Goal: Contribute content: Contribute content

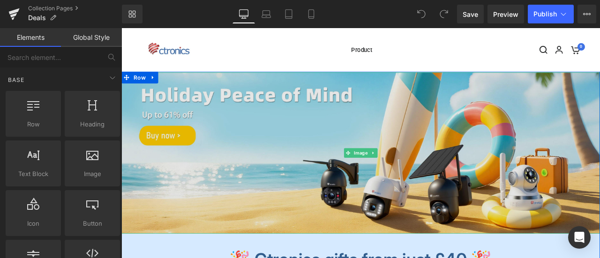
click at [302, 172] on img at bounding box center [404, 176] width 567 height 191
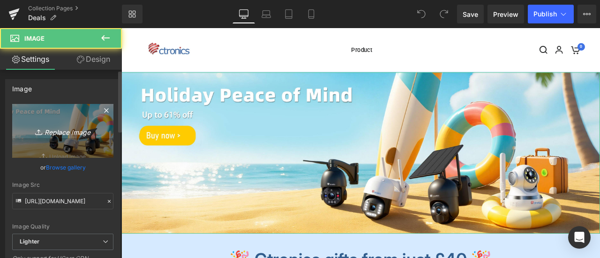
click at [56, 133] on icon "Replace Image" at bounding box center [62, 131] width 75 height 12
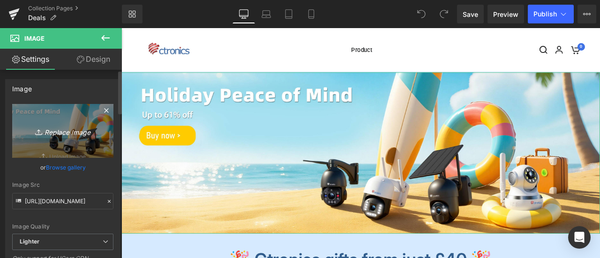
type input "C:\fakepath\英国促销图.jpg"
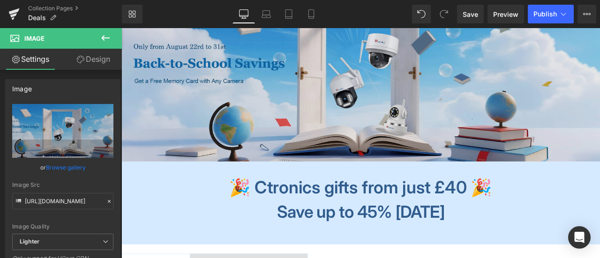
scroll to position [234, 0]
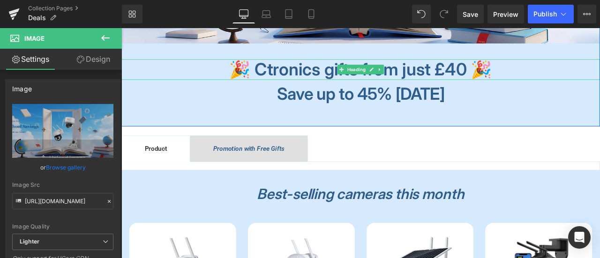
click at [319, 76] on b "🎉 Ctronics gifts from just £40 🎉" at bounding box center [404, 77] width 311 height 24
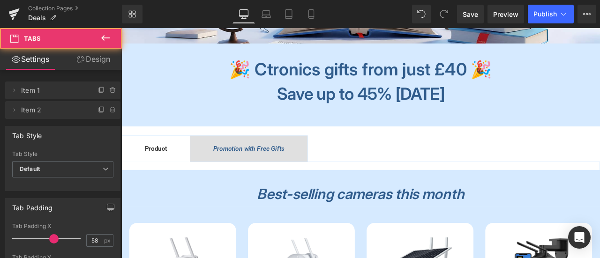
click at [366, 77] on b "🎉 Ctronics gifts from just £40 🎉" at bounding box center [404, 77] width 311 height 24
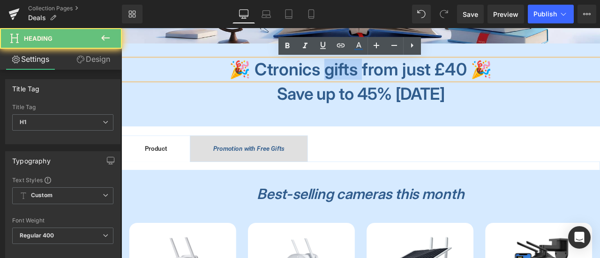
click at [366, 77] on b "🎉 Ctronics gifts from just £40 🎉" at bounding box center [404, 77] width 311 height 24
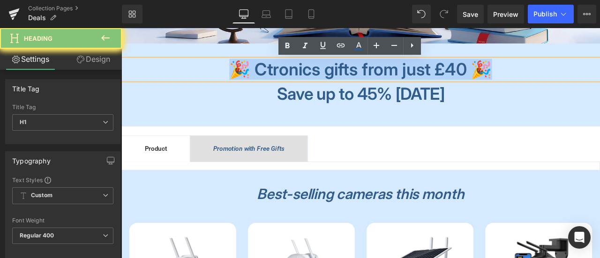
click at [366, 77] on b "🎉 Ctronics gifts from just £40 🎉" at bounding box center [404, 77] width 311 height 24
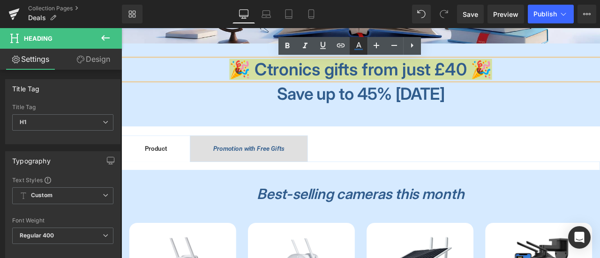
click at [361, 45] on icon at bounding box center [358, 45] width 11 height 11
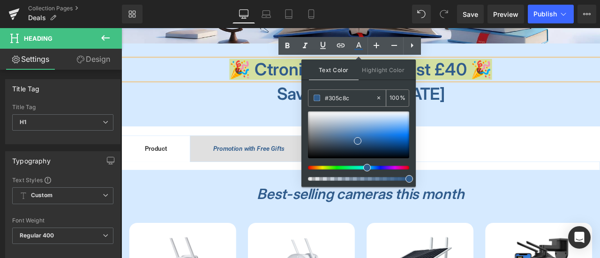
drag, startPoint x: 342, startPoint y: 99, endPoint x: 311, endPoint y: 98, distance: 31.4
click at [311, 98] on div "#305c8c" at bounding box center [341, 98] width 67 height 16
paste input "0c59aa"
type input "#0c59aa"
click at [318, 98] on span at bounding box center [316, 98] width 7 height 7
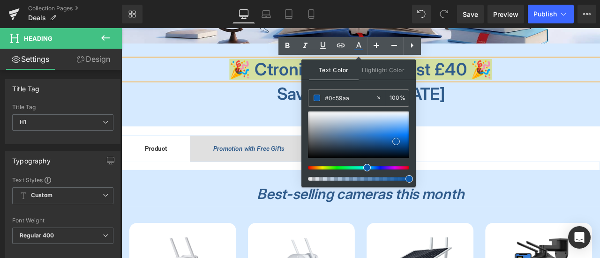
click at [395, 139] on span at bounding box center [395, 141] width 7 height 7
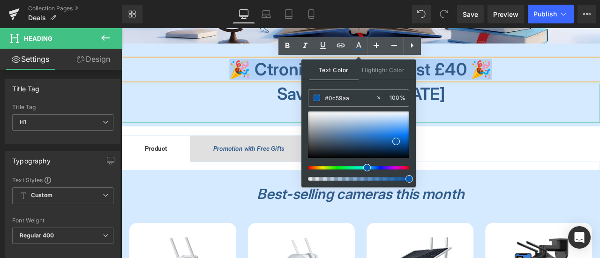
click at [282, 106] on h2 "Save up to 45% [DATE]" at bounding box center [404, 105] width 567 height 23
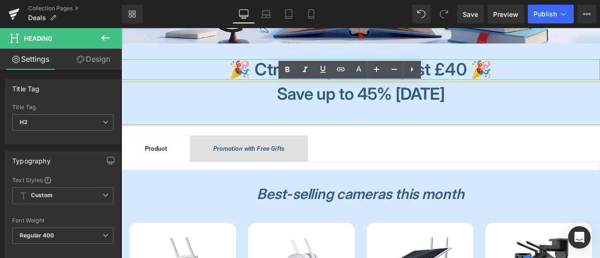
click at [279, 78] on b "🎉 Ctronics gifts from just £40 🎉" at bounding box center [404, 77] width 311 height 24
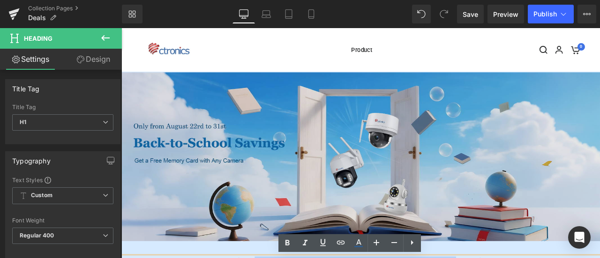
drag, startPoint x: 261, startPoint y: 74, endPoint x: 520, endPoint y: 196, distance: 286.2
click at [526, 194] on div "Image 🎉 Ctronics gifts from just £40 🎉 Heading Save up to 45% [DATE] Heading" at bounding box center [404, 228] width 567 height 294
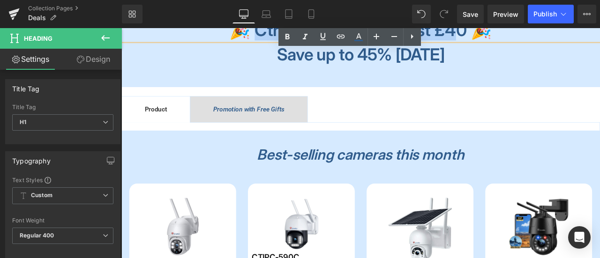
scroll to position [141, 0]
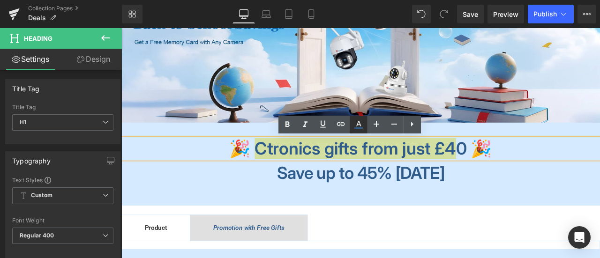
click at [363, 127] on icon at bounding box center [358, 124] width 11 height 11
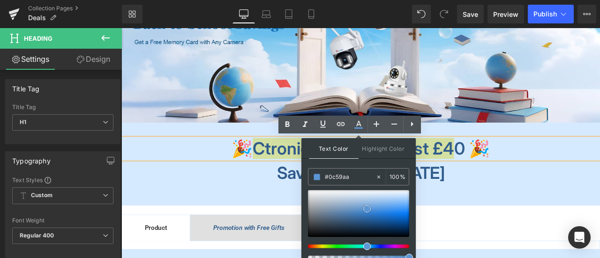
drag, startPoint x: 367, startPoint y: 208, endPoint x: 378, endPoint y: 215, distance: 13.2
click at [367, 208] on div at bounding box center [358, 213] width 101 height 47
drag, startPoint x: 389, startPoint y: 217, endPoint x: 377, endPoint y: 200, distance: 20.4
click at [389, 217] on div at bounding box center [358, 213] width 101 height 47
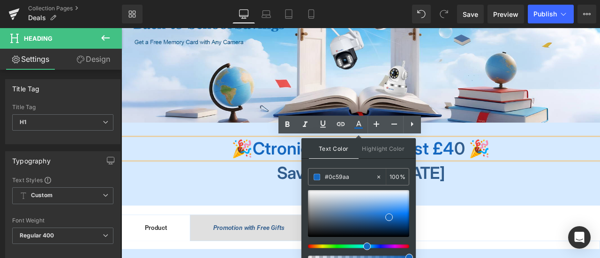
drag, startPoint x: 350, startPoint y: 178, endPoint x: 303, endPoint y: 176, distance: 47.8
click at [303, 176] on div "Text Color Highlight Color #333333 #0c59aa 100 % transparent 0 %" at bounding box center [358, 201] width 114 height 127
paste input "0c59aa"
type input "#0c59aa"
click at [395, 219] on span at bounding box center [395, 219] width 7 height 7
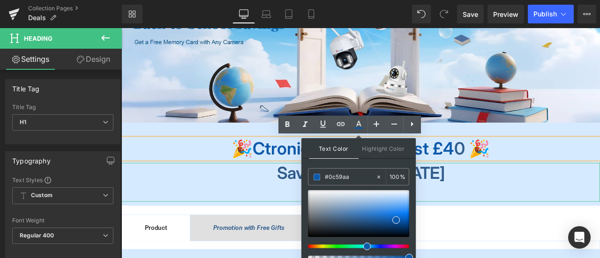
click at [520, 207] on h2 "Save up to 45% [DATE]" at bounding box center [404, 199] width 567 height 23
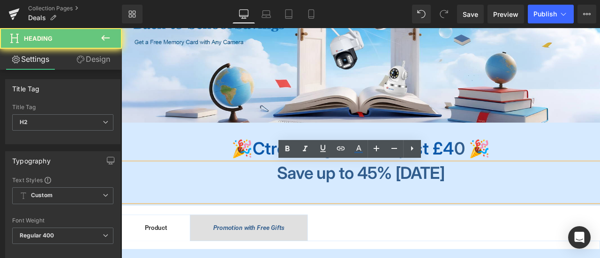
click at [467, 205] on span "Save up to 45% [DATE]" at bounding box center [404, 199] width 198 height 24
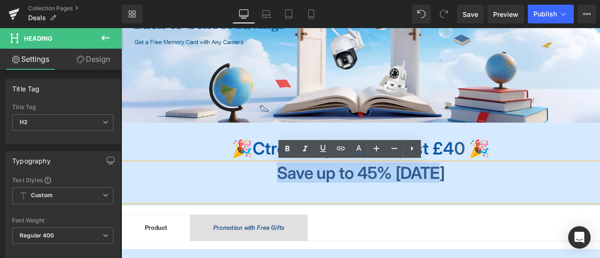
click at [467, 205] on span "Save up to 45% [DATE]" at bounding box center [404, 199] width 198 height 24
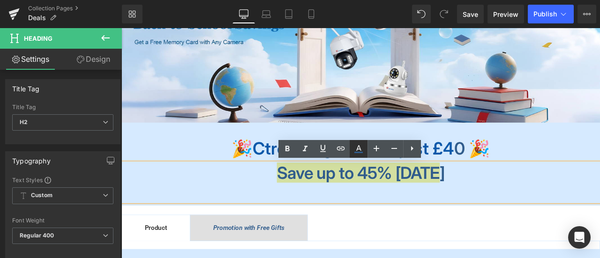
click at [360, 149] on icon at bounding box center [358, 148] width 5 height 6
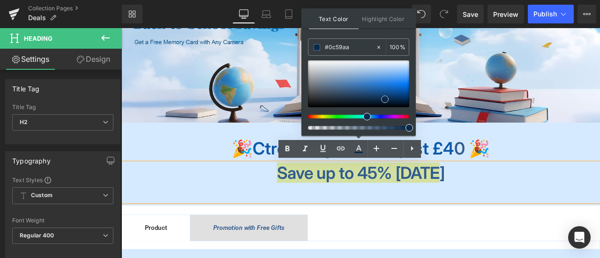
click at [385, 99] on div at bounding box center [358, 83] width 101 height 47
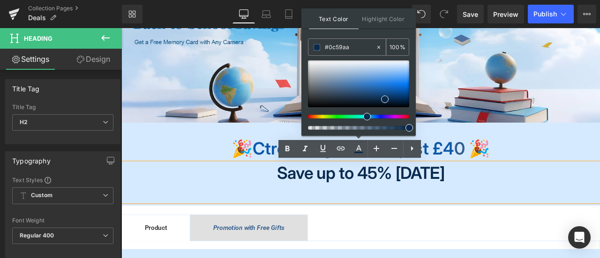
drag, startPoint x: 318, startPoint y: 45, endPoint x: 313, endPoint y: 44, distance: 5.2
click at [313, 44] on div "#0c59aa" at bounding box center [341, 47] width 67 height 16
paste input "c59aa"
type input "#0c59aa"
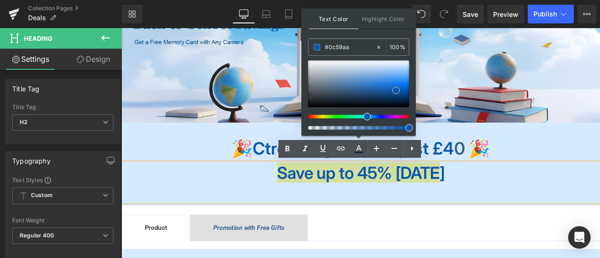
click at [396, 90] on span at bounding box center [395, 90] width 7 height 7
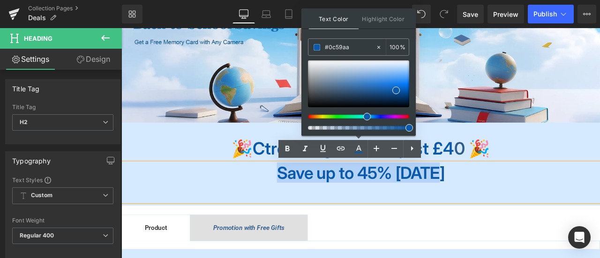
click at [531, 205] on h2 "Save up to 45% [DATE]" at bounding box center [404, 199] width 567 height 23
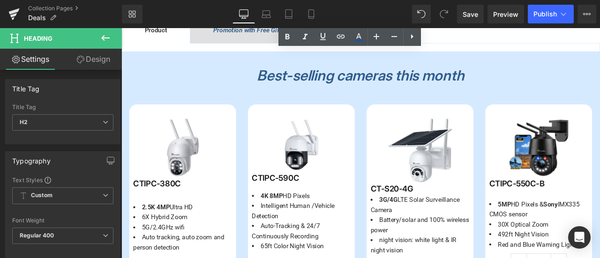
scroll to position [328, 0]
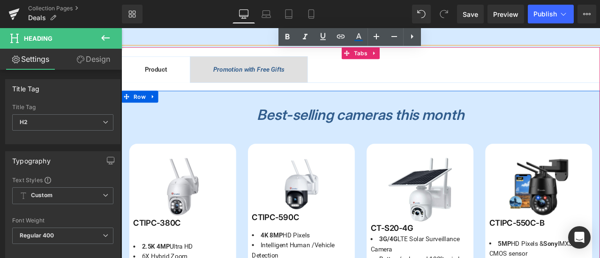
click at [353, 127] on strong "Best-selling cameras this month" at bounding box center [404, 131] width 245 height 21
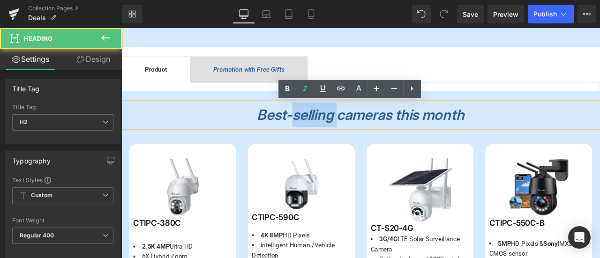
click at [353, 127] on strong "Best-selling cameras this month" at bounding box center [404, 131] width 245 height 21
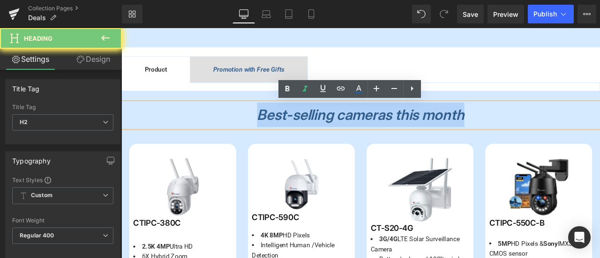
click at [353, 127] on strong "Best-selling cameras this month" at bounding box center [404, 131] width 245 height 21
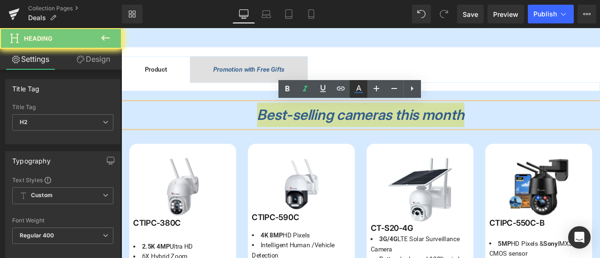
click at [356, 87] on icon at bounding box center [358, 88] width 11 height 11
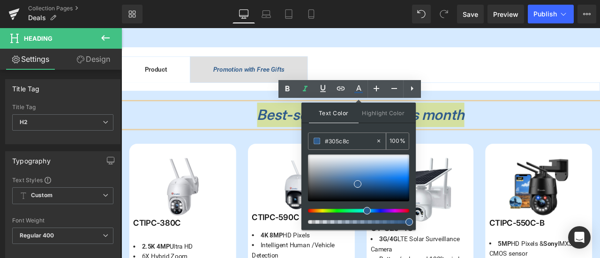
drag, startPoint x: 358, startPoint y: 140, endPoint x: 313, endPoint y: 141, distance: 45.0
click at [309, 138] on div "#305c8c" at bounding box center [341, 141] width 67 height 16
paste input "177ee"
type input "#177eec"
click at [394, 176] on span at bounding box center [393, 177] width 7 height 7
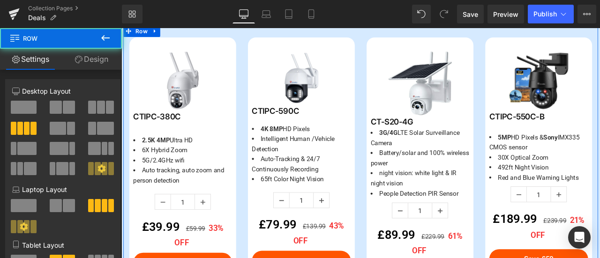
scroll to position [562, 0]
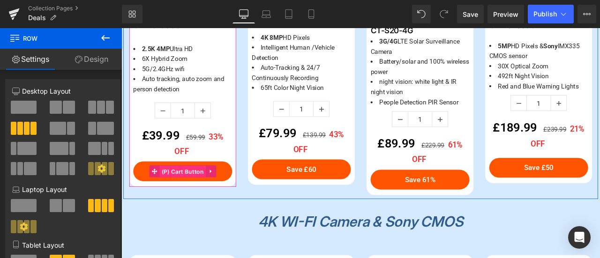
click at [191, 197] on span "(P) Cart Button" at bounding box center [194, 199] width 55 height 14
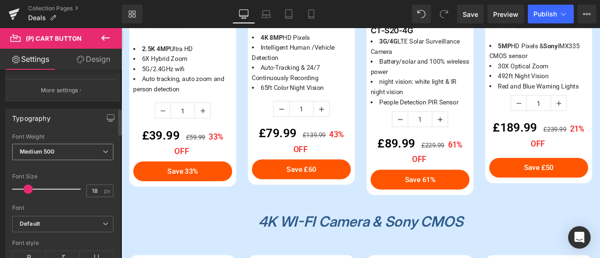
scroll to position [468, 0]
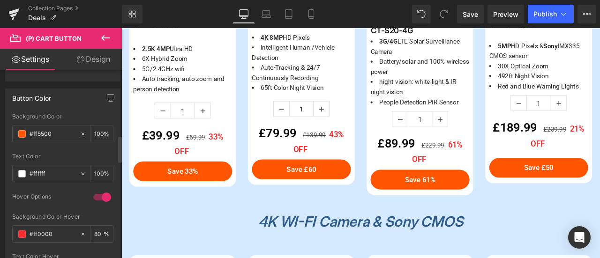
drag, startPoint x: 54, startPoint y: 132, endPoint x: 6, endPoint y: 126, distance: 48.6
click at [6, 126] on div "rgb(255, 85, 0) Background Color #ff5500 100 % rgba(255, 255, 255, 1) Text Colo…" at bounding box center [63, 203] width 114 height 180
paste input "177eec"
type input "#177eec"
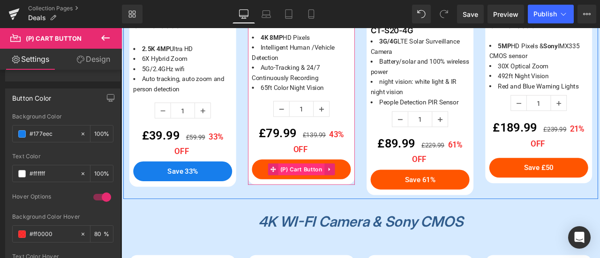
click at [325, 193] on span "(P) Cart Button" at bounding box center [334, 196] width 55 height 14
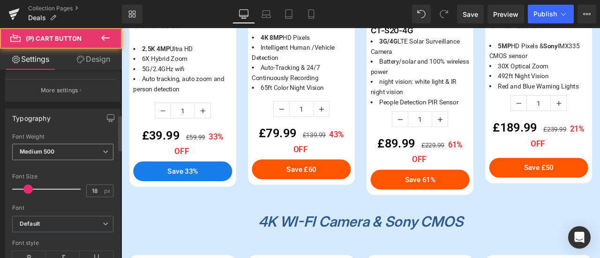
scroll to position [422, 0]
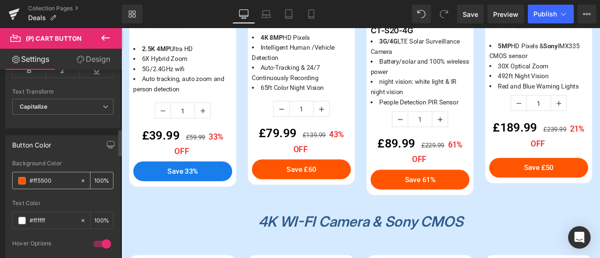
drag, startPoint x: 52, startPoint y: 181, endPoint x: 15, endPoint y: 178, distance: 36.6
click at [15, 178] on div "#ff5500" at bounding box center [46, 180] width 67 height 16
paste input "177eec"
type input "#177eec"
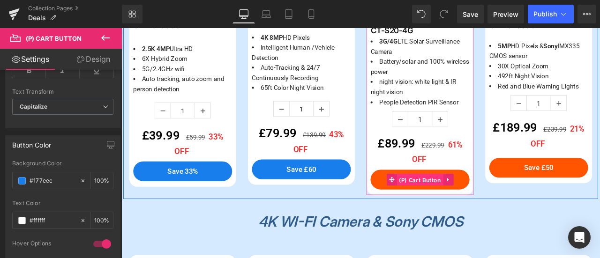
click at [464, 205] on span "(P) Cart Button" at bounding box center [475, 208] width 55 height 14
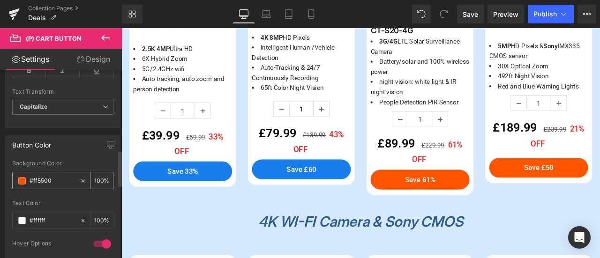
drag, startPoint x: 55, startPoint y: 176, endPoint x: 16, endPoint y: 176, distance: 38.9
click at [16, 176] on div "#ff5500" at bounding box center [46, 180] width 67 height 16
paste input "177eec"
type input "#177eec"
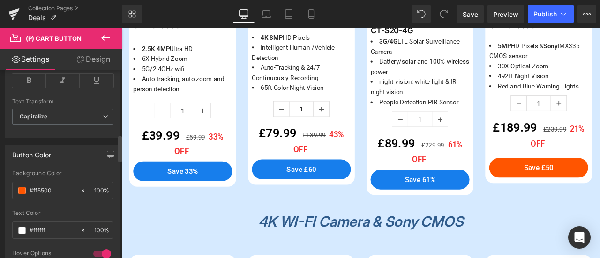
scroll to position [468, 0]
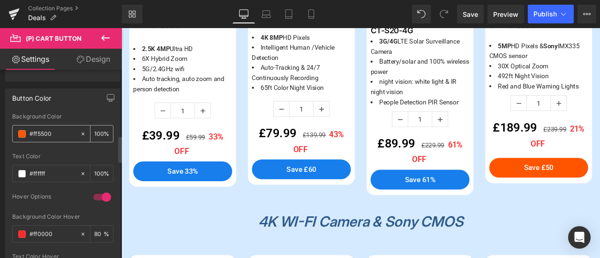
drag, startPoint x: 39, startPoint y: 131, endPoint x: 15, endPoint y: 131, distance: 23.4
click at [15, 131] on div "#ff5500" at bounding box center [46, 134] width 67 height 16
click at [37, 230] on input "#ff0000" at bounding box center [53, 234] width 46 height 10
drag, startPoint x: 60, startPoint y: 230, endPoint x: 17, endPoint y: 230, distance: 42.6
click at [17, 230] on div "#ff0000" at bounding box center [46, 234] width 67 height 16
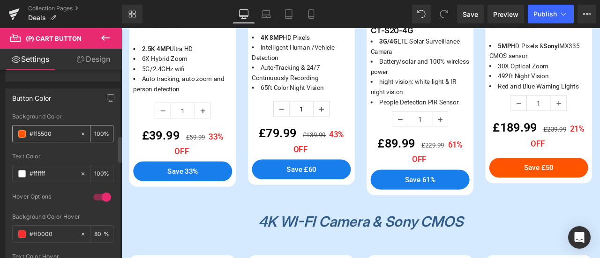
drag, startPoint x: 56, startPoint y: 131, endPoint x: 13, endPoint y: 129, distance: 42.7
click at [13, 129] on div "#ff5500" at bounding box center [46, 134] width 67 height 16
paste input "177eec"
type input "#177eec"
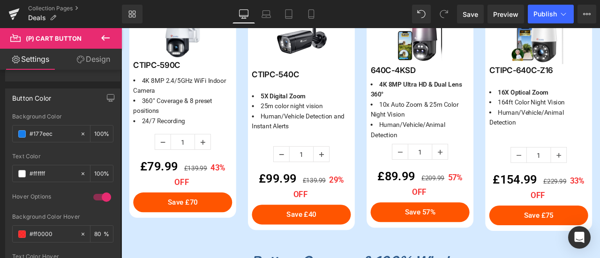
scroll to position [937, 0]
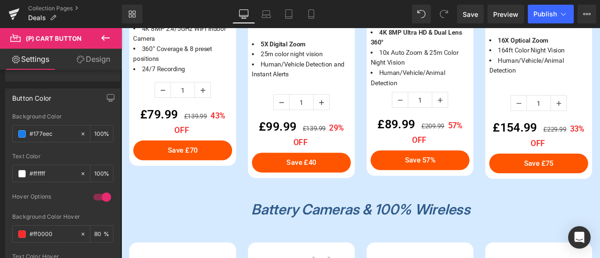
click at [201, 171] on span "(P) Cart Button" at bounding box center [194, 173] width 44 height 11
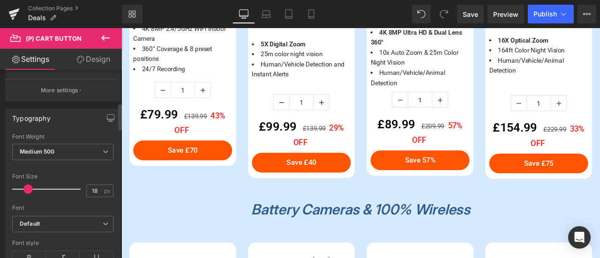
scroll to position [422, 0]
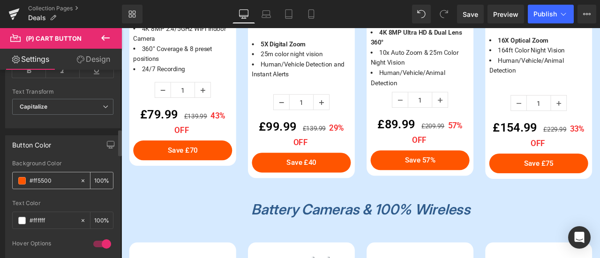
drag, startPoint x: 44, startPoint y: 174, endPoint x: 14, endPoint y: 174, distance: 30.4
click at [14, 174] on div "#ff5500" at bounding box center [46, 180] width 67 height 16
paste input "177eec"
type input "#177eec"
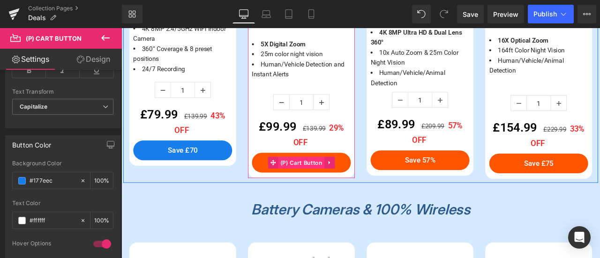
click at [332, 187] on span "(P) Cart Button" at bounding box center [334, 188] width 55 height 14
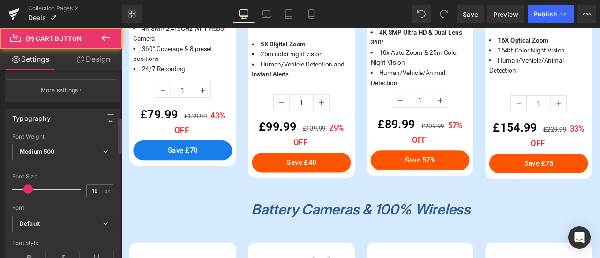
scroll to position [375, 0]
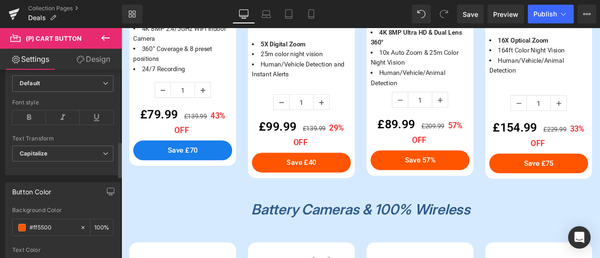
drag, startPoint x: 54, startPoint y: 223, endPoint x: 10, endPoint y: 219, distance: 43.7
paste input "177eec"
type input "#177eec"
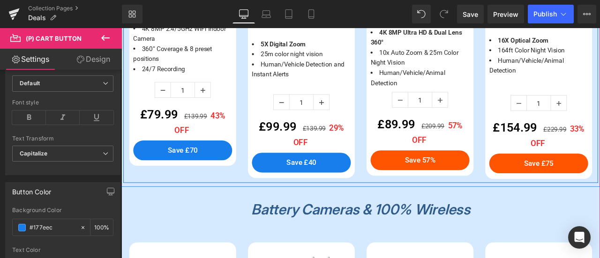
click at [456, 186] on span "(P) Cart Button" at bounding box center [475, 184] width 44 height 11
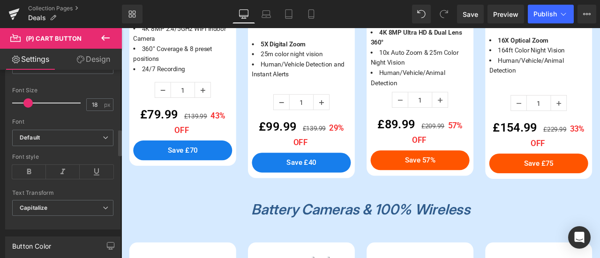
scroll to position [422, 0]
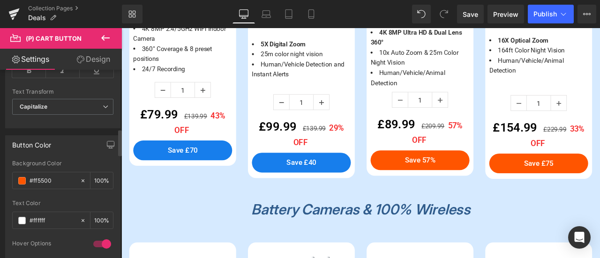
drag, startPoint x: 41, startPoint y: 178, endPoint x: 10, endPoint y: 178, distance: 30.9
click at [10, 178] on div "rgb(255, 85, 0) Background Color #ff5500 100 % rgba(255, 255, 255, 1) Text Colo…" at bounding box center [63, 250] width 114 height 180
paste input "177eec"
type input "#177eec"
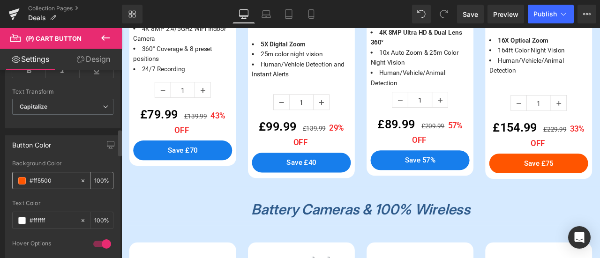
drag, startPoint x: 52, startPoint y: 178, endPoint x: 16, endPoint y: 176, distance: 36.6
click at [16, 176] on div "#ff5500" at bounding box center [46, 180] width 67 height 16
paste input "177eec"
type input "#177eec"
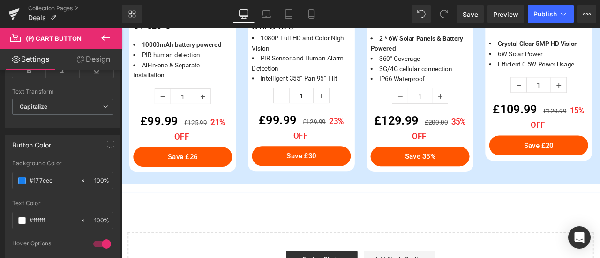
scroll to position [1358, 0]
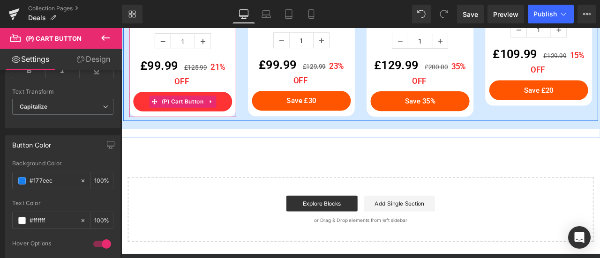
click at [196, 112] on span "(P) Cart Button" at bounding box center [194, 115] width 55 height 14
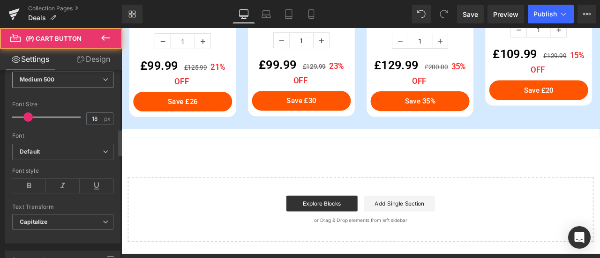
scroll to position [422, 0]
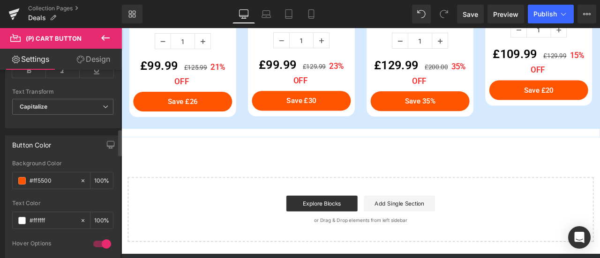
drag, startPoint x: 61, startPoint y: 176, endPoint x: 1, endPoint y: 176, distance: 60.0
click at [0, 176] on div "Button Color rgb(255, 85, 0) Background Color #ff5500 100 % rgba(255, 255, 255,…" at bounding box center [63, 234] width 126 height 212
paste input "177eec"
type input "#177eec"
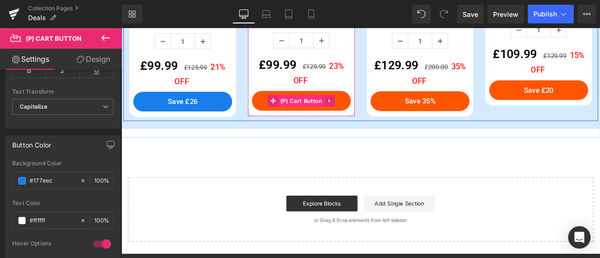
click at [335, 107] on span "(P) Cart Button" at bounding box center [334, 114] width 55 height 14
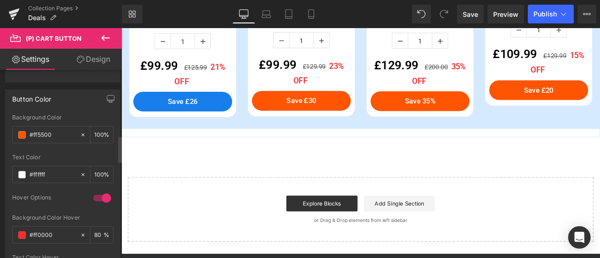
scroll to position [468, 0]
drag, startPoint x: 52, startPoint y: 131, endPoint x: 11, endPoint y: 129, distance: 40.8
click at [11, 129] on div "rgb(255, 85, 0) Background Color #ff5500 100 % rgba(255, 255, 255, 1) Text Colo…" at bounding box center [63, 203] width 114 height 180
paste input "177eec"
type input "#177eec"
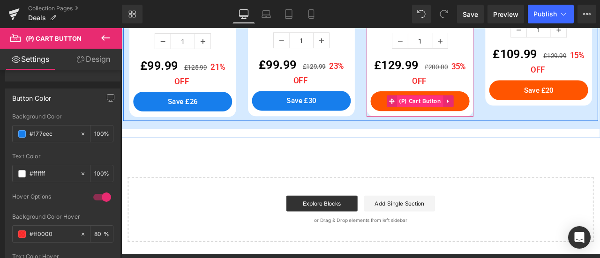
click at [482, 108] on span "(P) Cart Button" at bounding box center [475, 115] width 55 height 14
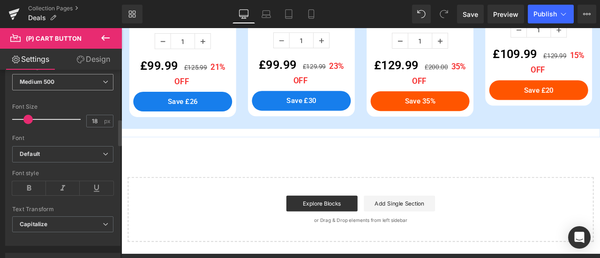
scroll to position [375, 0]
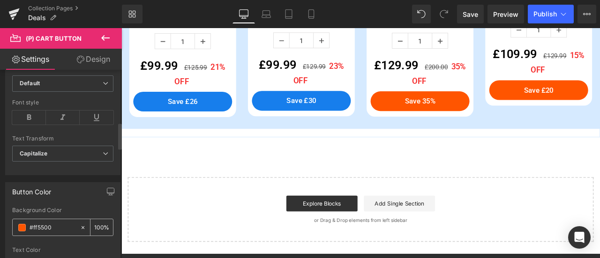
drag, startPoint x: 57, startPoint y: 224, endPoint x: 20, endPoint y: 222, distance: 37.6
click at [16, 223] on div "#ff5500" at bounding box center [46, 227] width 67 height 16
paste input "177eec"
type input "#177eec"
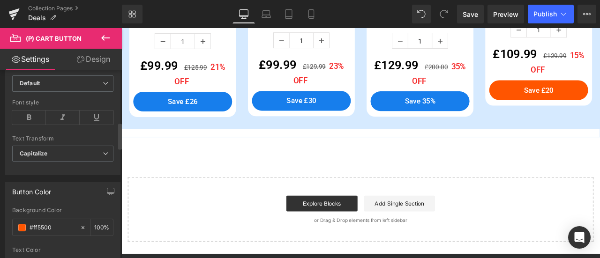
drag, startPoint x: 52, startPoint y: 222, endPoint x: 9, endPoint y: 219, distance: 42.7
paste input "177eec"
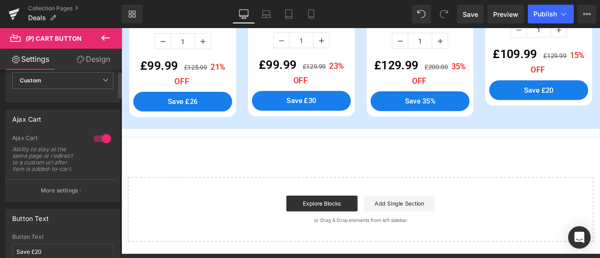
scroll to position [0, 0]
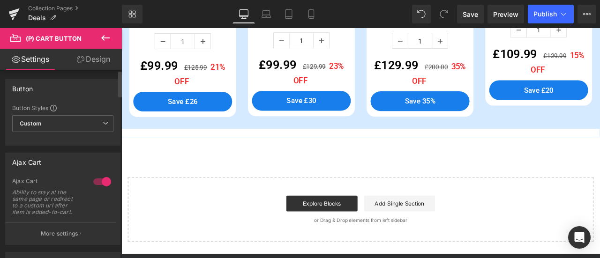
type input "#177eec"
click at [100, 183] on div at bounding box center [102, 181] width 22 height 15
click at [99, 183] on div at bounding box center [102, 181] width 22 height 15
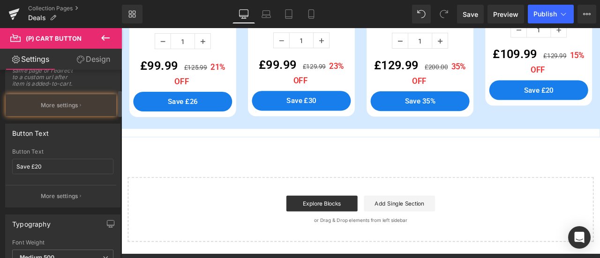
scroll to position [141, 0]
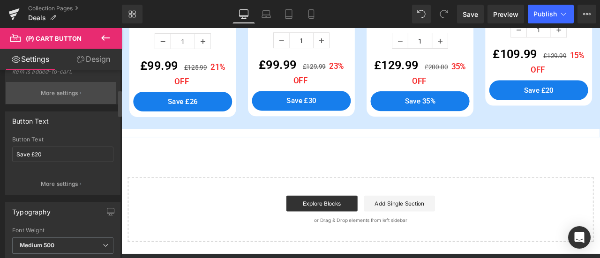
click at [76, 93] on p "More settings" at bounding box center [59, 93] width 37 height 8
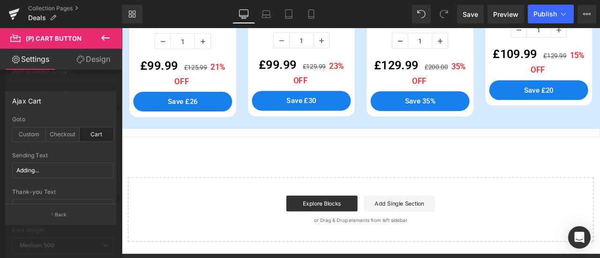
click at [82, 81] on div at bounding box center [61, 145] width 122 height 235
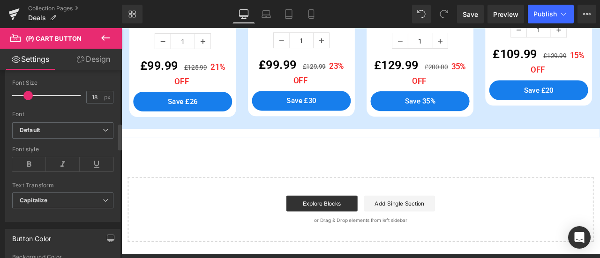
scroll to position [515, 0]
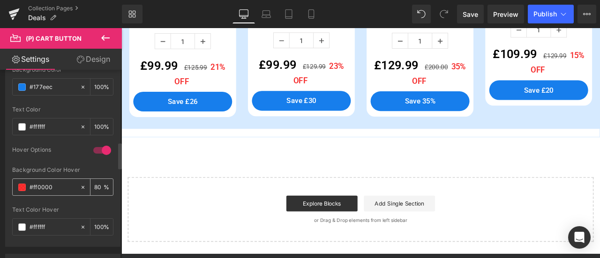
click at [63, 182] on input "#ff0000" at bounding box center [53, 187] width 46 height 10
drag, startPoint x: 59, startPoint y: 184, endPoint x: 21, endPoint y: 185, distance: 38.4
click at [15, 185] on div "#ff0000" at bounding box center [46, 187] width 67 height 16
paste input "61a5ef"
type input "#61a5ef"
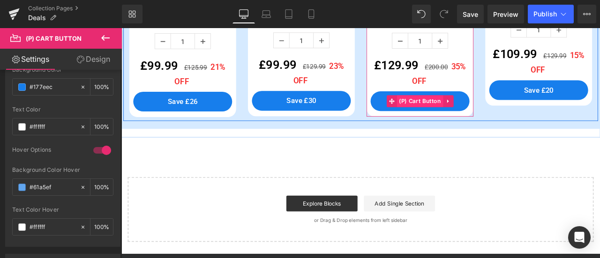
click at [473, 116] on span "(P) Cart Button" at bounding box center [475, 115] width 55 height 14
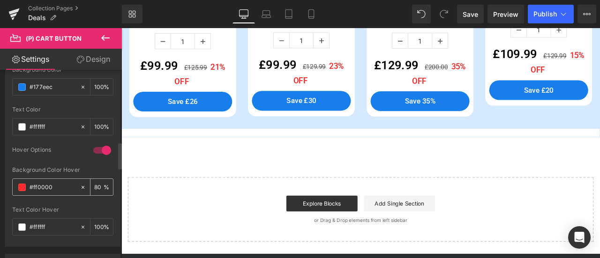
drag, startPoint x: 58, startPoint y: 186, endPoint x: 12, endPoint y: 181, distance: 46.2
click at [13, 181] on div "#ff0000" at bounding box center [46, 187] width 67 height 16
paste input "61a5ef"
type input "#61a5ef"
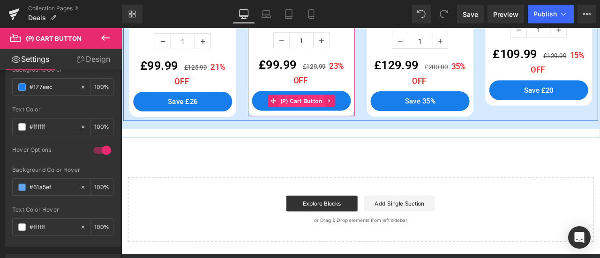
click at [335, 109] on span "(P) Cart Button" at bounding box center [334, 114] width 55 height 14
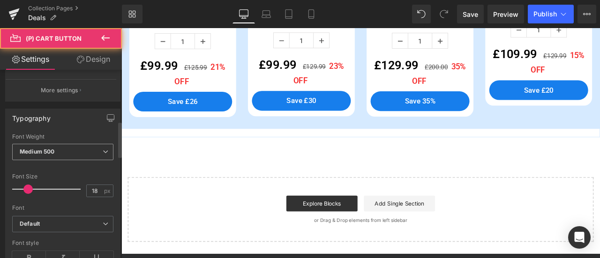
scroll to position [468, 0]
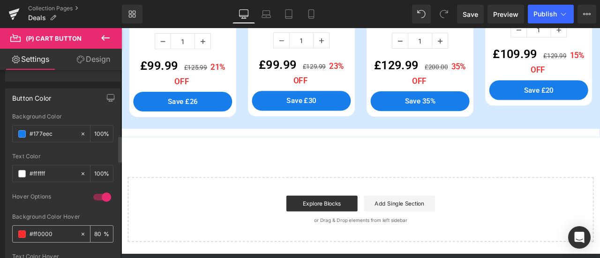
drag, startPoint x: 45, startPoint y: 229, endPoint x: 15, endPoint y: 224, distance: 30.3
click at [15, 226] on div "#ff0000" at bounding box center [46, 234] width 67 height 16
paste input "61a5ef"
type input "#61a5ef"
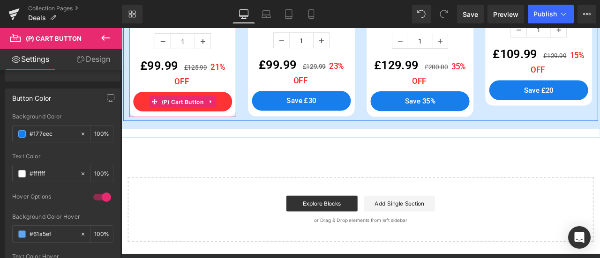
click at [188, 111] on span "(P) Cart Button" at bounding box center [194, 116] width 55 height 14
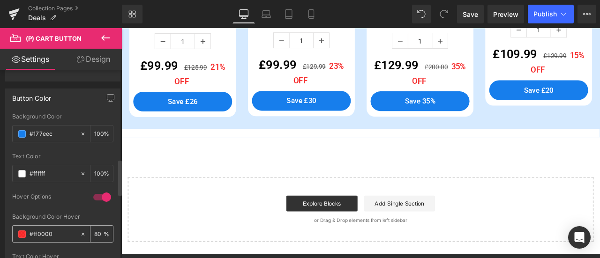
drag, startPoint x: 54, startPoint y: 234, endPoint x: 13, endPoint y: 231, distance: 41.3
click at [13, 231] on div "#ff0000" at bounding box center [46, 234] width 67 height 16
paste input "61a5ef"
type input "#61a5ef"
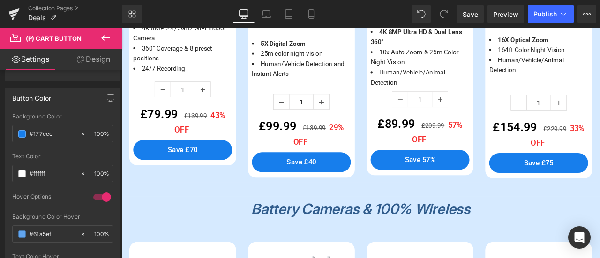
scroll to position [937, 0]
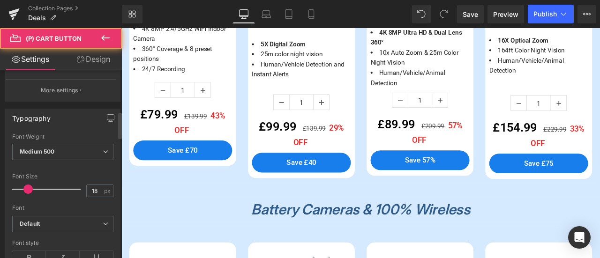
scroll to position [468, 0]
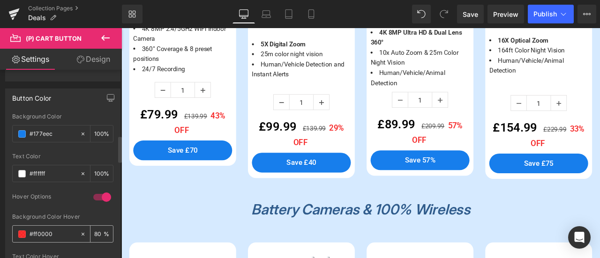
drag, startPoint x: 57, startPoint y: 225, endPoint x: 17, endPoint y: 222, distance: 40.4
click at [6, 227] on div "rgb(23, 126, 236) Background Color #177eec 100 % rgba(255, 255, 255, 1) Text Co…" at bounding box center [63, 203] width 114 height 180
paste input "61a5ef"
type input "#61a5ef"
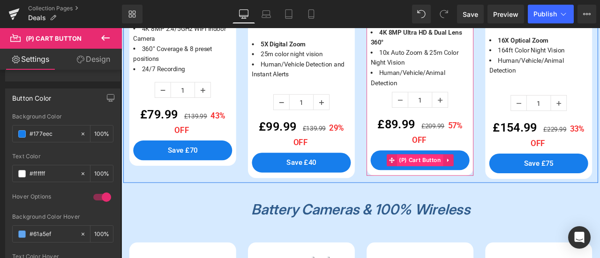
click at [464, 185] on span "(P) Cart Button" at bounding box center [475, 185] width 55 height 14
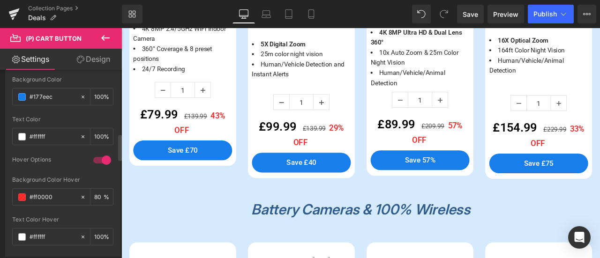
scroll to position [515, 0]
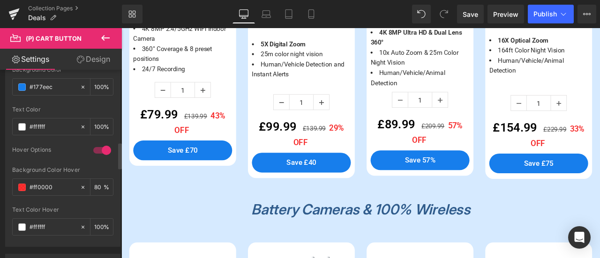
drag, startPoint x: 54, startPoint y: 182, endPoint x: 116, endPoint y: 169, distance: 63.1
click at [17, 182] on div "#ff0000" at bounding box center [46, 187] width 67 height 16
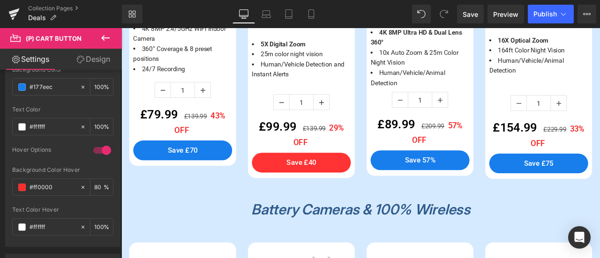
paste input "61a5ef"
type input "#61a5ef"
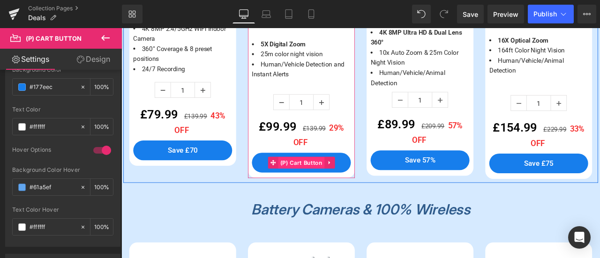
click at [337, 186] on span "(P) Cart Button" at bounding box center [334, 188] width 55 height 14
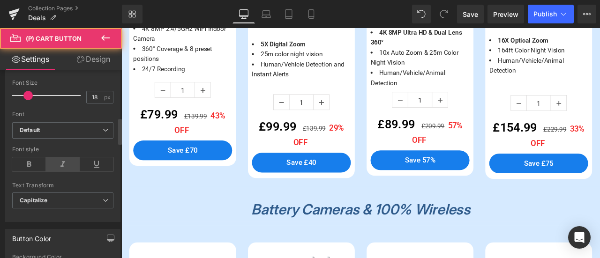
scroll to position [609, 0]
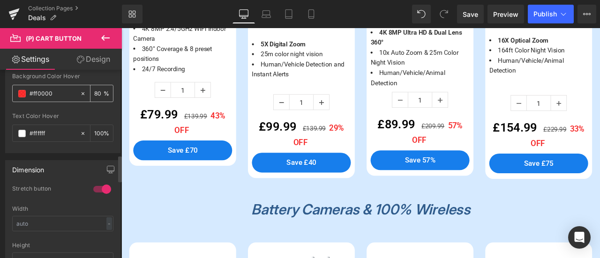
drag, startPoint x: 36, startPoint y: 88, endPoint x: 12, endPoint y: 86, distance: 24.0
click at [12, 86] on div "#ff0000 80 %" at bounding box center [62, 93] width 101 height 17
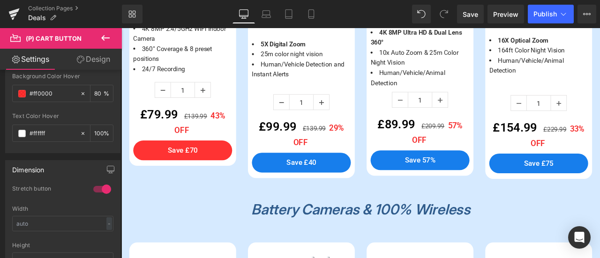
paste input "61a5ef"
type input "#61a5ef"
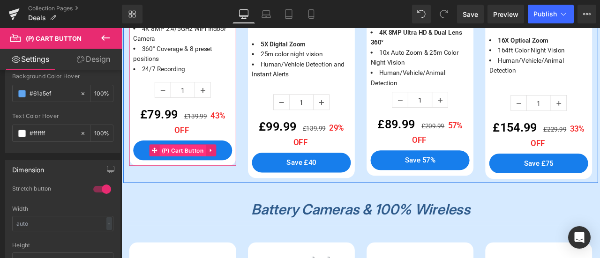
click at [197, 173] on span "(P) Cart Button" at bounding box center [194, 174] width 55 height 14
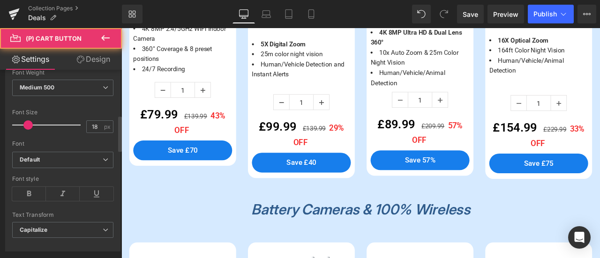
scroll to position [468, 0]
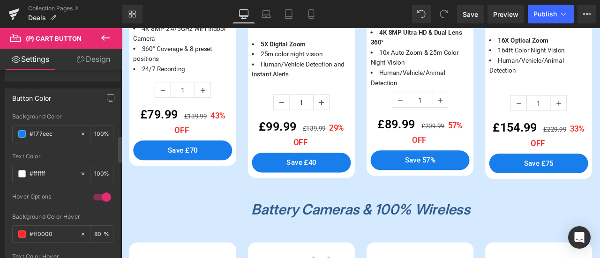
drag, startPoint x: 56, startPoint y: 229, endPoint x: 8, endPoint y: 225, distance: 47.9
click at [8, 225] on div "rgb(23, 126, 236) Background Color #177eec 100 % rgba(255, 255, 255, 1) Text Co…" at bounding box center [63, 203] width 114 height 180
paste input "61a5ef"
type input "#61a5ef"
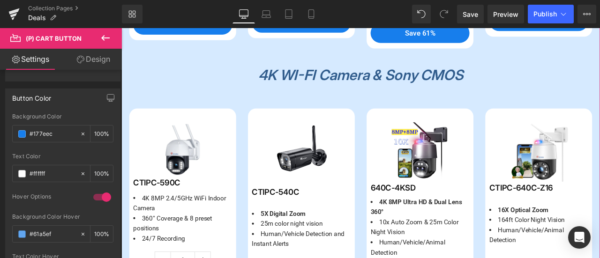
scroll to position [656, 0]
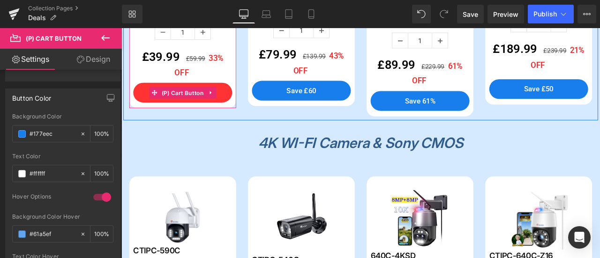
click at [198, 101] on span "(P) Cart Button" at bounding box center [194, 105] width 55 height 14
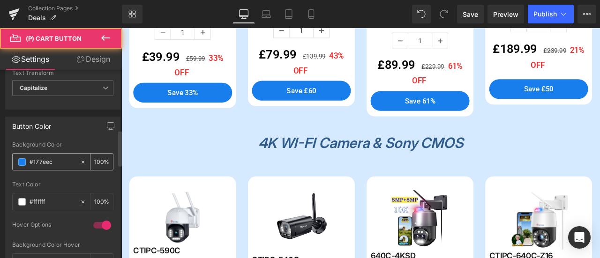
scroll to position [562, 0]
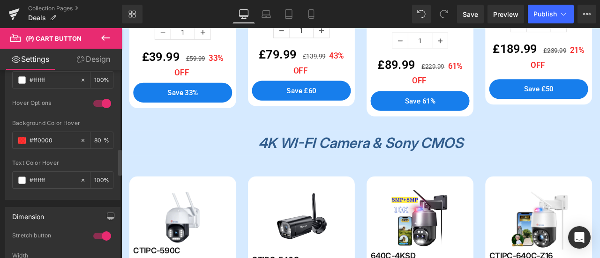
drag, startPoint x: 54, startPoint y: 139, endPoint x: 11, endPoint y: 135, distance: 43.3
click at [11, 135] on div "rgb(23, 126, 236) Background Color #177eec 100 % rgba(255, 255, 255, 1) Text Co…" at bounding box center [63, 110] width 114 height 180
paste input "61a5ef"
type input "#61a5ef"
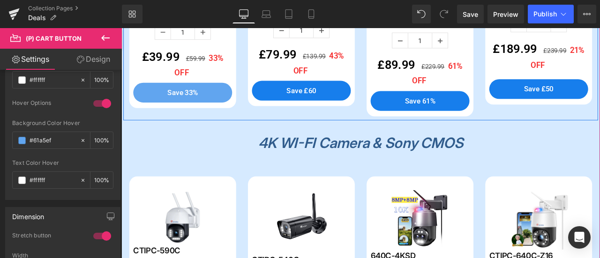
click at [339, 99] on span "(P) Cart Button" at bounding box center [334, 101] width 44 height 11
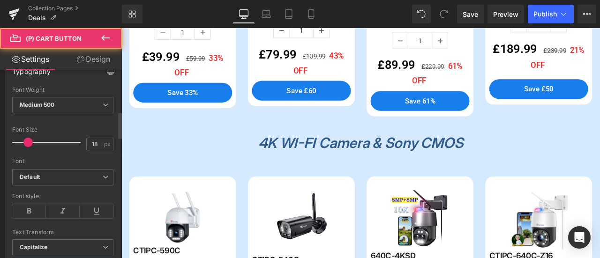
scroll to position [515, 0]
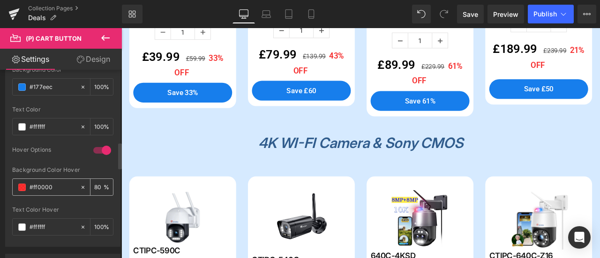
drag, startPoint x: 56, startPoint y: 181, endPoint x: 17, endPoint y: 180, distance: 38.9
click at [17, 180] on div "#ff0000" at bounding box center [46, 187] width 67 height 16
paste input "61a5ef"
type input "#61a5ef"
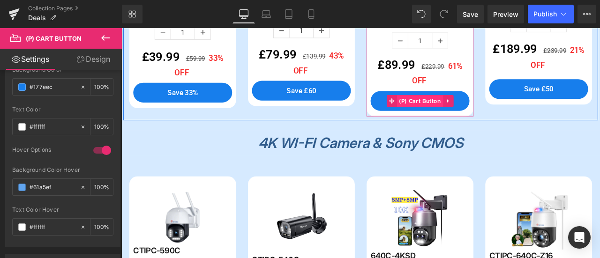
click at [470, 110] on span "(P) Cart Button" at bounding box center [475, 114] width 55 height 14
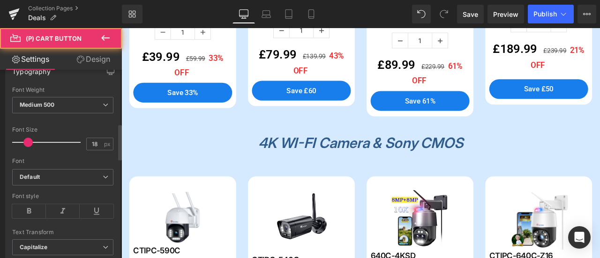
scroll to position [562, 0]
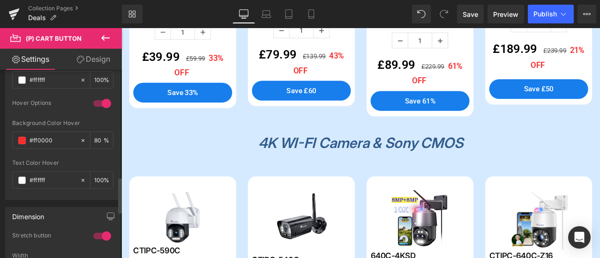
drag, startPoint x: 59, startPoint y: 141, endPoint x: 5, endPoint y: 138, distance: 53.9
click at [5, 138] on div "Button Color rgb(23, 126, 236) Background Color #177eec 100 % rgba(255, 255, 25…" at bounding box center [62, 97] width 115 height 205
paste input "61a5ef"
type input "#61a5ef"
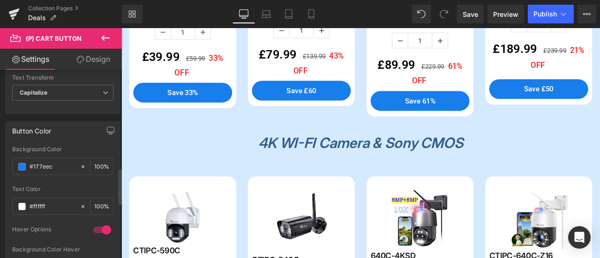
scroll to position [515, 0]
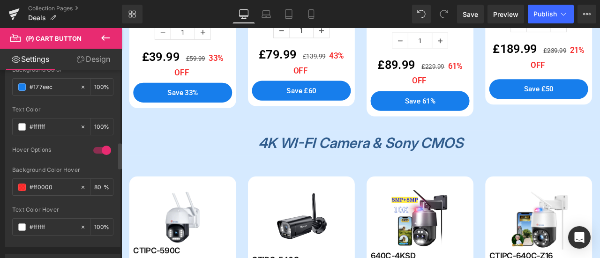
drag, startPoint x: 58, startPoint y: 182, endPoint x: 81, endPoint y: 173, distance: 24.4
click at [10, 178] on div "rgb(23, 126, 236) Background Color #177eec 100 % rgba(255, 255, 255, 1) Text Co…" at bounding box center [63, 157] width 114 height 180
paste input "61a5ef"
type input "#61a5ef"
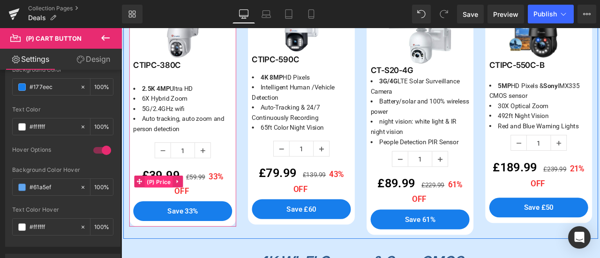
click at [162, 210] on span "(P) Price" at bounding box center [165, 210] width 33 height 14
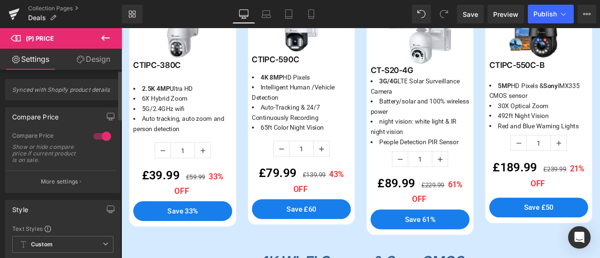
click at [99, 138] on div at bounding box center [102, 136] width 22 height 15
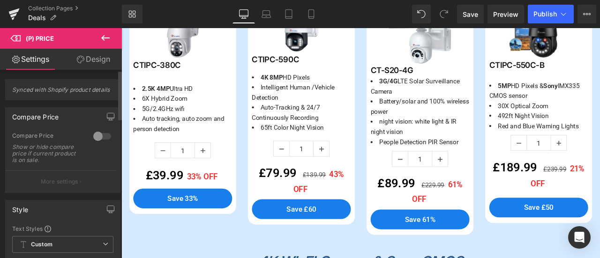
click at [100, 135] on div at bounding box center [102, 136] width 22 height 15
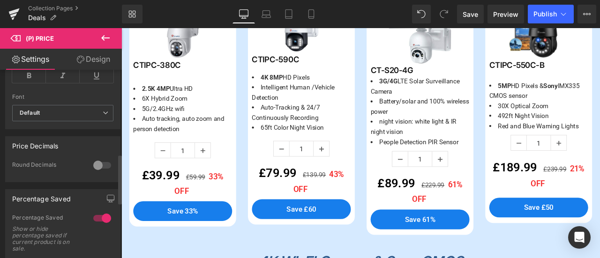
scroll to position [375, 0]
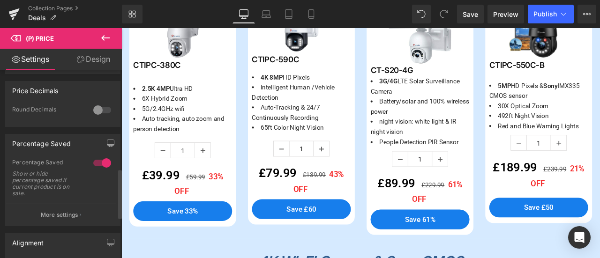
click at [105, 158] on div at bounding box center [102, 163] width 22 height 15
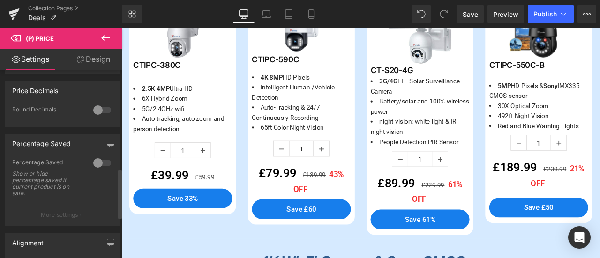
click at [102, 161] on div at bounding box center [102, 163] width 22 height 15
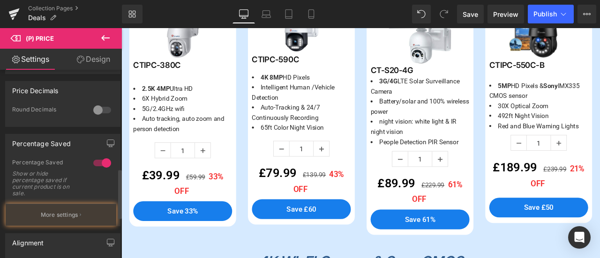
click at [102, 161] on div at bounding box center [102, 163] width 22 height 15
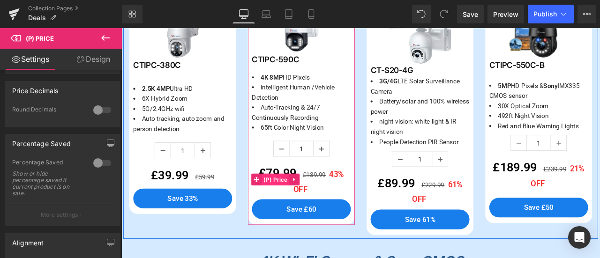
click at [307, 204] on span "(P) Price" at bounding box center [303, 208] width 33 height 14
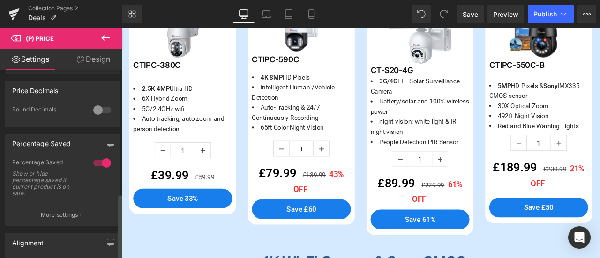
click at [95, 163] on div at bounding box center [102, 163] width 22 height 15
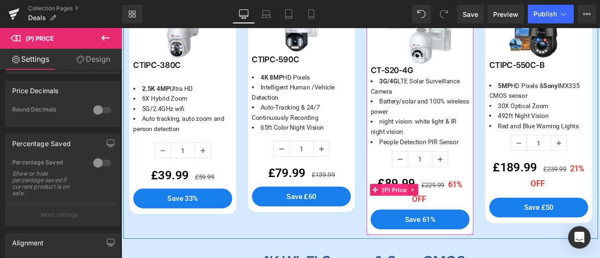
click at [451, 214] on span "(P) Price" at bounding box center [444, 220] width 33 height 14
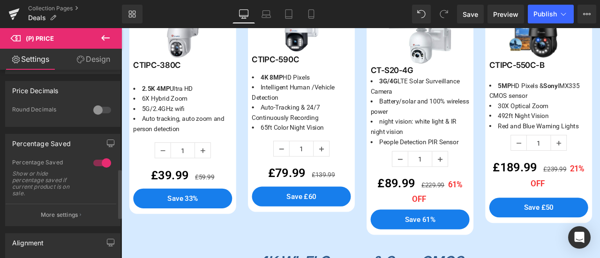
click at [96, 160] on div at bounding box center [102, 163] width 22 height 15
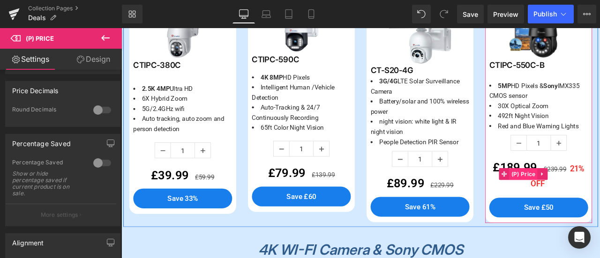
click at [596, 198] on span "(P) Price" at bounding box center [597, 201] width 33 height 14
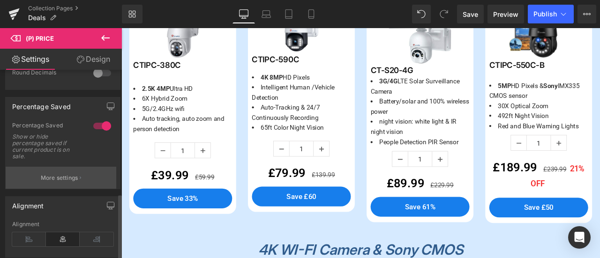
scroll to position [422, 0]
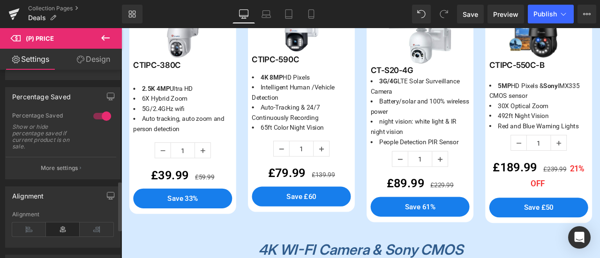
click at [99, 111] on div at bounding box center [102, 116] width 22 height 15
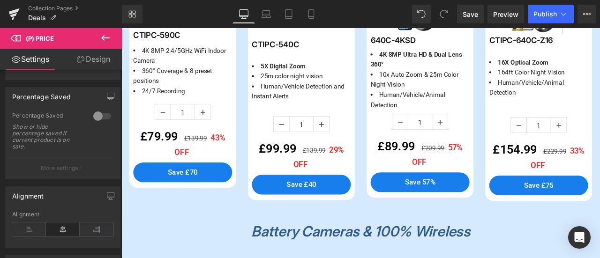
scroll to position [937, 0]
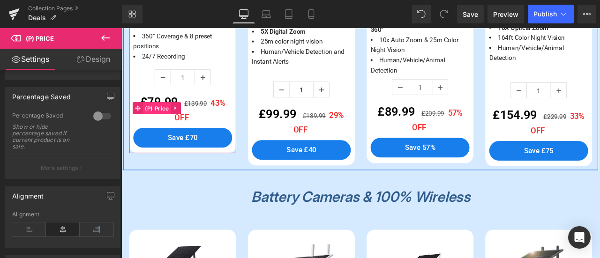
click at [162, 117] on span "(P) Price" at bounding box center [163, 124] width 33 height 14
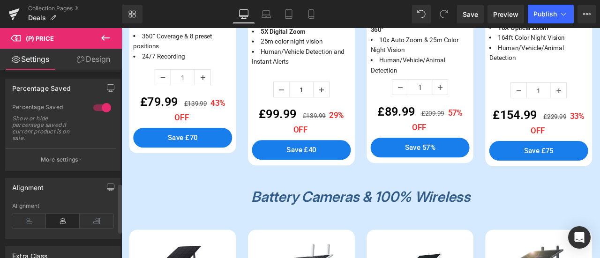
scroll to position [375, 0]
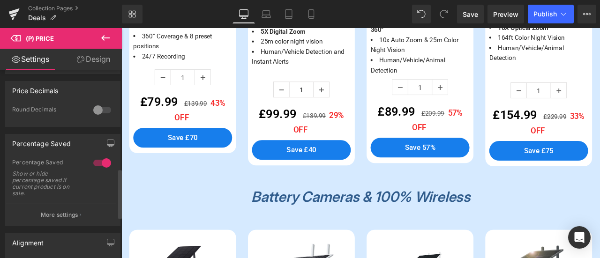
click at [96, 162] on div at bounding box center [102, 163] width 22 height 15
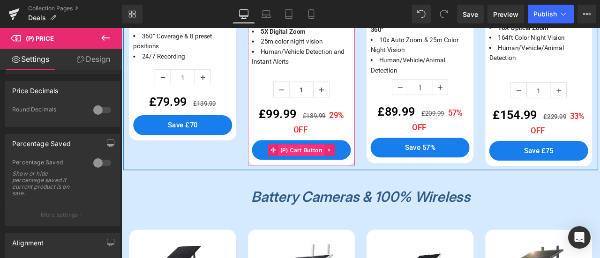
click at [316, 173] on span "(P) Cart Button" at bounding box center [334, 173] width 55 height 14
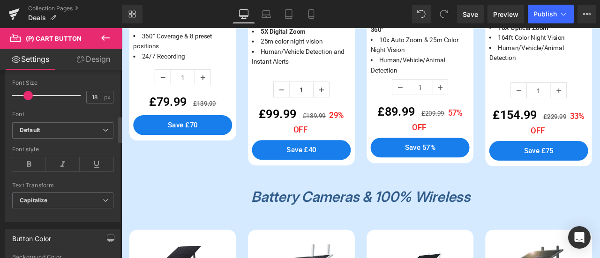
scroll to position [234, 0]
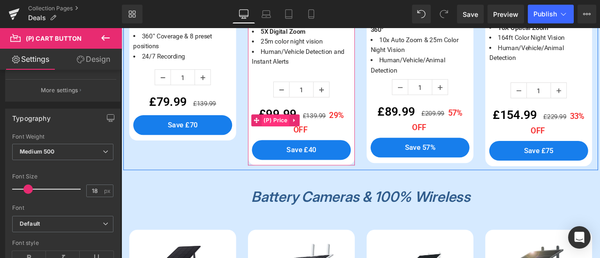
click at [307, 133] on span "(P) Price" at bounding box center [303, 138] width 33 height 14
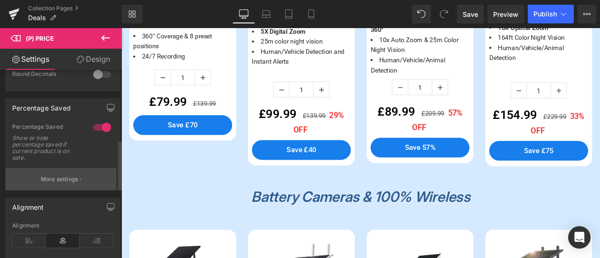
scroll to position [422, 0]
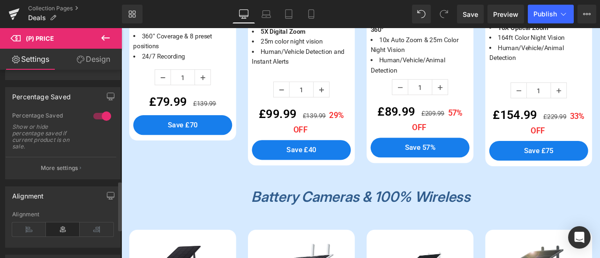
click at [102, 110] on div at bounding box center [102, 116] width 22 height 15
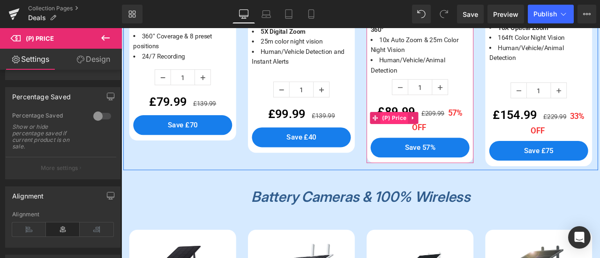
click at [448, 130] on span "(P) Price" at bounding box center [444, 135] width 33 height 14
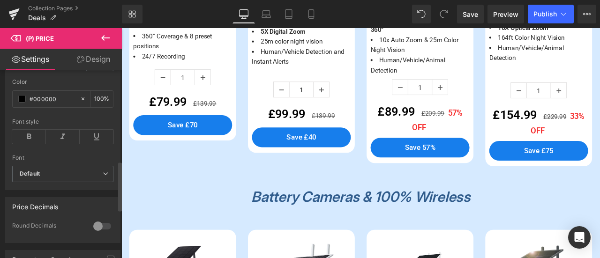
scroll to position [375, 0]
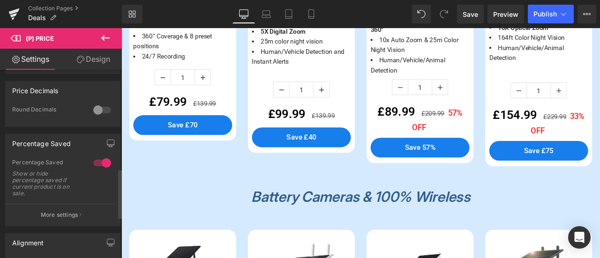
click at [97, 164] on div at bounding box center [102, 163] width 22 height 15
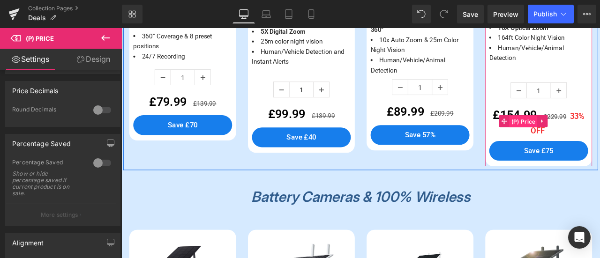
click at [599, 136] on span "(P) Price" at bounding box center [597, 139] width 33 height 14
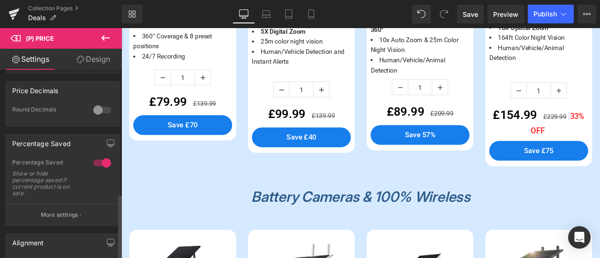
click at [103, 158] on div at bounding box center [102, 163] width 22 height 15
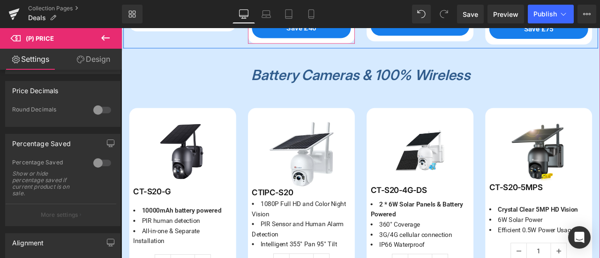
scroll to position [1171, 0]
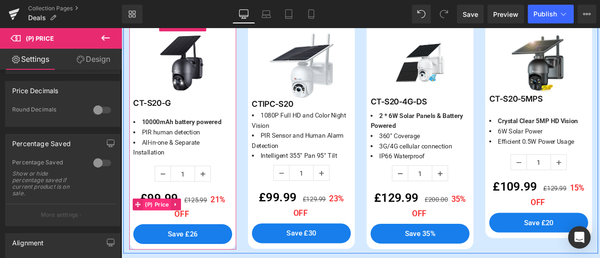
click at [163, 231] on span "(P) Price" at bounding box center [163, 237] width 33 height 14
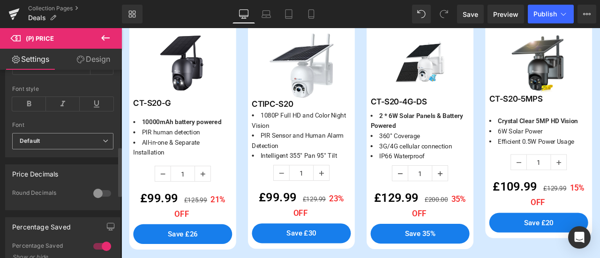
scroll to position [375, 0]
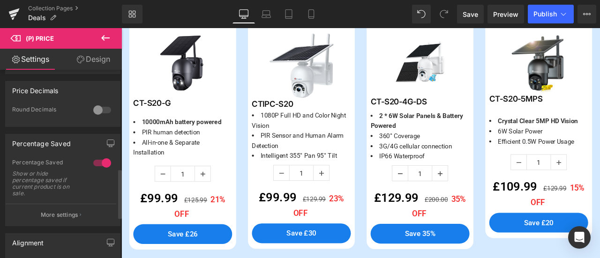
click at [100, 158] on div at bounding box center [102, 163] width 22 height 15
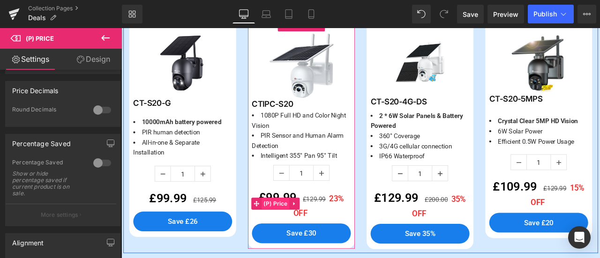
click at [301, 231] on span "(P) Price" at bounding box center [303, 237] width 33 height 14
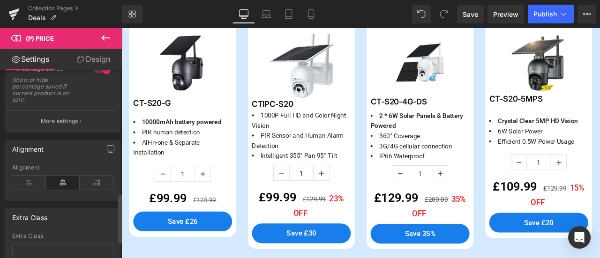
scroll to position [422, 0]
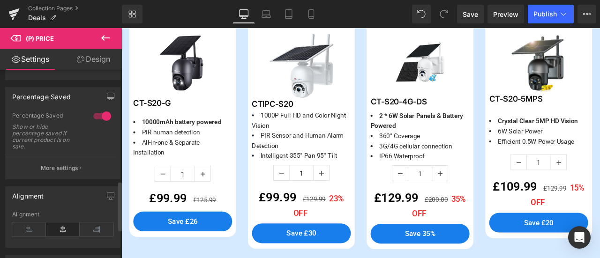
click at [96, 115] on div at bounding box center [102, 116] width 22 height 15
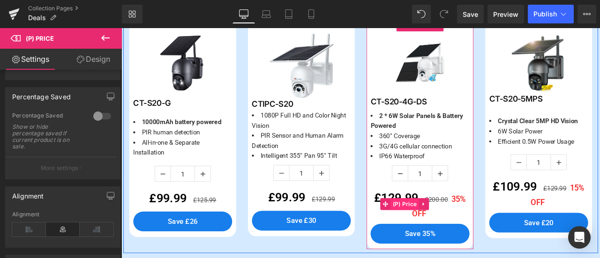
click at [459, 231] on span "(P) Price" at bounding box center [456, 237] width 33 height 14
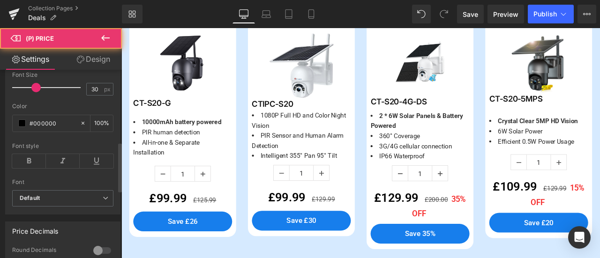
scroll to position [375, 0]
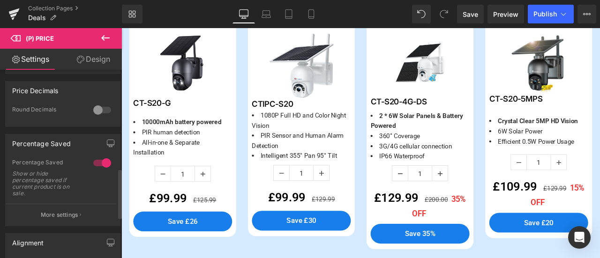
drag, startPoint x: 98, startPoint y: 163, endPoint x: 40, endPoint y: 163, distance: 58.6
click at [98, 163] on div at bounding box center [102, 163] width 22 height 15
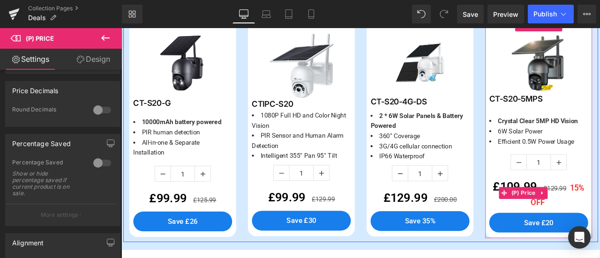
click at [581, 231] on span "(P) Price" at bounding box center [597, 224] width 33 height 14
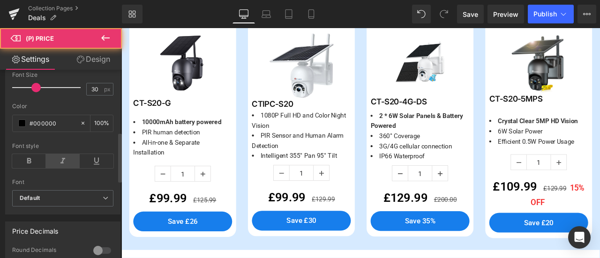
scroll to position [422, 0]
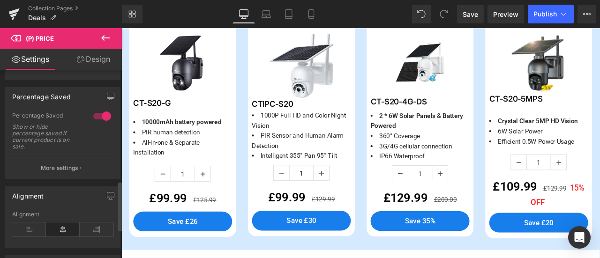
click at [93, 110] on div at bounding box center [102, 116] width 22 height 15
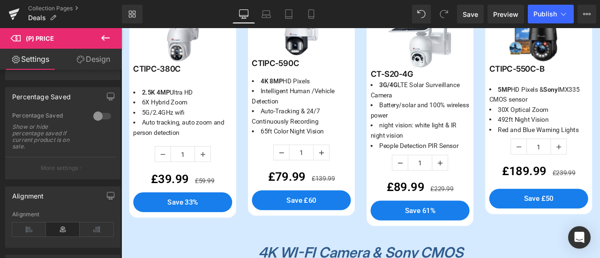
scroll to position [562, 0]
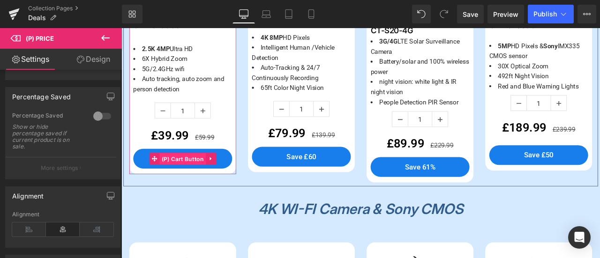
click at [178, 181] on span "(P) Cart Button" at bounding box center [194, 184] width 55 height 14
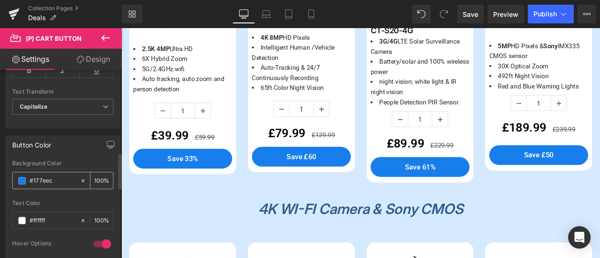
scroll to position [468, 0]
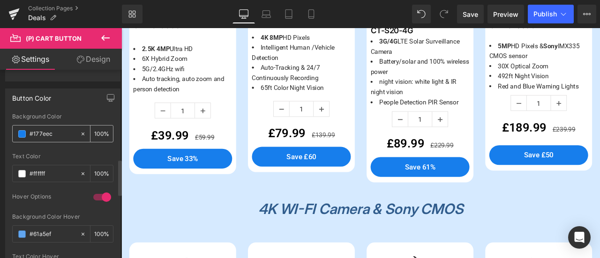
drag, startPoint x: 55, startPoint y: 132, endPoint x: 18, endPoint y: 131, distance: 37.5
click at [15, 130] on div "#177eec" at bounding box center [46, 134] width 67 height 16
paste input "ff5500"
type input "#ff5500"
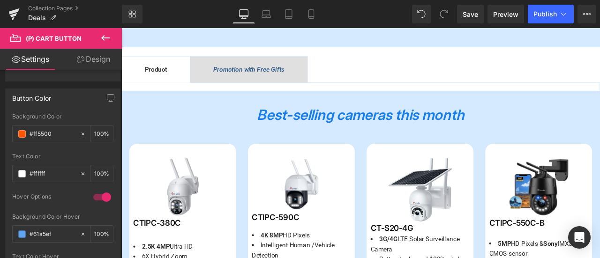
scroll to position [609, 0]
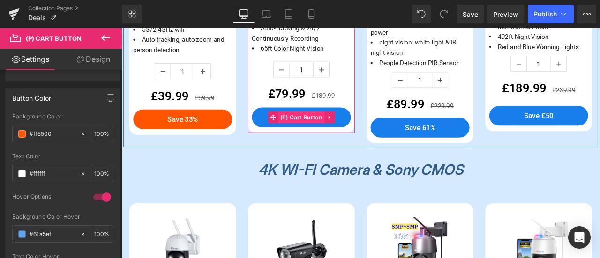
click at [330, 130] on span "(P) Cart Button" at bounding box center [334, 134] width 55 height 14
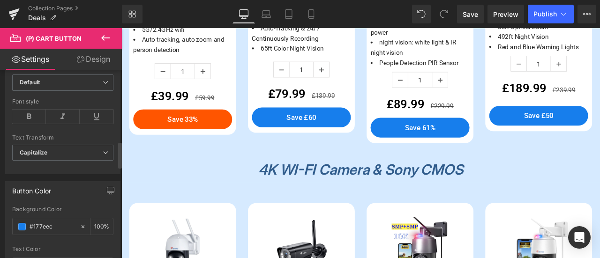
scroll to position [515, 0]
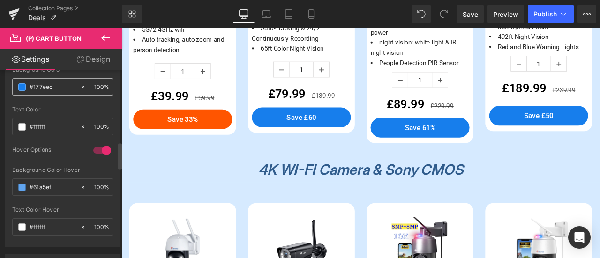
drag, startPoint x: 56, startPoint y: 83, endPoint x: 20, endPoint y: 84, distance: 36.5
click at [20, 84] on div "#177eec" at bounding box center [46, 87] width 67 height 16
paste input "ff5500"
type input "#ff5500"
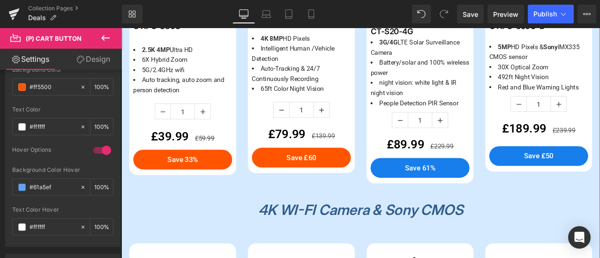
scroll to position [562, 0]
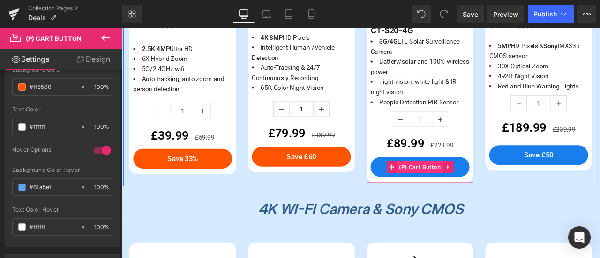
click at [459, 190] on span "(P) Cart Button" at bounding box center [475, 193] width 55 height 14
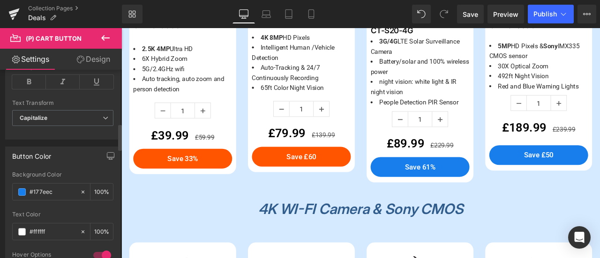
scroll to position [468, 0]
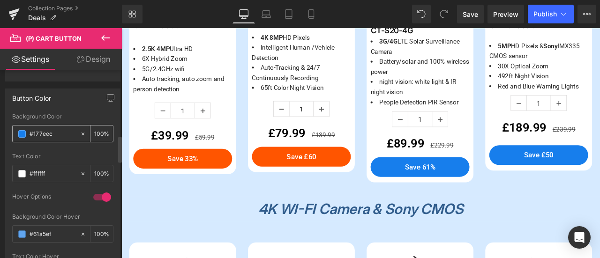
drag, startPoint x: 57, startPoint y: 133, endPoint x: 22, endPoint y: 128, distance: 35.8
click at [22, 128] on div "#177eec" at bounding box center [46, 134] width 67 height 16
paste input "ff5500"
type input "#ff5500"
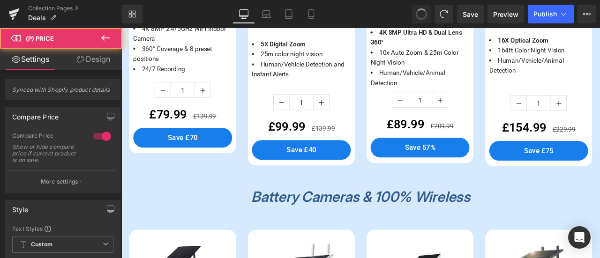
scroll to position [1280, 0]
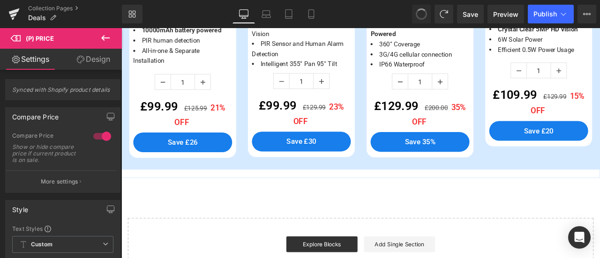
click at [422, 14] on span at bounding box center [421, 14] width 14 height 14
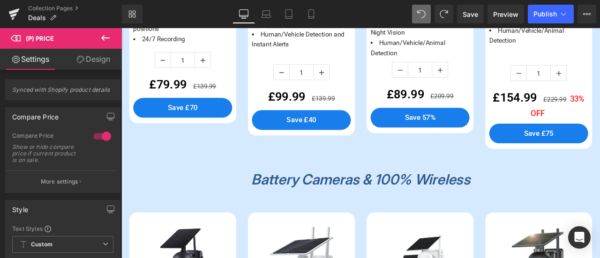
scroll to position [949, 0]
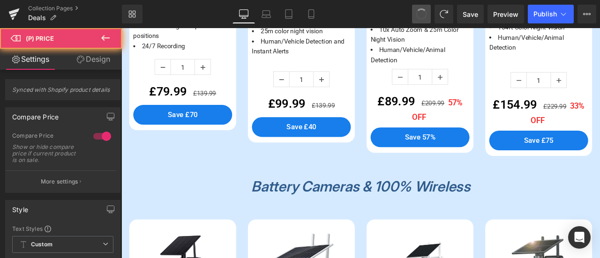
click at [423, 14] on span at bounding box center [421, 14] width 15 height 15
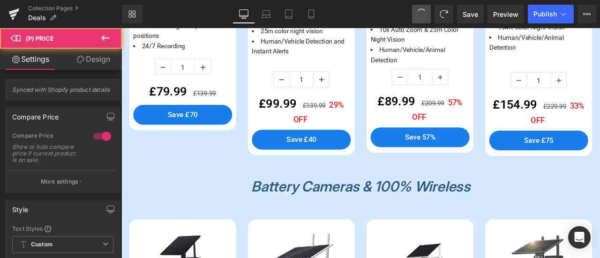
click at [423, 14] on span at bounding box center [421, 14] width 16 height 16
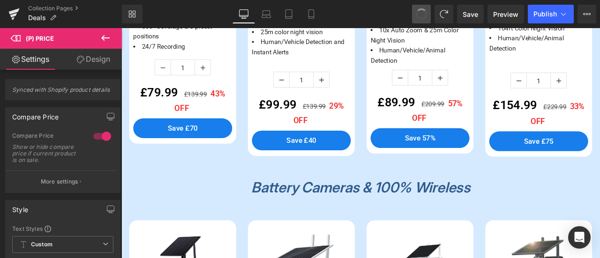
click at [423, 14] on span at bounding box center [421, 14] width 15 height 15
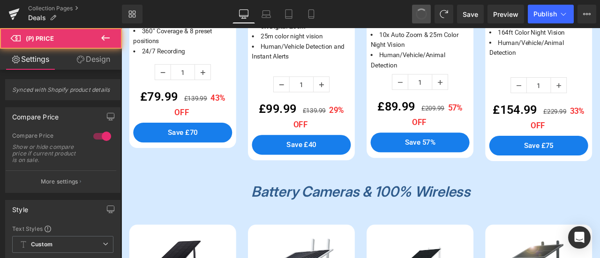
click at [423, 14] on span at bounding box center [421, 14] width 16 height 16
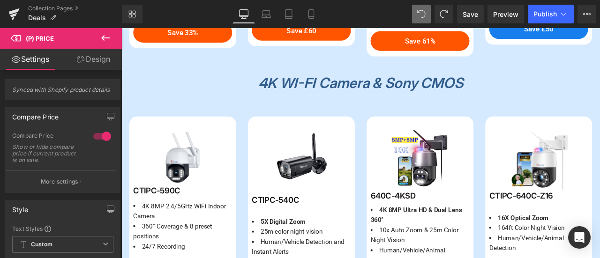
scroll to position [726, 0]
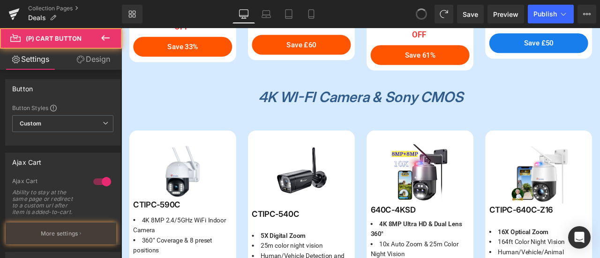
click at [423, 14] on span at bounding box center [421, 14] width 15 height 15
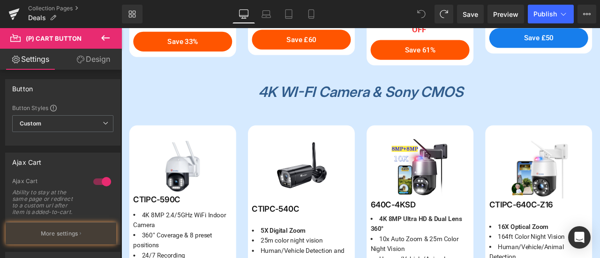
click at [423, 14] on icon at bounding box center [421, 14] width 8 height 8
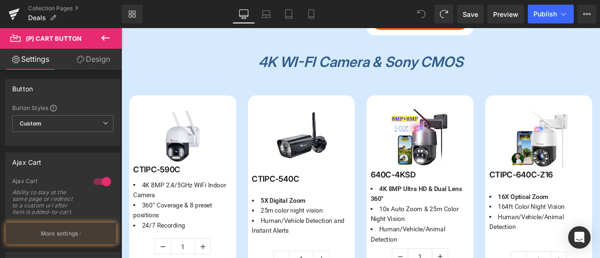
click at [423, 14] on icon at bounding box center [421, 14] width 8 height 8
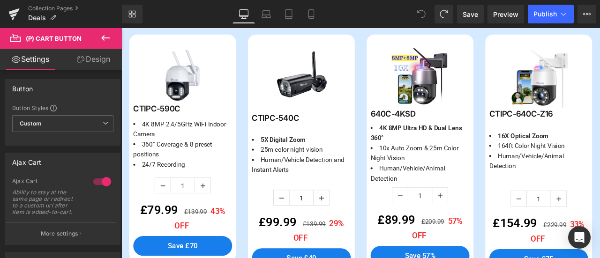
scroll to position [696, 0]
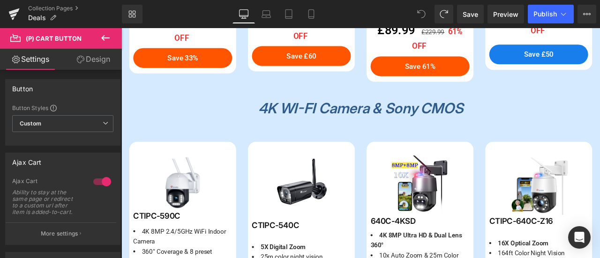
click at [420, 16] on icon at bounding box center [421, 14] width 8 height 8
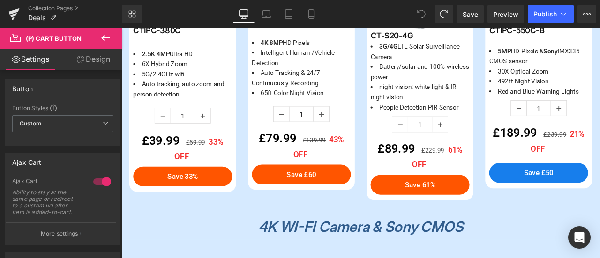
scroll to position [556, 0]
click at [449, 14] on span at bounding box center [444, 14] width 14 height 14
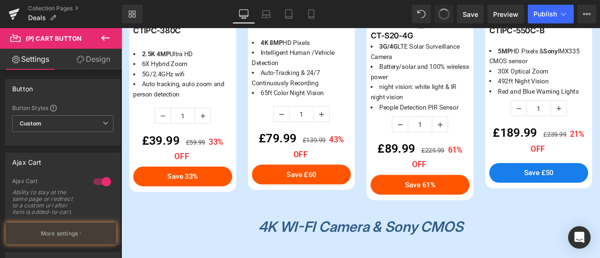
click at [449, 14] on span at bounding box center [444, 14] width 14 height 14
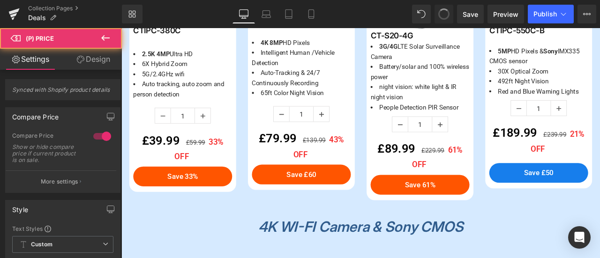
click at [449, 14] on span at bounding box center [443, 14] width 15 height 15
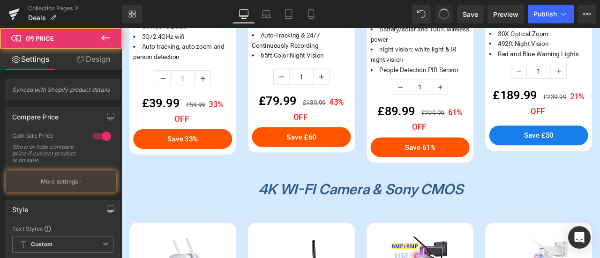
scroll to position [826, 0]
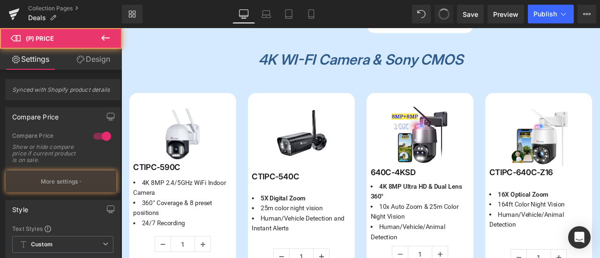
click at [449, 14] on span at bounding box center [444, 14] width 16 height 16
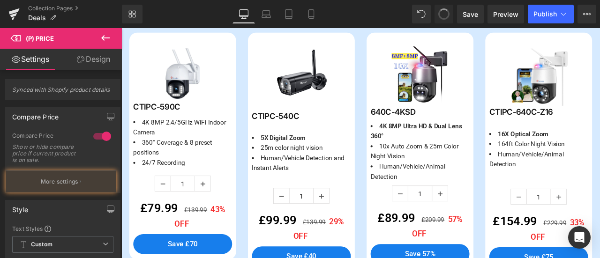
click at [449, 14] on span at bounding box center [444, 14] width 14 height 14
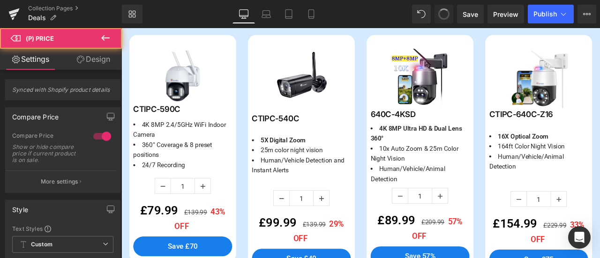
click at [449, 14] on span at bounding box center [443, 14] width 15 height 15
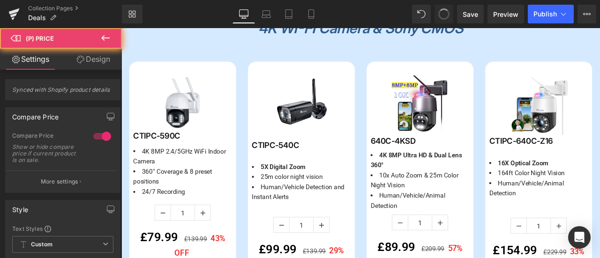
click at [449, 14] on span at bounding box center [444, 14] width 14 height 14
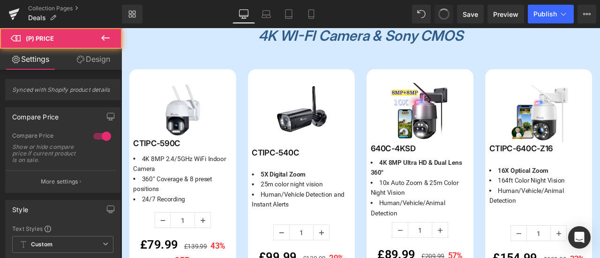
click at [449, 14] on span at bounding box center [443, 14] width 15 height 15
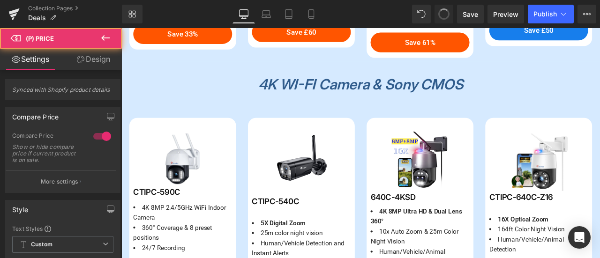
click at [449, 14] on span at bounding box center [444, 14] width 14 height 14
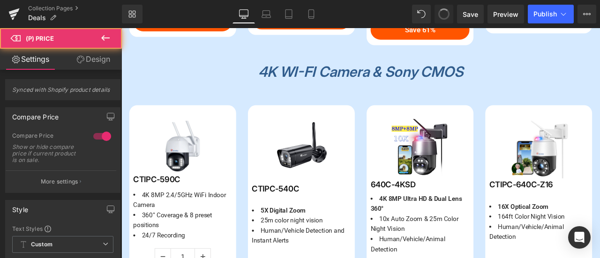
click at [449, 14] on span at bounding box center [444, 14] width 14 height 14
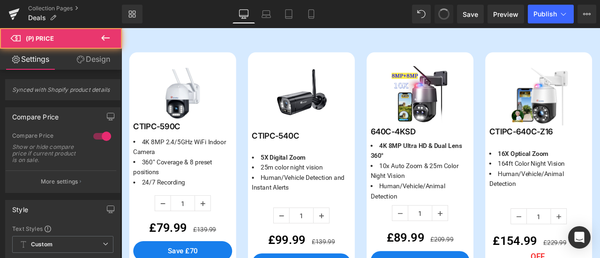
click at [449, 14] on span at bounding box center [444, 14] width 14 height 14
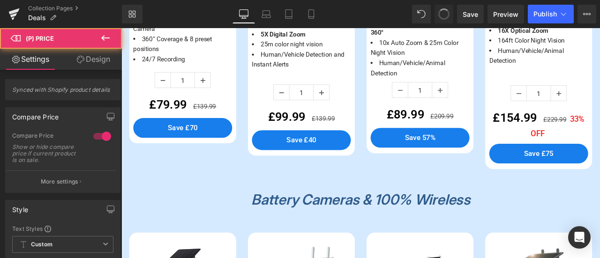
scroll to position [948, 0]
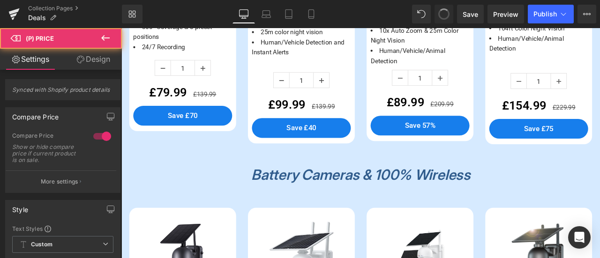
click at [449, 14] on span at bounding box center [443, 14] width 15 height 15
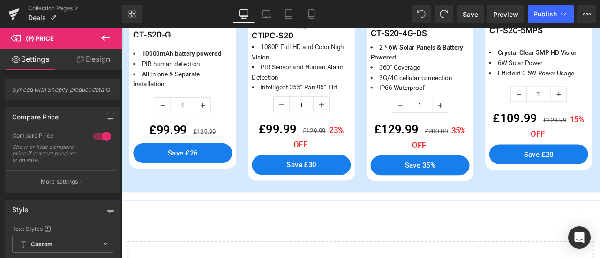
scroll to position [1281, 0]
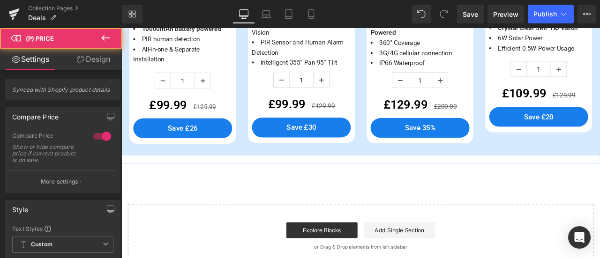
click at [449, 14] on span at bounding box center [443, 14] width 19 height 19
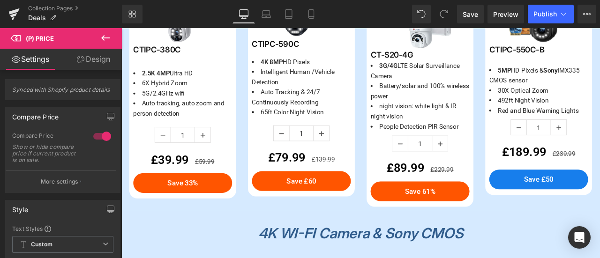
scroll to position [579, 0]
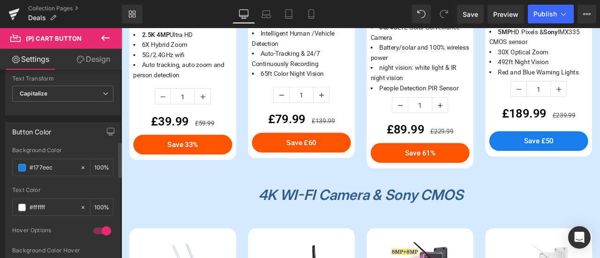
scroll to position [468, 0]
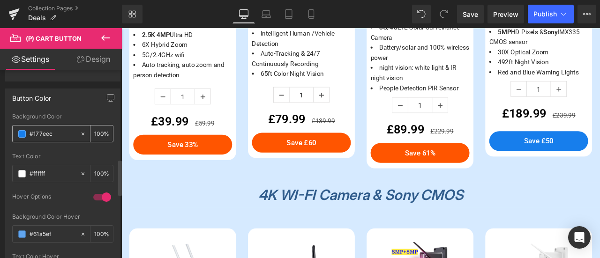
drag, startPoint x: 55, startPoint y: 132, endPoint x: 12, endPoint y: 130, distance: 43.1
click at [12, 130] on div "#177eec 100 %" at bounding box center [62, 133] width 101 height 17
paste input "ff5500"
type input "#ff5500"
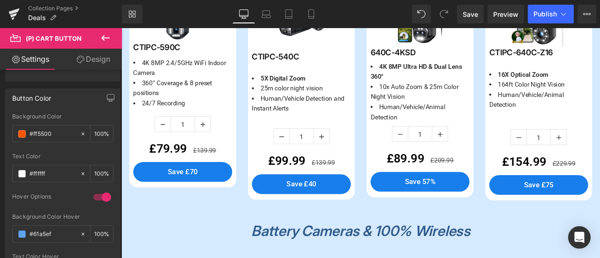
scroll to position [954, 0]
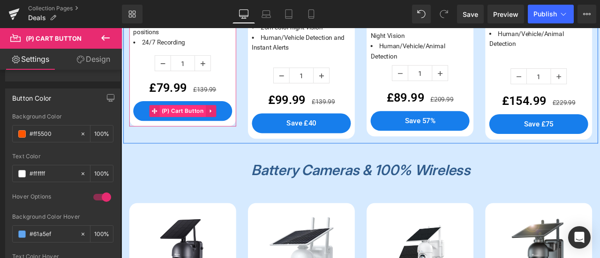
click at [199, 120] on span "(P) Cart Button" at bounding box center [194, 126] width 55 height 14
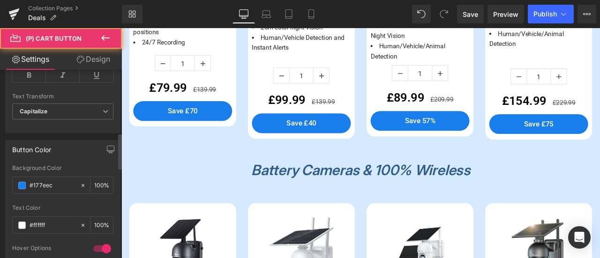
scroll to position [422, 0]
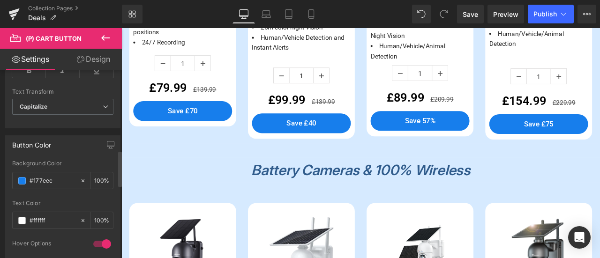
drag, startPoint x: 59, startPoint y: 176, endPoint x: 7, endPoint y: 177, distance: 52.5
click at [7, 177] on div "rgb(23, 126, 236) Background Color #177eec 100 % rgba(255, 255, 255, 1) Text Co…" at bounding box center [63, 250] width 114 height 180
paste input "ff5500"
type input "#ff5500"
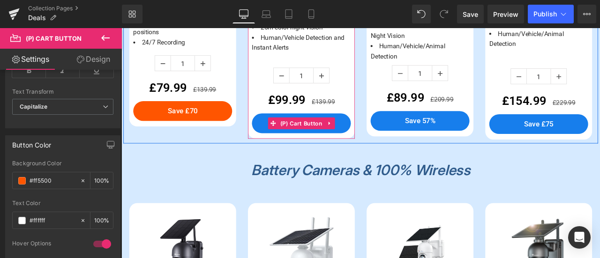
click at [326, 138] on span "(P) Cart Button" at bounding box center [334, 141] width 55 height 14
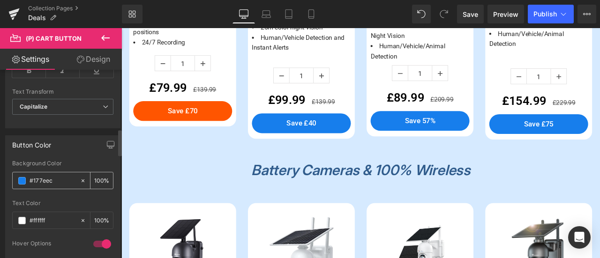
drag, startPoint x: 59, startPoint y: 178, endPoint x: 16, endPoint y: 176, distance: 42.7
click at [16, 176] on div "#177eec" at bounding box center [46, 180] width 67 height 16
paste input "ff5500"
type input "#ff5500"
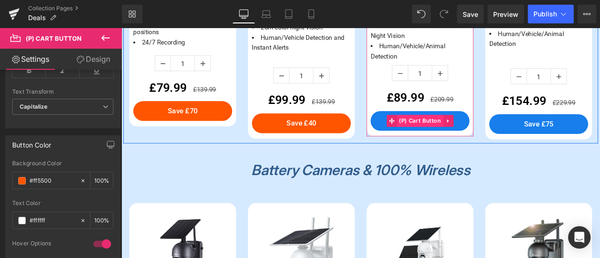
click at [448, 135] on span "(P) Cart Button" at bounding box center [475, 138] width 55 height 14
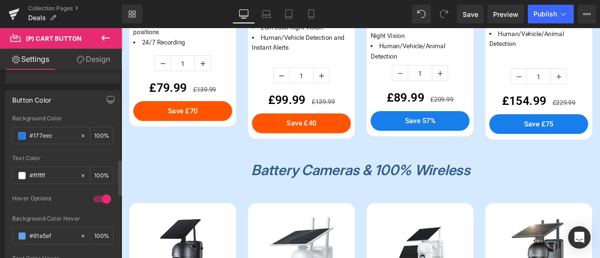
scroll to position [468, 0]
drag, startPoint x: 58, startPoint y: 133, endPoint x: 32, endPoint y: 135, distance: 26.3
click at [22, 133] on div "#177eec" at bounding box center [46, 134] width 67 height 16
paste input "ff5500"
type input "#ff5500"
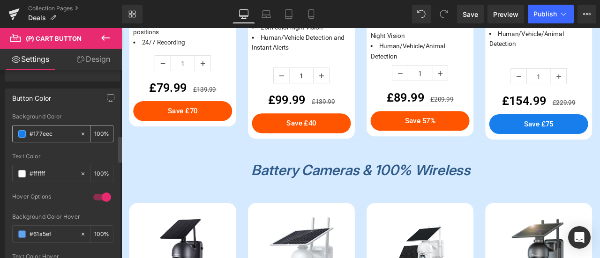
drag, startPoint x: 53, startPoint y: 131, endPoint x: 16, endPoint y: 130, distance: 37.0
click at [16, 130] on div "#177eec" at bounding box center [46, 134] width 67 height 16
paste input "ff5500"
type input "#ff5500"
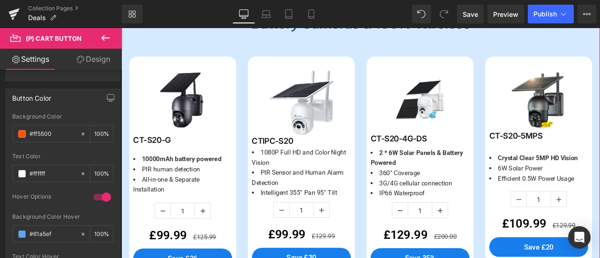
scroll to position [1188, 0]
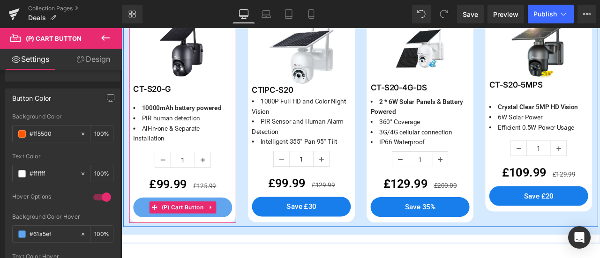
click at [187, 235] on span "(P) Cart Button" at bounding box center [194, 241] width 55 height 14
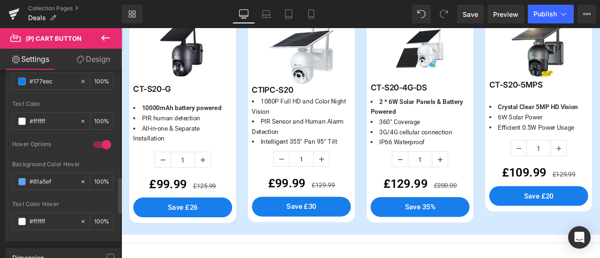
scroll to position [468, 0]
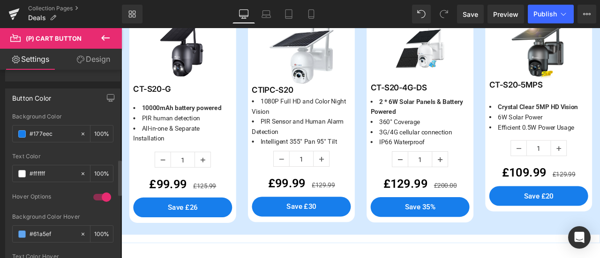
drag, startPoint x: 55, startPoint y: 128, endPoint x: 7, endPoint y: 121, distance: 48.2
click at [7, 121] on div "rgb(23, 126, 236) Background Color #177eec 100 % rgba(255, 255, 255, 1) Text Co…" at bounding box center [63, 203] width 114 height 180
paste input "ff5500"
type input "#ff5500"
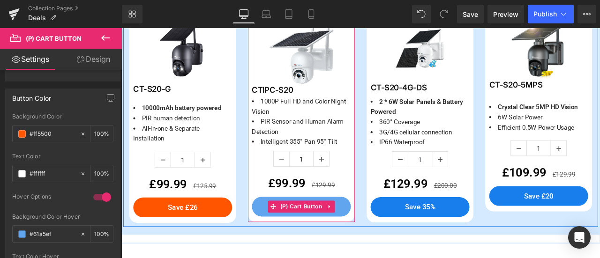
click at [323, 236] on span "(P) Cart Button" at bounding box center [334, 240] width 55 height 14
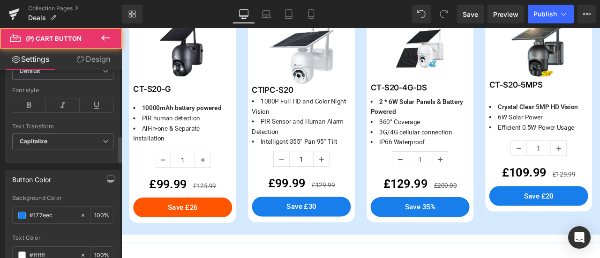
scroll to position [515, 0]
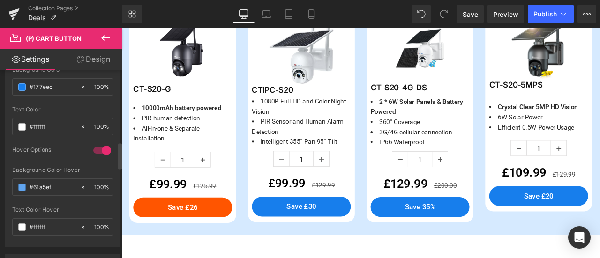
drag, startPoint x: 56, startPoint y: 85, endPoint x: 7, endPoint y: 80, distance: 48.9
click at [7, 80] on div "rgb(23, 126, 236) Background Color #177eec 100 % rgba(255, 255, 255, 1) Text Co…" at bounding box center [63, 157] width 114 height 180
paste input "ff5500"
type input "#ff5500"
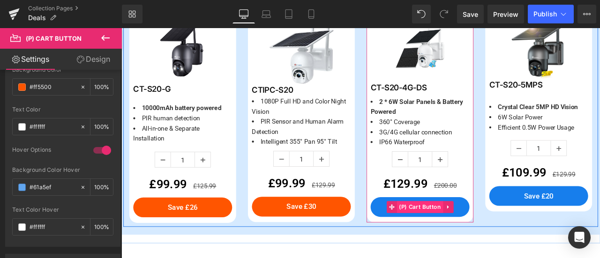
click at [457, 235] on span "(P) Cart Button" at bounding box center [475, 240] width 55 height 14
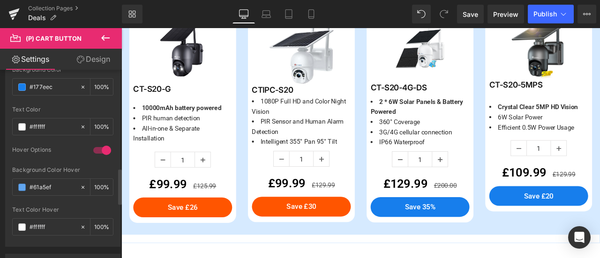
drag, startPoint x: 56, startPoint y: 87, endPoint x: 9, endPoint y: 84, distance: 47.4
click at [9, 84] on div "rgb(23, 126, 236) Background Color #177eec 100 % rgba(255, 255, 255, 1) Text Co…" at bounding box center [63, 157] width 114 height 180
paste input "ff5500"
type input "#ff5500"
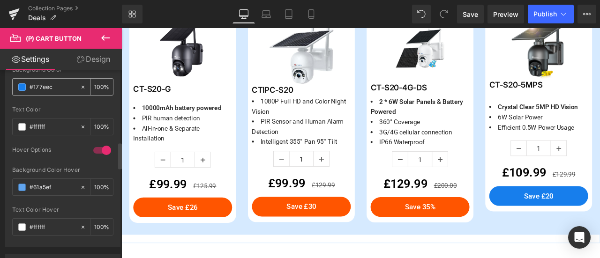
drag, startPoint x: 57, startPoint y: 81, endPoint x: 13, endPoint y: 80, distance: 44.0
click at [11, 79] on div "#177eec Background Color #177eec 100 % rgba(255, 255, 255, 1) Text Color #fffff…" at bounding box center [63, 157] width 114 height 180
paste input "ff5500"
type input "#ff5500"
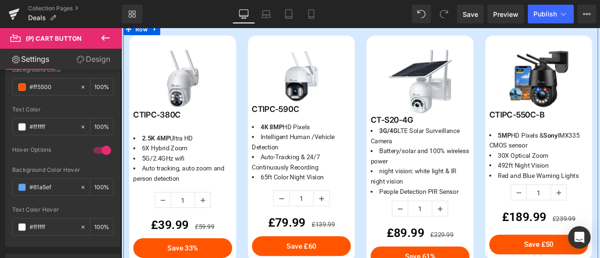
scroll to position [579, 0]
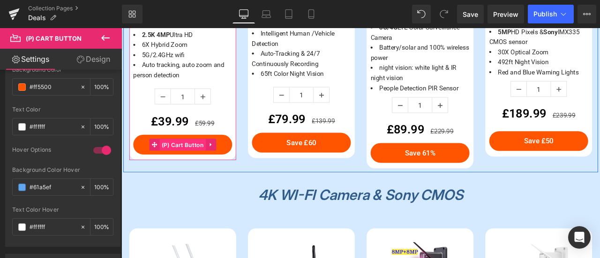
click at [195, 160] on span "(P) Cart Button" at bounding box center [194, 167] width 55 height 14
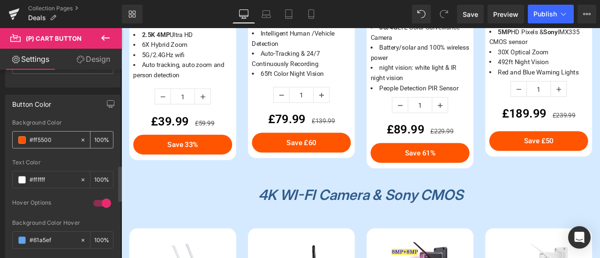
scroll to position [515, 0]
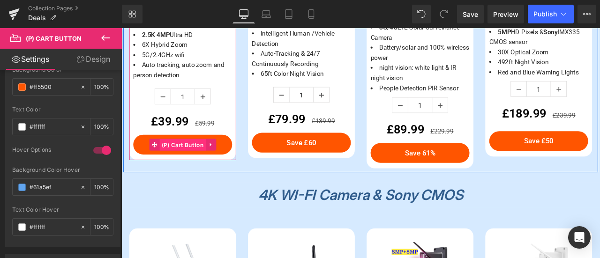
click at [197, 162] on span "(P) Cart Button" at bounding box center [194, 167] width 55 height 14
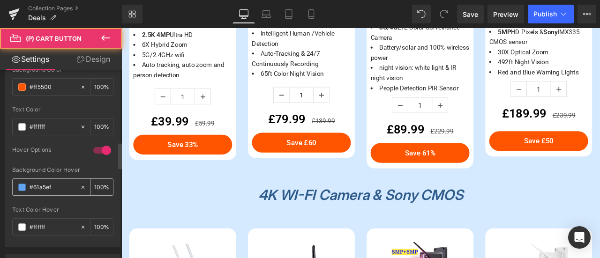
drag, startPoint x: 53, startPoint y: 188, endPoint x: 70, endPoint y: 186, distance: 16.5
click at [31, 187] on div "#61a5ef" at bounding box center [46, 187] width 67 height 16
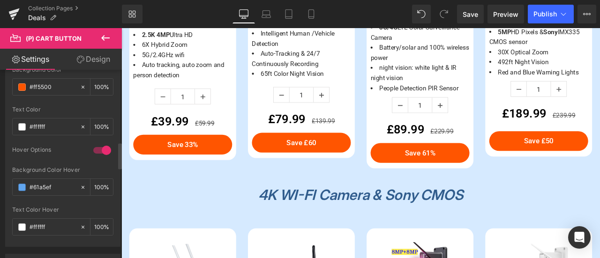
drag, startPoint x: 60, startPoint y: 183, endPoint x: 11, endPoint y: 178, distance: 48.9
click at [11, 178] on div "rgb(255, 85, 0) Background Color #ff5500 100 % rgba(255, 255, 255, 1) Text Colo…" at bounding box center [63, 157] width 114 height 180
paste input "ff0000"
type input "#ff0000"
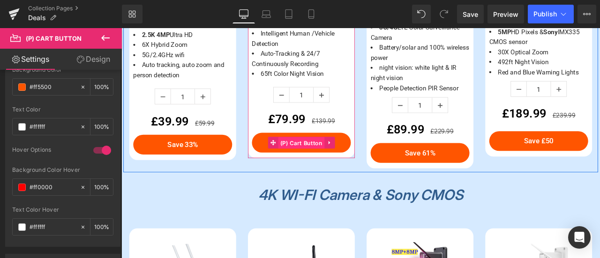
click at [327, 163] on span "(P) Cart Button" at bounding box center [334, 164] width 55 height 14
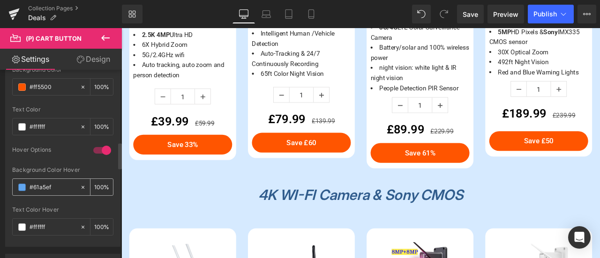
drag, startPoint x: 62, startPoint y: 184, endPoint x: 18, endPoint y: 180, distance: 43.7
click at [18, 180] on div "#61a5ef" at bounding box center [46, 187] width 67 height 16
paste input "ff0000"
type input "#ff0000"
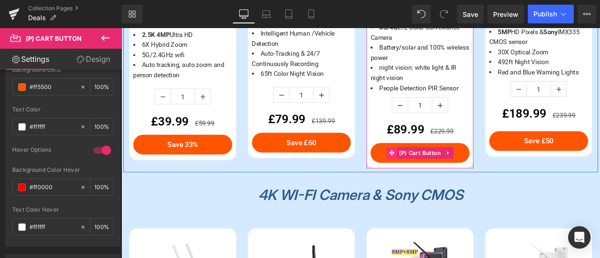
click at [438, 173] on icon at bounding box center [441, 176] width 7 height 7
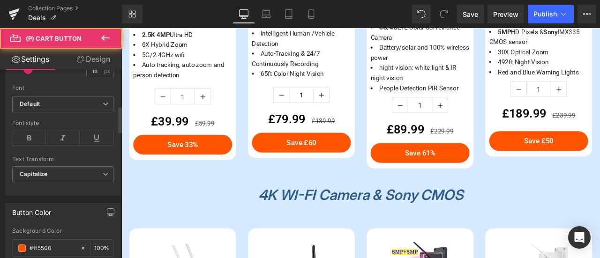
scroll to position [468, 0]
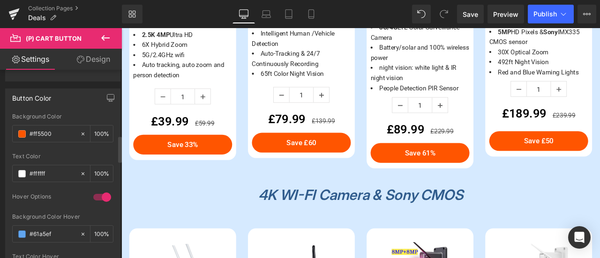
drag, startPoint x: 57, startPoint y: 228, endPoint x: 9, endPoint y: 223, distance: 47.5
click at [9, 223] on div "rgb(255, 85, 0) Background Color #ff5500 100 % rgba(255, 255, 255, 1) Text Colo…" at bounding box center [63, 203] width 114 height 180
paste input "ff0000"
type input "#ff0000"
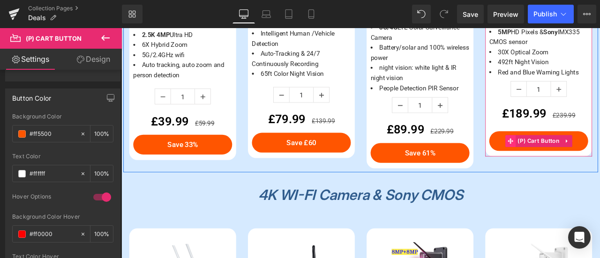
click at [582, 159] on span at bounding box center [582, 162] width 12 height 14
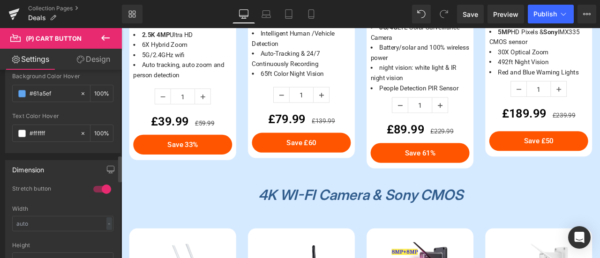
scroll to position [515, 0]
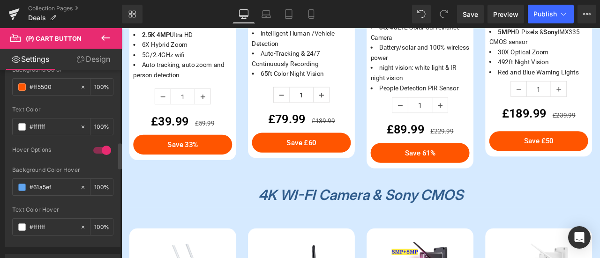
drag, startPoint x: 54, startPoint y: 182, endPoint x: 7, endPoint y: 181, distance: 47.3
click at [7, 181] on div "rgb(255, 85, 0) Background Color #ff5500 100 % rgba(255, 255, 255, 1) Text Colo…" at bounding box center [63, 157] width 114 height 180
paste input "ff0000"
type input "#ff0000"
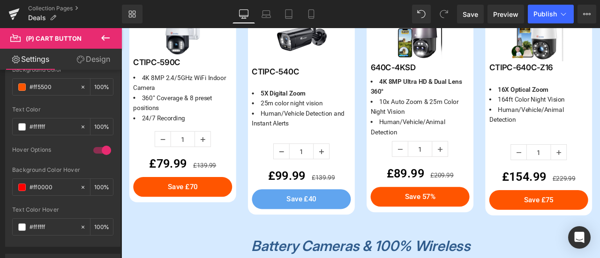
scroll to position [954, 0]
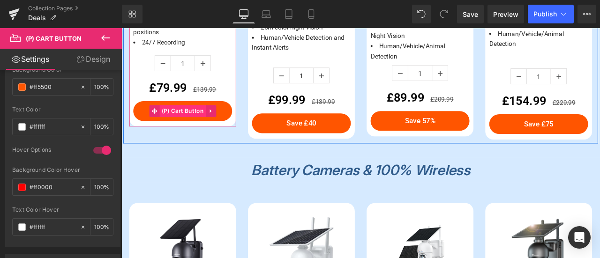
click at [196, 124] on span "(P) Cart Button" at bounding box center [194, 126] width 55 height 14
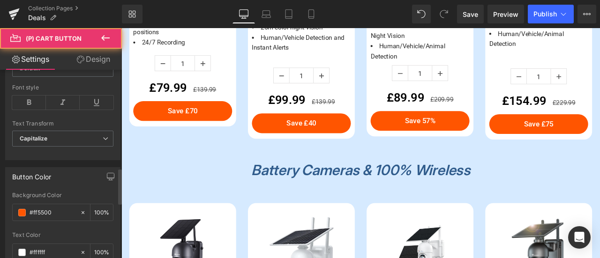
scroll to position [515, 0]
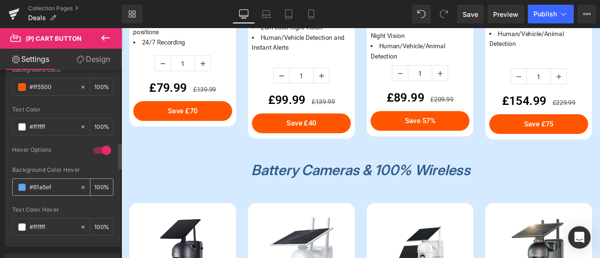
drag, startPoint x: 57, startPoint y: 183, endPoint x: 14, endPoint y: 182, distance: 43.6
click at [14, 182] on div "#61a5ef" at bounding box center [46, 187] width 67 height 16
paste input "ff0000"
type input "#ff0000"
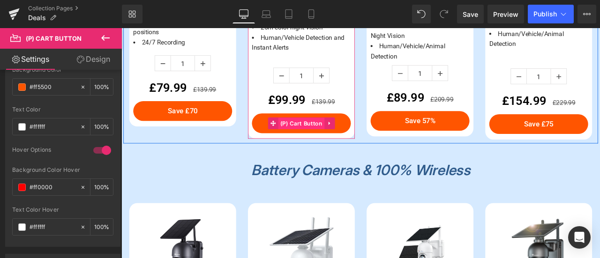
click at [311, 140] on span "(P) Cart Button" at bounding box center [334, 141] width 55 height 14
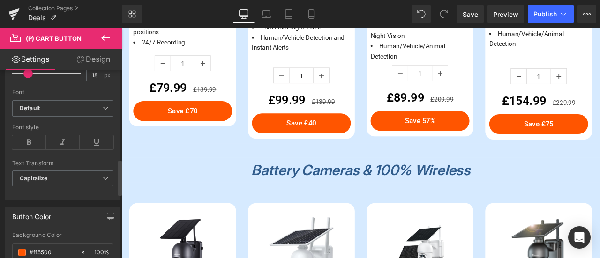
scroll to position [468, 0]
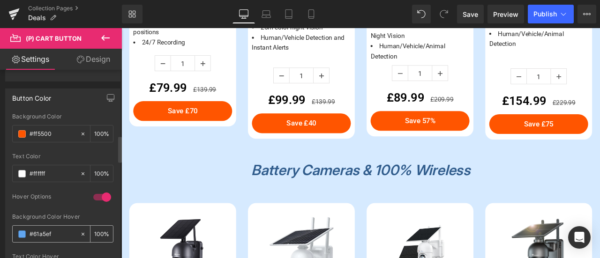
drag, startPoint x: 56, startPoint y: 225, endPoint x: 16, endPoint y: 222, distance: 40.0
click at [16, 226] on div "#61a5ef" at bounding box center [46, 234] width 67 height 16
paste input "ff0000"
type input "#ff0000"
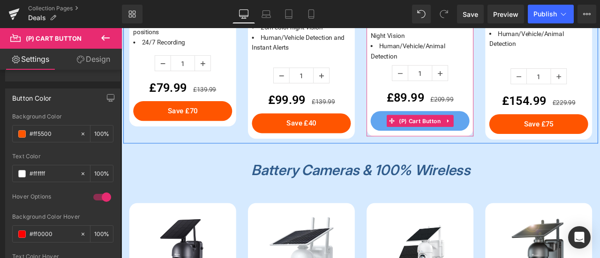
click at [448, 138] on span "(P) Cart Button" at bounding box center [475, 139] width 55 height 14
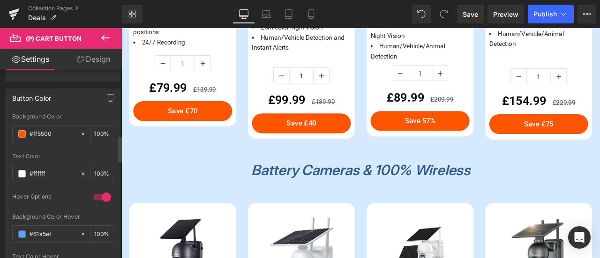
drag, startPoint x: 61, startPoint y: 223, endPoint x: 18, endPoint y: 218, distance: 43.4
click at [18, 218] on div "Background Color Hover #61a5ef 100 %" at bounding box center [62, 234] width 101 height 40
click at [58, 229] on input "#61a5ef" at bounding box center [53, 234] width 46 height 10
drag, startPoint x: 57, startPoint y: 234, endPoint x: 12, endPoint y: 230, distance: 44.7
click at [13, 230] on div "#61a5ef" at bounding box center [46, 234] width 67 height 16
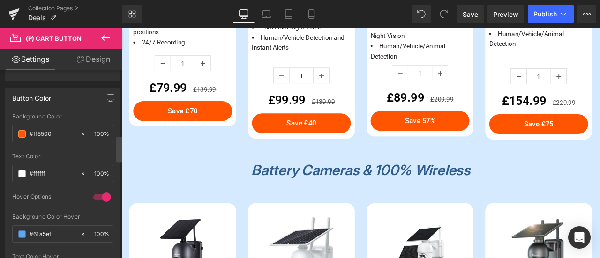
paste input "ff0000"
type input "#ff0000"
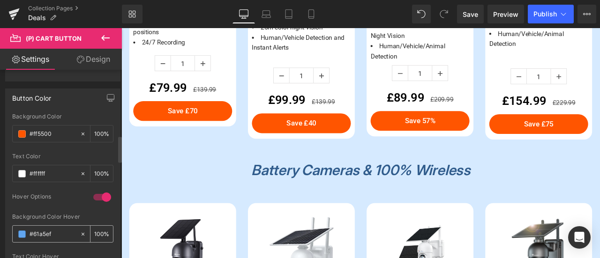
drag, startPoint x: 53, startPoint y: 233, endPoint x: 12, endPoint y: 230, distance: 41.8
click at [12, 230] on div "#61a5ef 100 %" at bounding box center [62, 233] width 101 height 17
paste input "ff0000"
type input "#ff0000"
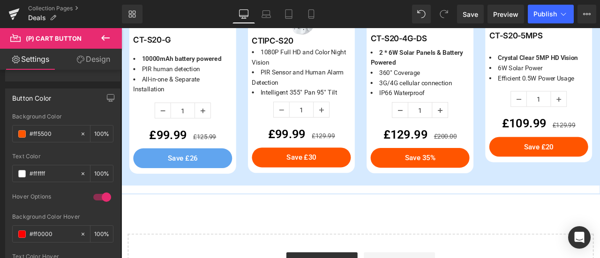
scroll to position [1281, 0]
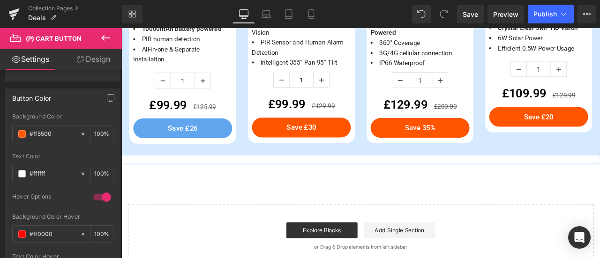
click at [201, 141] on div "Save £26 (P) Cart Button" at bounding box center [193, 146] width 117 height 23
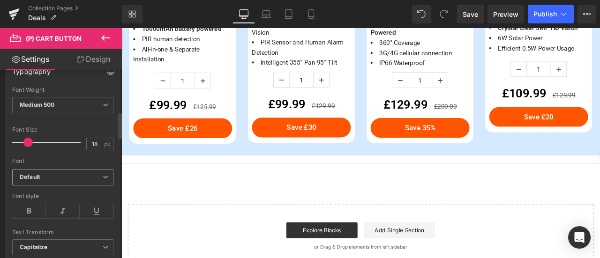
scroll to position [468, 0]
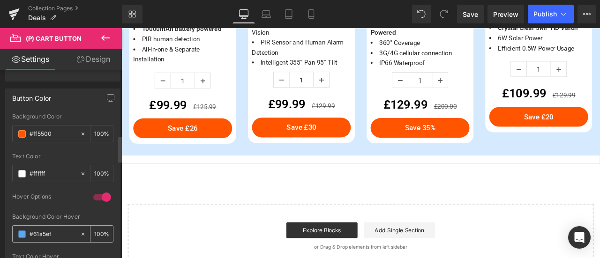
drag, startPoint x: 60, startPoint y: 229, endPoint x: 12, endPoint y: 227, distance: 47.8
click at [11, 227] on div "rgb(255, 85, 0) Background Color #ff5500 100 % rgba(255, 255, 255, 1) Text Colo…" at bounding box center [63, 203] width 114 height 180
paste input "ff0000"
type input "#ff0000"
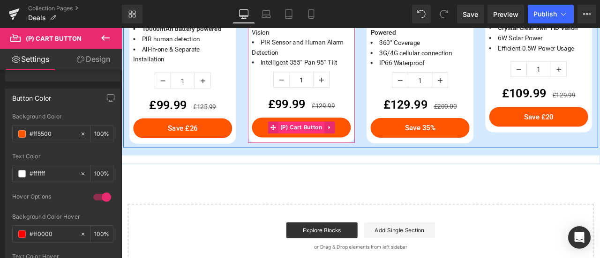
click at [320, 140] on span "(P) Cart Button" at bounding box center [334, 146] width 55 height 14
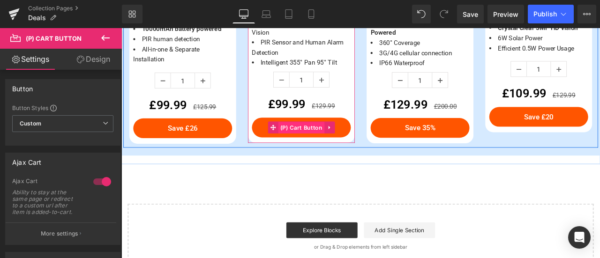
click at [307, 140] on span "(P) Cart Button" at bounding box center [334, 147] width 55 height 14
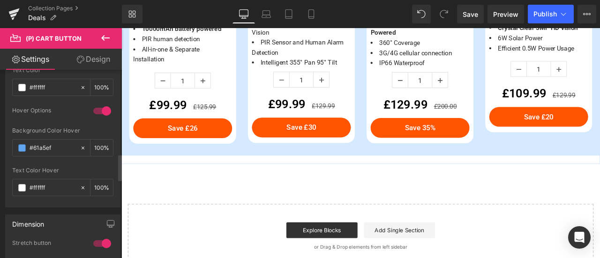
scroll to position [609, 0]
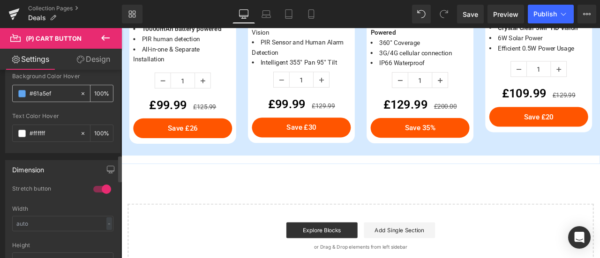
drag, startPoint x: 58, startPoint y: 92, endPoint x: 15, endPoint y: 87, distance: 42.5
click at [15, 87] on div "#61a5ef" at bounding box center [46, 93] width 67 height 16
paste input "ff0000"
type input "#ff0000"
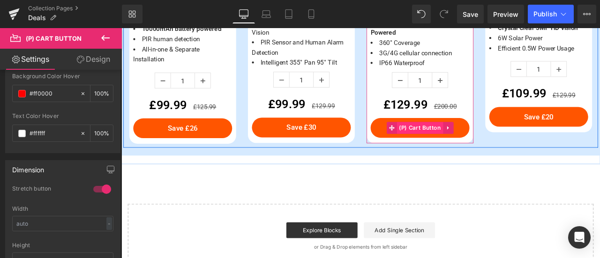
click at [453, 140] on span "(P) Cart Button" at bounding box center [475, 147] width 55 height 14
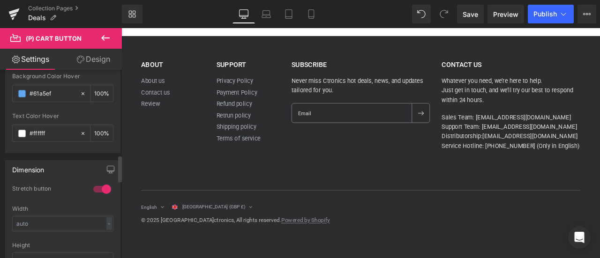
drag, startPoint x: 60, startPoint y: 90, endPoint x: 10, endPoint y: 89, distance: 50.2
click at [10, 89] on div "rgb(255, 85, 0) Background Color #ff5500 100 % rgba(255, 255, 255, 1) Text Colo…" at bounding box center [63, 63] width 114 height 180
paste input "ff0000"
type input "#ff0000"
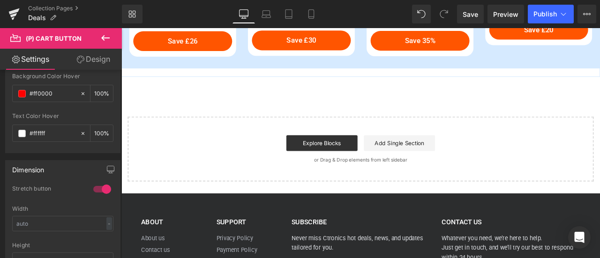
scroll to position [1253, 0]
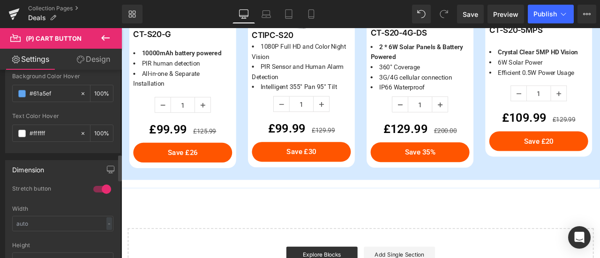
scroll to position [562, 0]
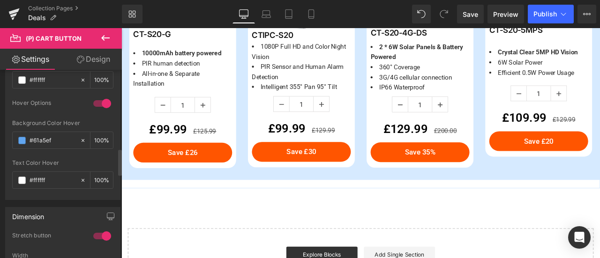
drag, startPoint x: 58, startPoint y: 138, endPoint x: 6, endPoint y: 134, distance: 52.2
click at [6, 134] on div "rgb(255, 85, 0) Background Color #ff5500 100 % rgba(255, 255, 255, 1) Text Colo…" at bounding box center [63, 110] width 114 height 180
paste input "ff0000"
type input "#ff0000"
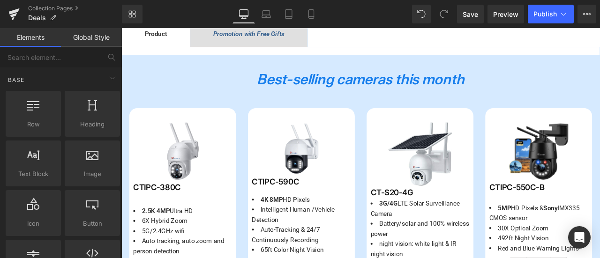
scroll to position [457, 0]
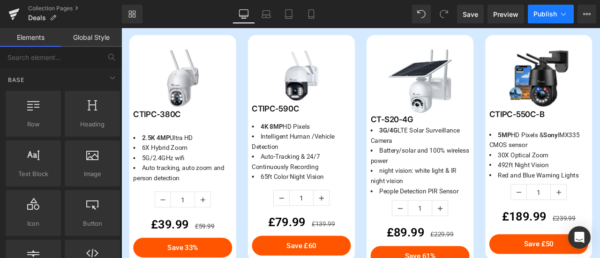
click at [550, 11] on span "Publish" at bounding box center [544, 13] width 23 height 7
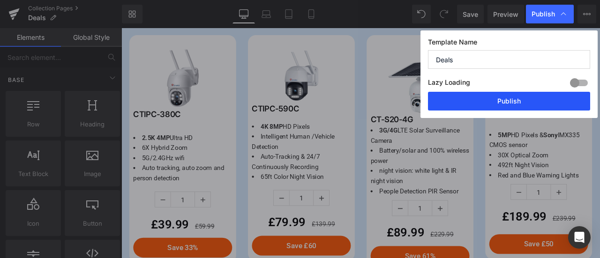
click at [487, 105] on button "Publish" at bounding box center [509, 101] width 162 height 19
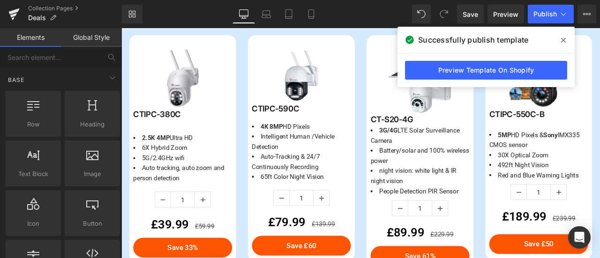
scroll to position [176, 0]
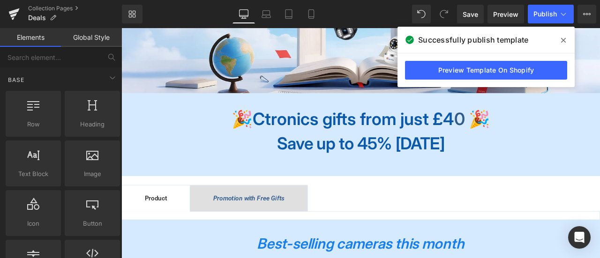
click at [358, 130] on span "Ctronics gifts from just £4" at bounding box center [396, 135] width 238 height 24
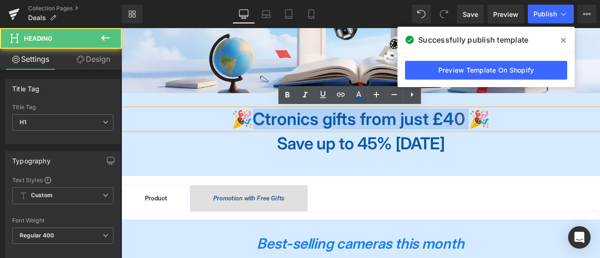
drag, startPoint x: 281, startPoint y: 135, endPoint x: 548, endPoint y: 140, distance: 267.9
click at [548, 140] on b "🎉 Ctronics gifts from just £4 0 🎉" at bounding box center [405, 135] width 306 height 24
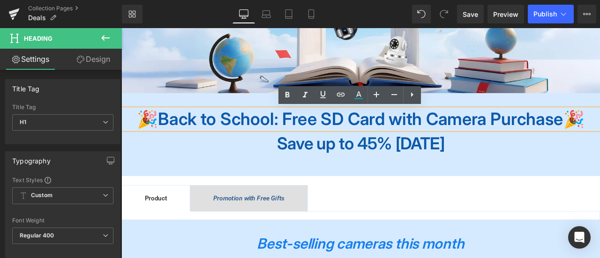
click at [402, 138] on span "Back to School: Free SD Card with Camera Purchase" at bounding box center [405, 135] width 480 height 24
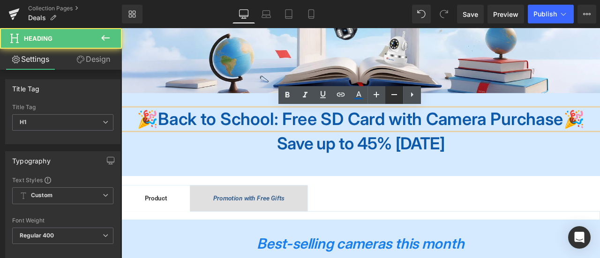
click at [391, 93] on icon at bounding box center [393, 94] width 11 height 11
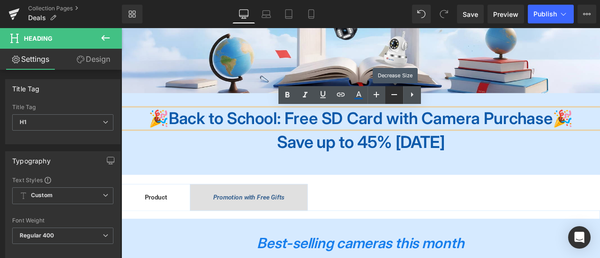
click at [392, 94] on icon at bounding box center [393, 94] width 11 height 11
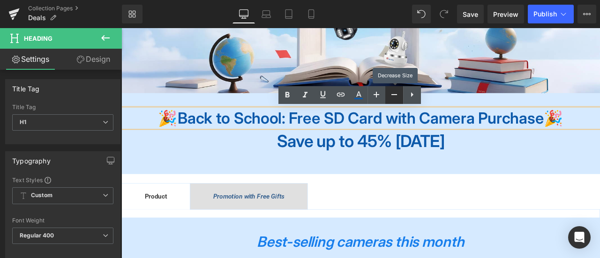
click at [392, 94] on icon at bounding box center [393, 94] width 11 height 11
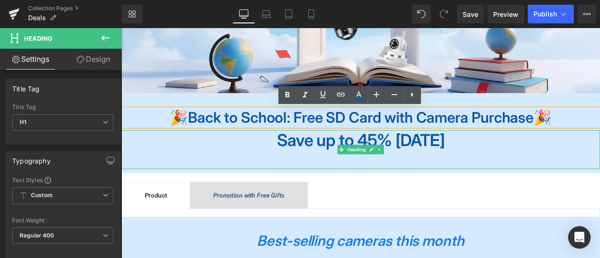
click at [400, 184] on div "Save up to 45% [DATE]" at bounding box center [404, 172] width 567 height 46
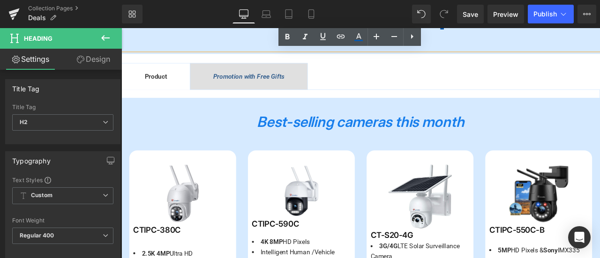
scroll to position [269, 0]
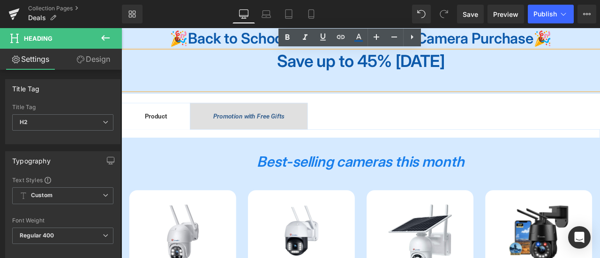
click at [202, 175] on h2 "Best-selling cameras this month" at bounding box center [404, 186] width 567 height 29
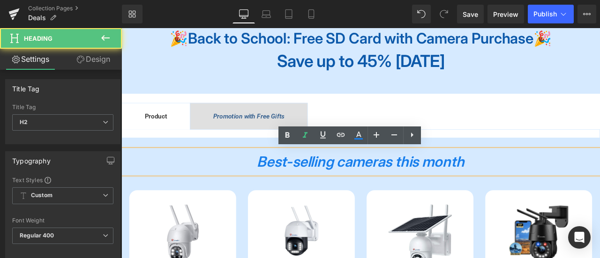
click at [239, 140] on span "Promotion with Free Gifts Text Block" at bounding box center [272, 132] width 139 height 31
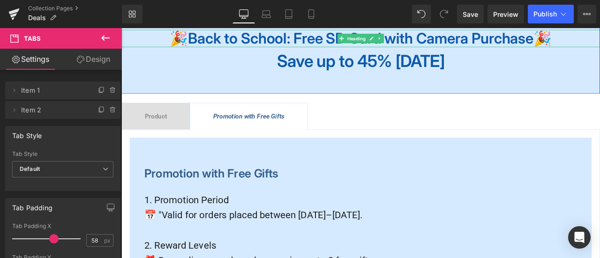
click at [247, 44] on span "Back to School: Free SD Card with Camera Purchase" at bounding box center [404, 40] width 409 height 21
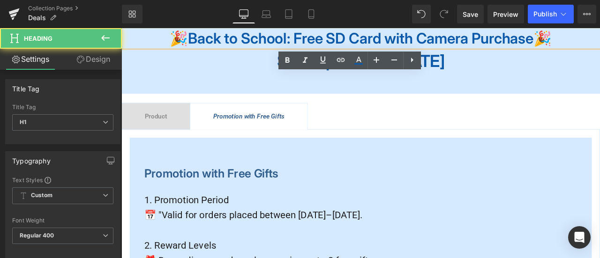
scroll to position [0, 0]
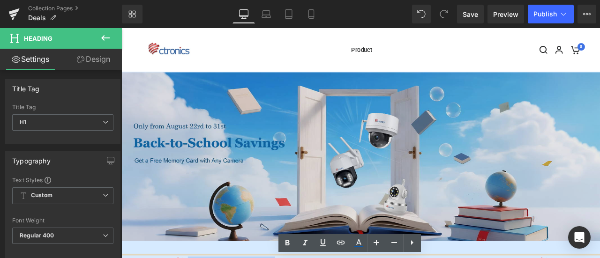
drag, startPoint x: 180, startPoint y: 42, endPoint x: 295, endPoint y: 229, distance: 219.3
click at [295, 229] on div "Image 🎉 Back to School: Free SD Card with Camera Purchase 🎉 Heading Save up to …" at bounding box center [404, 226] width 567 height 290
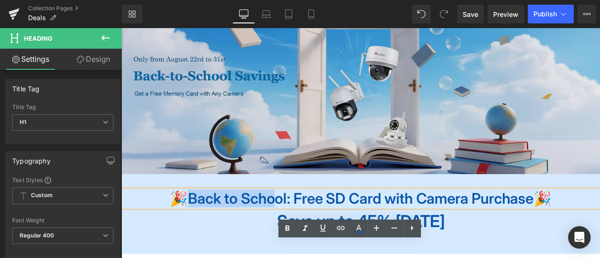
scroll to position [187, 0]
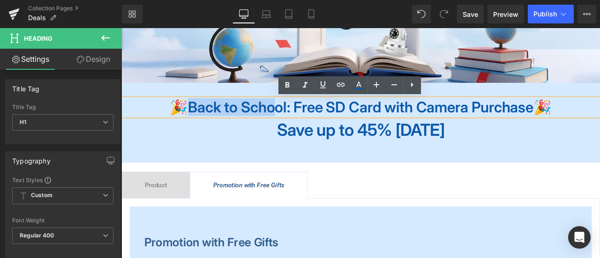
click at [200, 129] on span "Back to School: Free SD Card with Camera Purchase" at bounding box center [404, 121] width 409 height 21
drag, startPoint x: 181, startPoint y: 126, endPoint x: 307, endPoint y: 131, distance: 126.6
click at [307, 131] on span "Back to School: Free SD Card with Camera Purchase" at bounding box center [404, 121] width 409 height 21
copy span "Back to School"
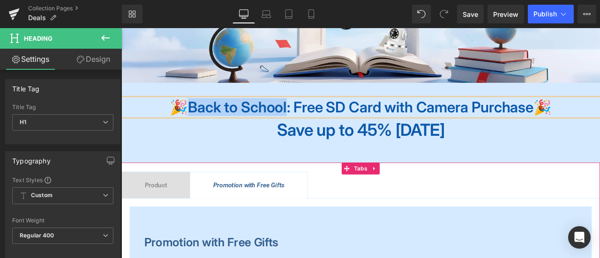
click at [121, 28] on div at bounding box center [121, 28] width 0 height 0
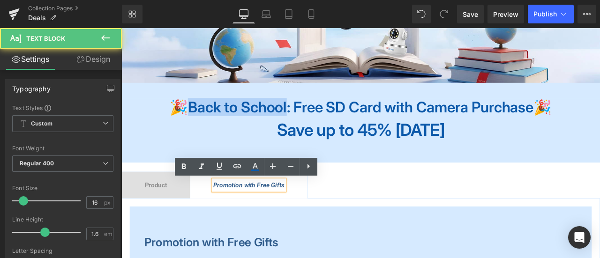
click at [257, 218] on icon "Promotion with Free Gifts" at bounding box center [272, 214] width 84 height 9
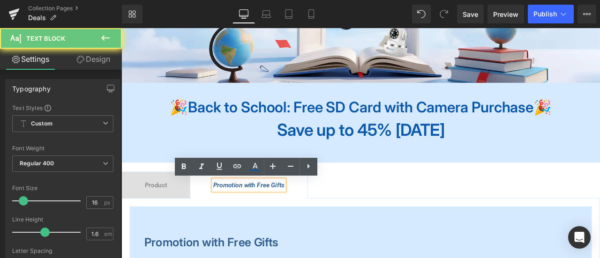
click at [258, 215] on icon "Promotion with Free Gifts" at bounding box center [272, 214] width 84 height 9
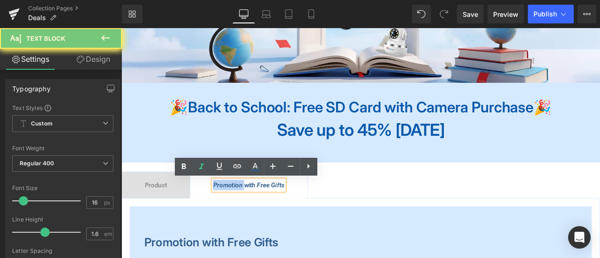
click at [258, 215] on icon "Promotion with Free Gifts" at bounding box center [272, 214] width 84 height 9
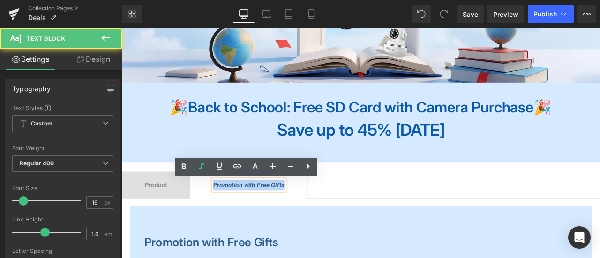
click at [258, 215] on icon "Promotion with Free Gifts" at bounding box center [272, 214] width 84 height 9
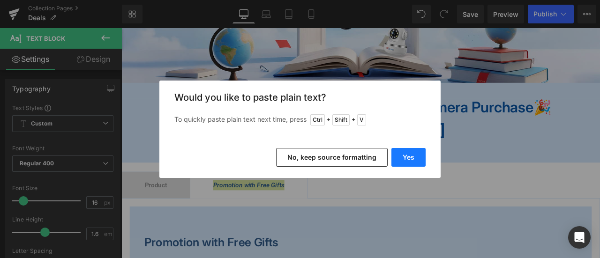
click at [394, 156] on button "Yes" at bounding box center [408, 157] width 34 height 19
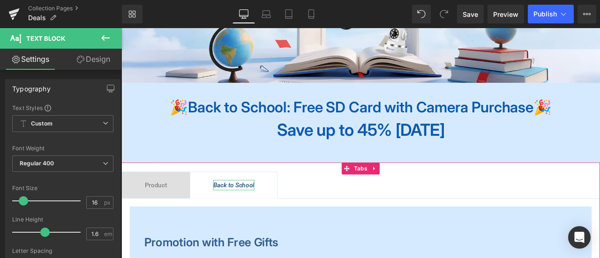
click at [252, 214] on span "Back to School" at bounding box center [254, 214] width 49 height 9
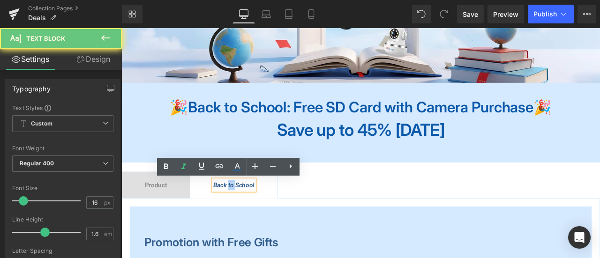
click at [252, 214] on span "Back to School" at bounding box center [254, 214] width 49 height 9
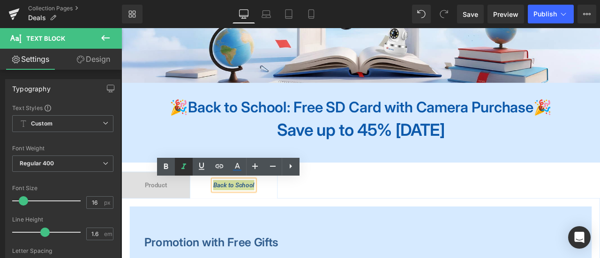
click at [181, 167] on icon at bounding box center [183, 166] width 11 height 11
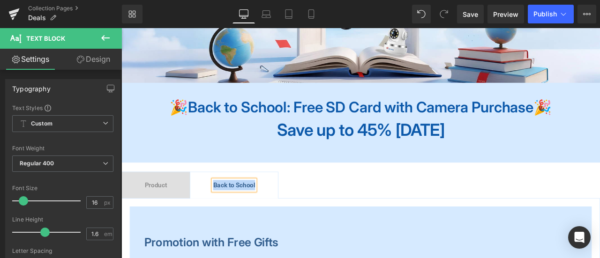
click at [256, 215] on span "Back to School" at bounding box center [255, 214] width 50 height 9
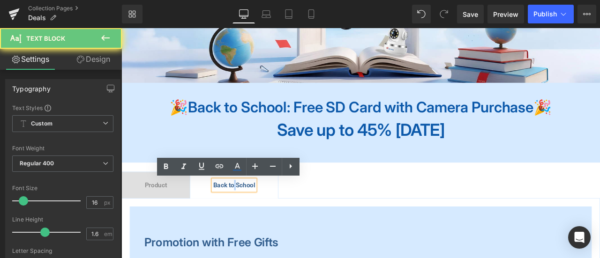
click at [256, 215] on span "Back to School" at bounding box center [255, 214] width 50 height 9
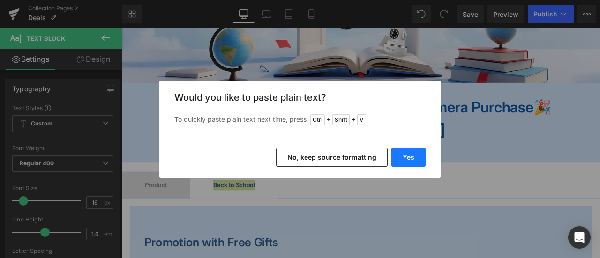
click at [401, 158] on button "Yes" at bounding box center [408, 157] width 34 height 19
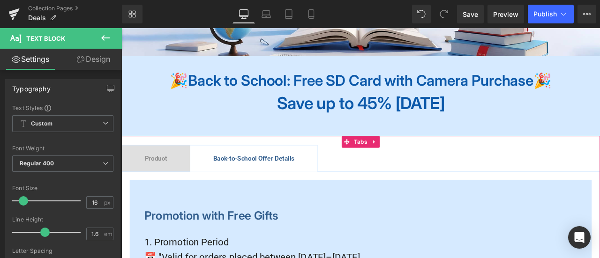
scroll to position [234, 0]
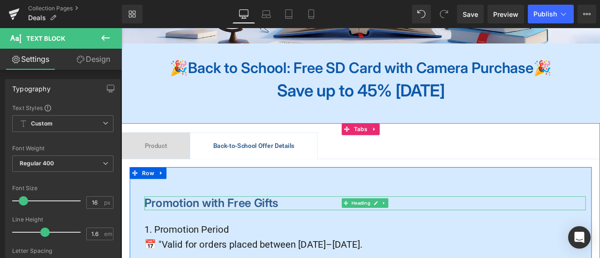
click at [230, 239] on b "Promotion with Free Gifts" at bounding box center [227, 235] width 159 height 16
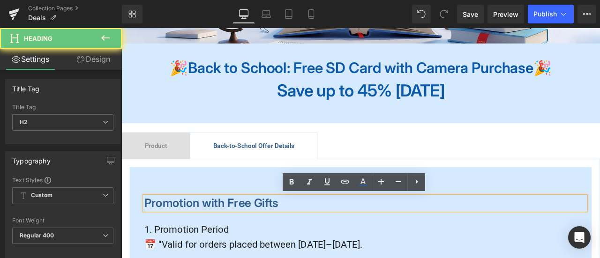
click at [230, 239] on b "Promotion with Free Gifts" at bounding box center [227, 235] width 159 height 16
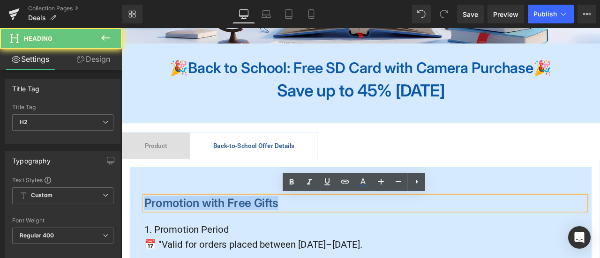
click at [230, 239] on b "Promotion with Free Gifts" at bounding box center [227, 235] width 159 height 16
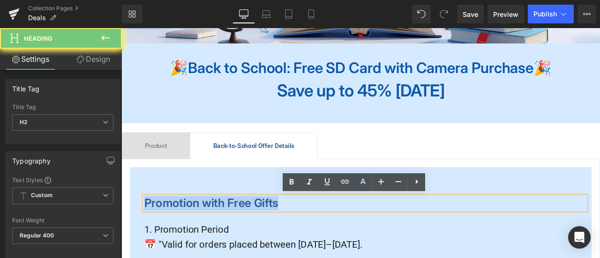
paste div
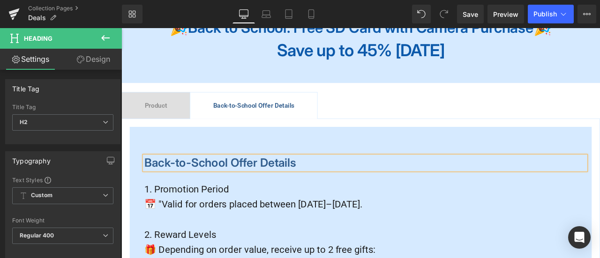
scroll to position [375, 0]
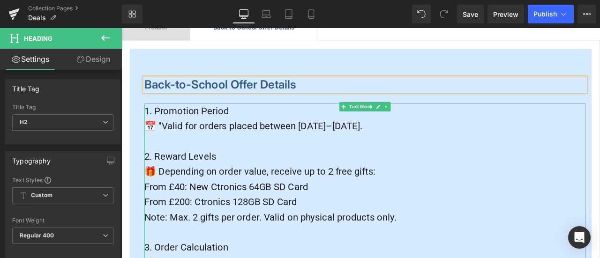
click at [358, 147] on span "📅 "Valid for orders placed between [DATE]–[DATE]." at bounding box center [277, 144] width 258 height 13
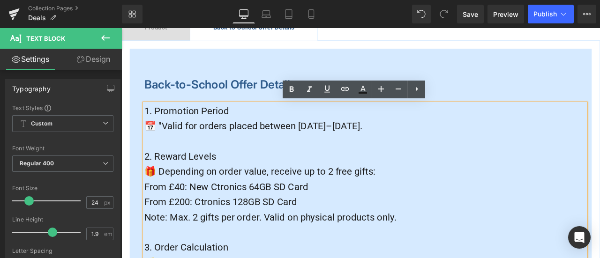
drag, startPoint x: 346, startPoint y: 143, endPoint x: 352, endPoint y: 145, distance: 6.4
click at [352, 145] on span "📅 "Valid for orders placed between [DATE]–[DATE]." at bounding box center [277, 144] width 258 height 13
drag, startPoint x: 344, startPoint y: 142, endPoint x: 353, endPoint y: 145, distance: 9.2
click at [353, 145] on span "📅 "Valid for orders placed between [DATE]–[DATE]." at bounding box center [277, 144] width 258 height 13
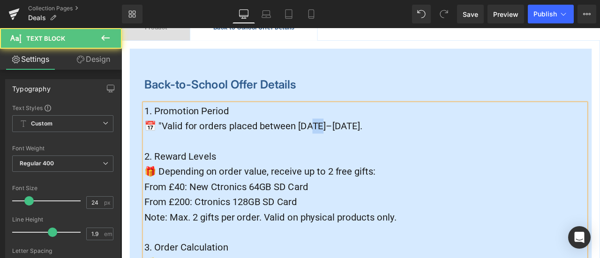
drag, startPoint x: 364, startPoint y: 143, endPoint x: 373, endPoint y: 145, distance: 9.6
click at [373, 145] on span "📅 "Valid for orders placed between [DATE]–[DATE]." at bounding box center [277, 144] width 258 height 13
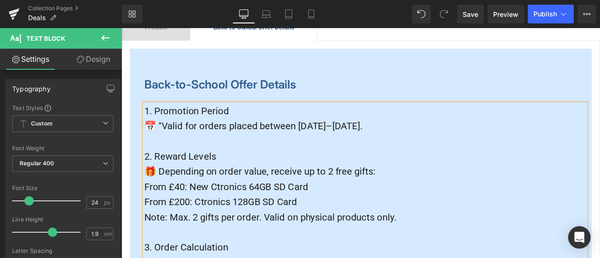
click at [358, 194] on span "🎁 Depending on order value, receive up to 2 free gifts:" at bounding box center [285, 198] width 274 height 13
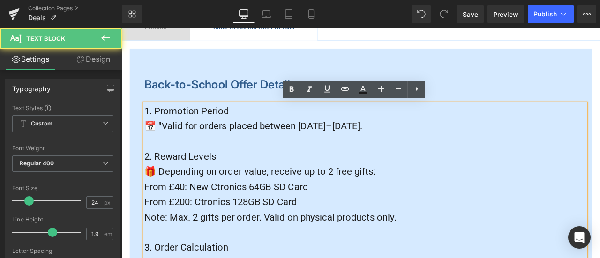
click at [267, 202] on span "🎁 Depending on order value, receive up to 2 free gifts:" at bounding box center [285, 198] width 274 height 13
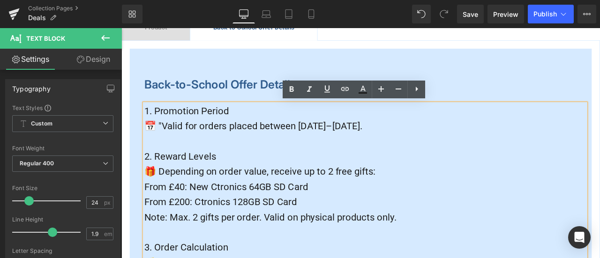
click at [270, 217] on span "From £40: New Ctronics 64GB SD Card" at bounding box center [245, 216] width 194 height 13
click at [199, 194] on span "🎁 Depending on order value, receive up to 2 free gifts:" at bounding box center [285, 198] width 274 height 13
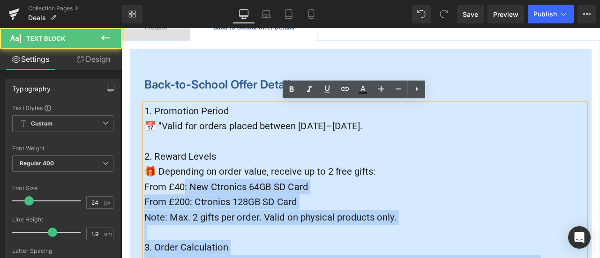
drag, startPoint x: 194, startPoint y: 217, endPoint x: 143, endPoint y: 217, distance: 51.1
click at [148, 217] on div "1. Promotion Period 📅 "Valid for orders placed between [DATE]–[DATE]. 2. Reward…" at bounding box center [409, 244] width 523 height 252
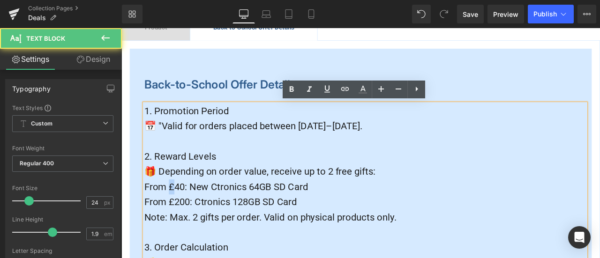
drag, startPoint x: 178, startPoint y: 214, endPoint x: 190, endPoint y: 215, distance: 11.8
click at [179, 214] on span "From £40: New Ctronics 64GB SD Card" at bounding box center [245, 216] width 194 height 13
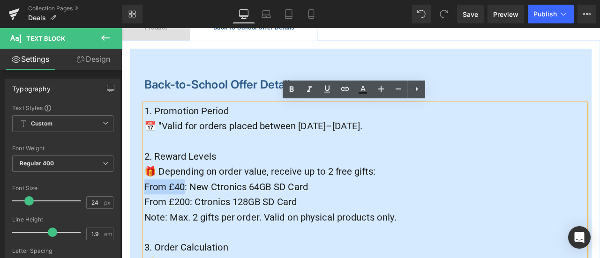
drag, startPoint x: 193, startPoint y: 217, endPoint x: 145, endPoint y: 215, distance: 48.3
click at [148, 215] on span "From £40: New Ctronics 64GB SD Card" at bounding box center [245, 216] width 194 height 13
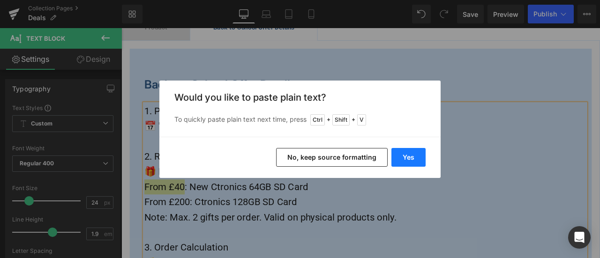
click at [420, 149] on button "Yes" at bounding box center [408, 157] width 34 height 19
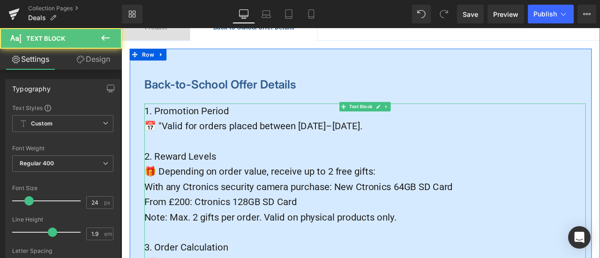
click at [555, 216] on p "With any Ctronics security camera purchase: New Ctronics 64GB SD Card" at bounding box center [409, 216] width 523 height 18
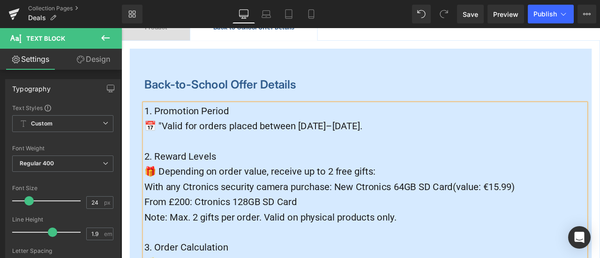
click at [534, 217] on span "With any Ctronics security camera purchase: New Ctronics 64GB SD Card(value: €1…" at bounding box center [367, 216] width 438 height 13
click at [599, 215] on p "With any Ctronics security camera purchase: New Ctronics 64GB SD Card (value: €…" at bounding box center [409, 216] width 523 height 18
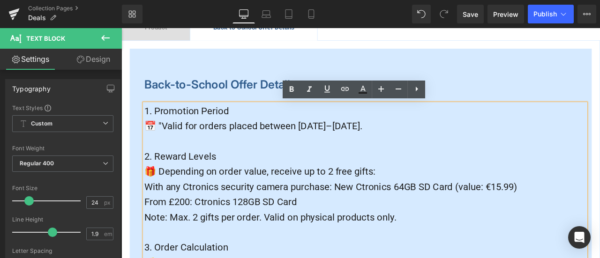
scroll to position [422, 0]
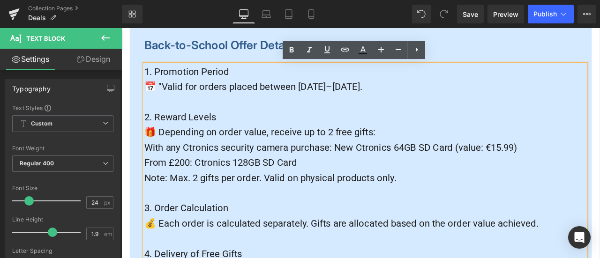
click at [175, 187] on span "From £200: Ctronics 128GB SD Card" at bounding box center [238, 187] width 181 height 13
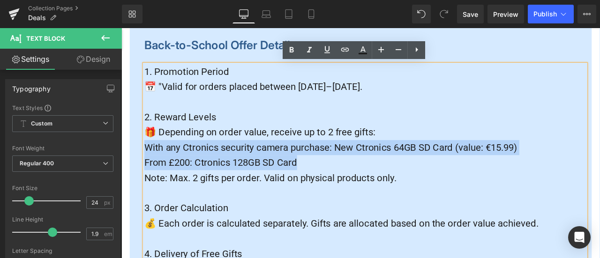
drag, startPoint x: 146, startPoint y: 164, endPoint x: 485, endPoint y: 187, distance: 340.3
click at [485, 187] on div "1. Promotion Period 📅 "Valid for orders placed between [DATE]–[DATE]. 2. Reward…" at bounding box center [409, 197] width 523 height 252
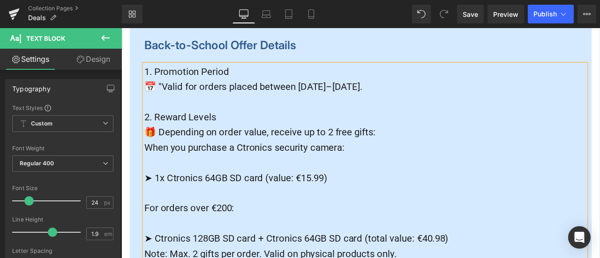
click at [385, 185] on p at bounding box center [409, 187] width 523 height 18
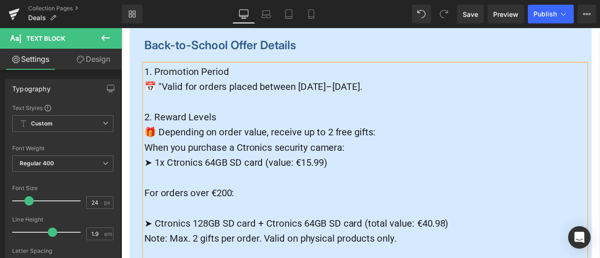
click at [237, 208] on p at bounding box center [409, 206] width 523 height 18
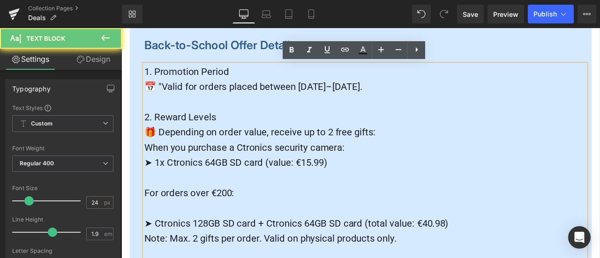
click at [222, 243] on p at bounding box center [409, 241] width 523 height 18
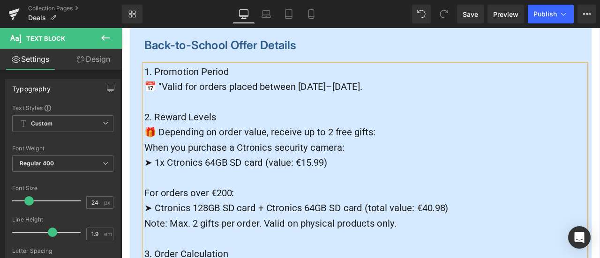
click at [485, 152] on p "🎁 Depending on order value, receive up to 2 free gifts:" at bounding box center [409, 151] width 523 height 18
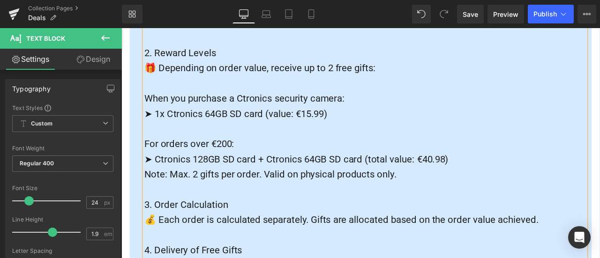
scroll to position [515, 0]
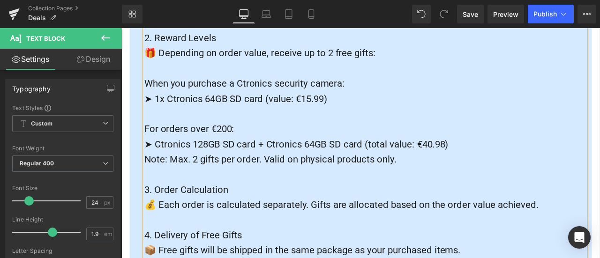
click at [311, 214] on p "3. Order Calculation" at bounding box center [409, 220] width 523 height 18
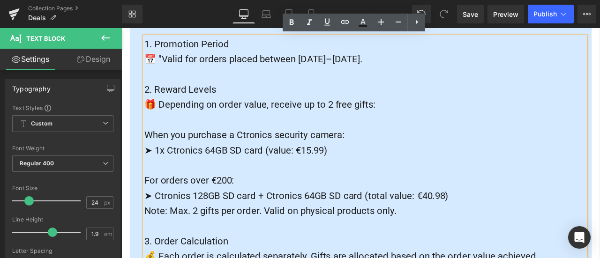
scroll to position [468, 0]
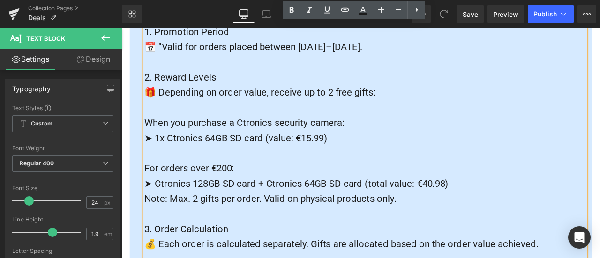
click at [527, 233] on p "Note: Max. 2 gifts per order. Valid on physical products only." at bounding box center [409, 231] width 523 height 18
click at [186, 146] on span "When you purchase a Ctronics security camera:" at bounding box center [266, 140] width 237 height 13
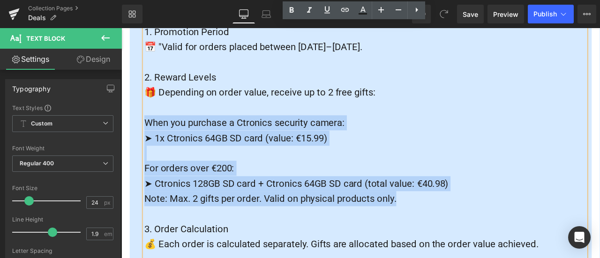
drag, startPoint x: 147, startPoint y: 140, endPoint x: 497, endPoint y: 229, distance: 361.8
click at [497, 229] on div "1. Promotion Period 📅 "Valid for orders placed between [DATE]–[DATE]. 2. Reward…" at bounding box center [409, 186] width 523 height 324
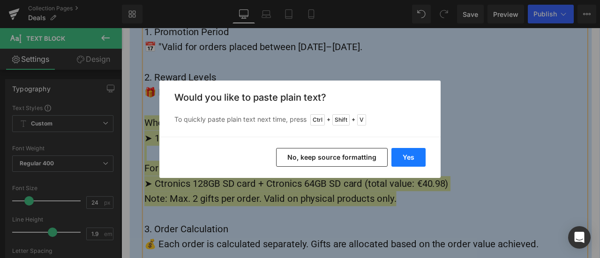
click at [407, 158] on button "Yes" at bounding box center [408, 157] width 34 height 19
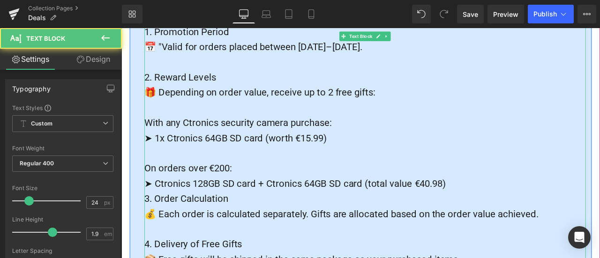
click at [554, 216] on p "➤ Ctronics 128GB SD card + Ctronics 64GB SD card (total value €40.98)" at bounding box center [409, 213] width 523 height 18
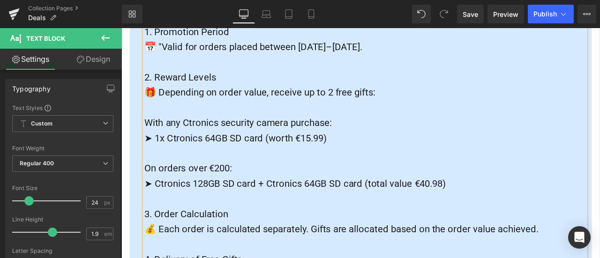
click at [417, 143] on p "With any Ctronics security camera purchase:" at bounding box center [409, 141] width 523 height 18
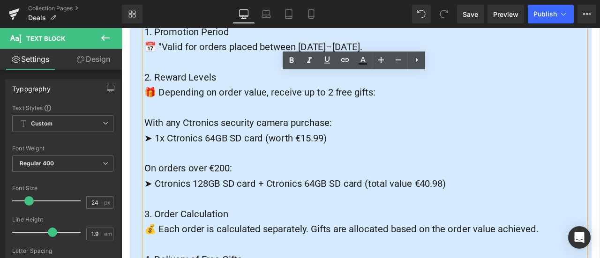
click at [279, 162] on span "➤ 1x Ctronics 64GB SD card (worth €15.99)" at bounding box center [256, 158] width 216 height 13
drag, startPoint x: 337, startPoint y: 159, endPoint x: 343, endPoint y: 160, distance: 5.7
click at [343, 160] on span "➤ 1x Ctronics 64GB SD card (worth €15.99)" at bounding box center [256, 158] width 216 height 13
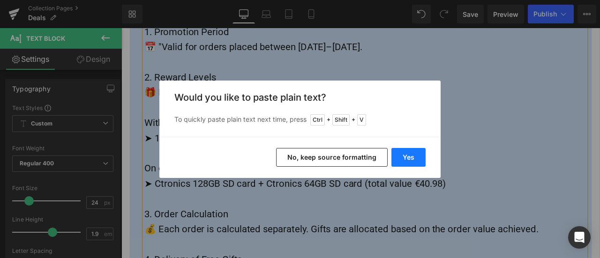
drag, startPoint x: 407, startPoint y: 159, endPoint x: 339, endPoint y: 156, distance: 68.0
click at [407, 159] on button "Yes" at bounding box center [408, 157] width 34 height 19
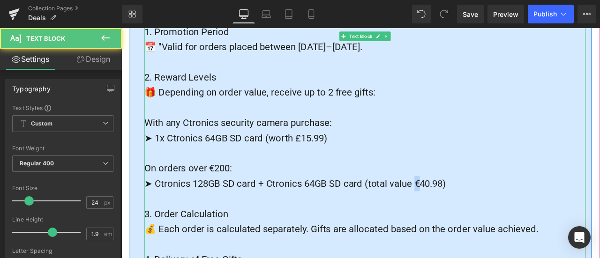
click at [494, 215] on span "➤ Ctronics 128GB SD card + Ctronics 64GB SD card (total value €40.98)" at bounding box center [326, 212] width 357 height 13
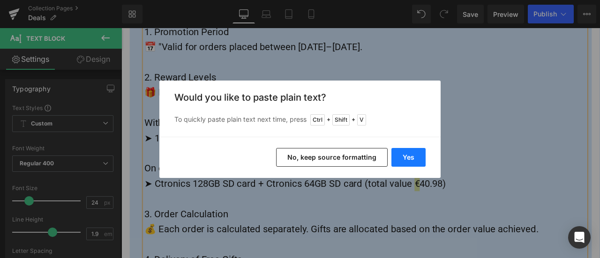
click at [416, 152] on button "Yes" at bounding box center [408, 157] width 34 height 19
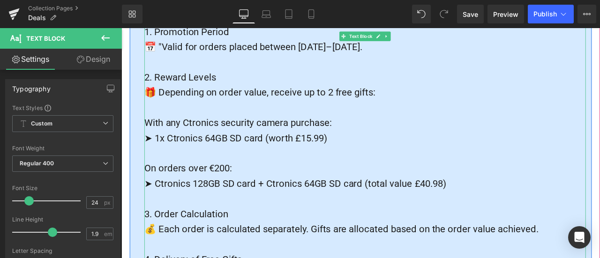
click at [333, 210] on span "➤ Ctronics 128GB SD card + Ctronics 64GB SD card (total value £40.98)" at bounding box center [326, 212] width 357 height 13
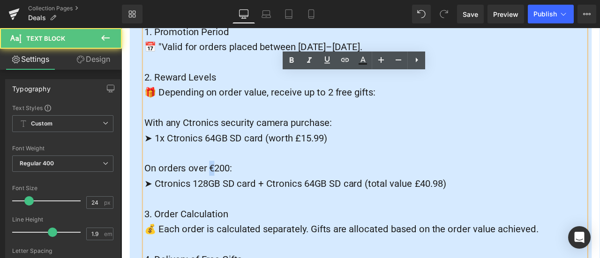
drag, startPoint x: 230, startPoint y: 195, endPoint x: 235, endPoint y: 196, distance: 5.2
click at [235, 196] on span "On orders over €200:" at bounding box center [200, 194] width 104 height 13
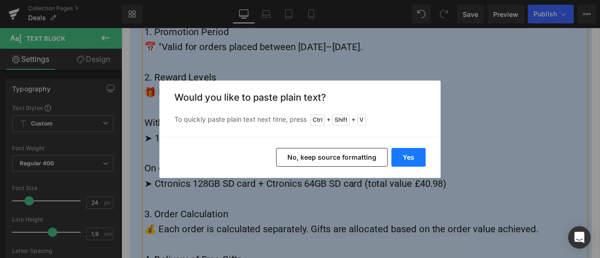
click at [404, 156] on button "Yes" at bounding box center [408, 157] width 34 height 19
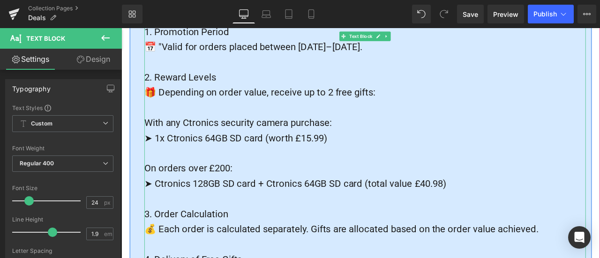
click at [432, 211] on span "➤ Ctronics 128GB SD card + Ctronics 64GB SD card (total value £40.98)" at bounding box center [326, 212] width 357 height 13
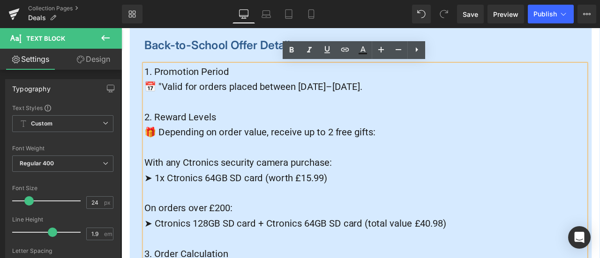
scroll to position [515, 0]
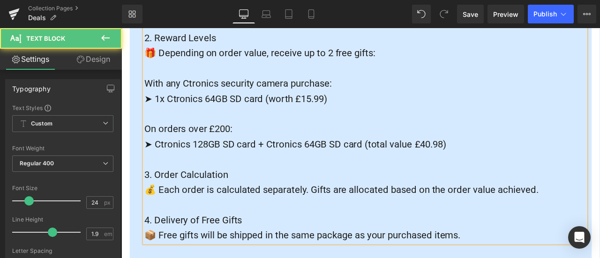
click at [261, 220] on span "💰 Each order is calculated separately. Gifts are allocated based on the order v…" at bounding box center [381, 219] width 467 height 13
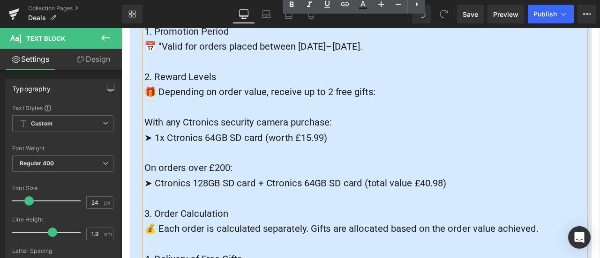
scroll to position [468, 0]
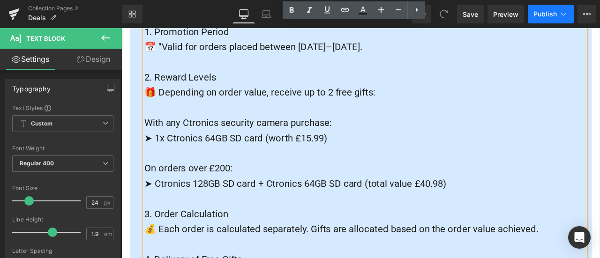
click at [537, 13] on span "Publish" at bounding box center [544, 13] width 23 height 7
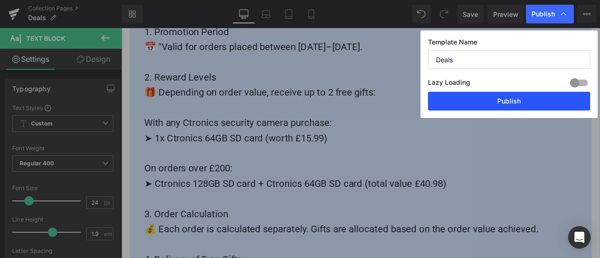
drag, startPoint x: 508, startPoint y: 100, endPoint x: 407, endPoint y: 71, distance: 104.4
click at [508, 100] on button "Publish" at bounding box center [509, 101] width 162 height 19
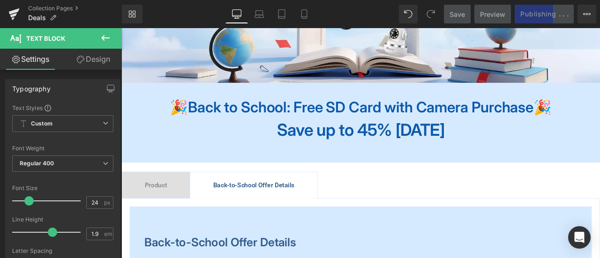
scroll to position [281, 0]
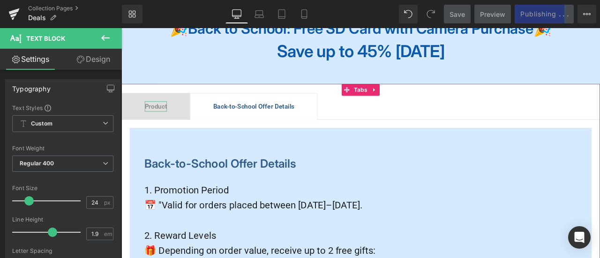
click at [171, 124] on span "Product" at bounding box center [162, 120] width 26 height 9
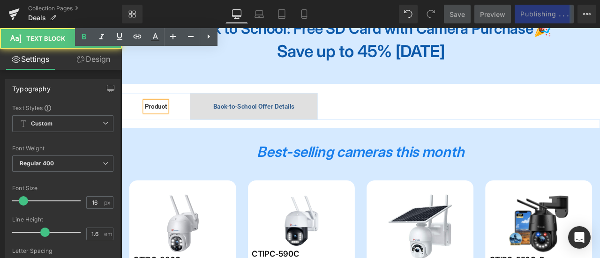
scroll to position [656, 0]
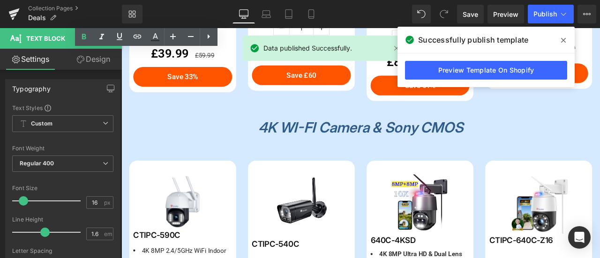
click at [562, 43] on icon at bounding box center [563, 40] width 5 height 7
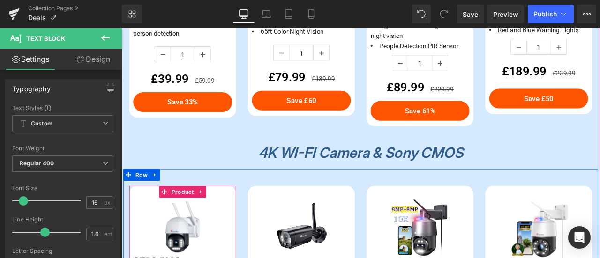
scroll to position [468, 0]
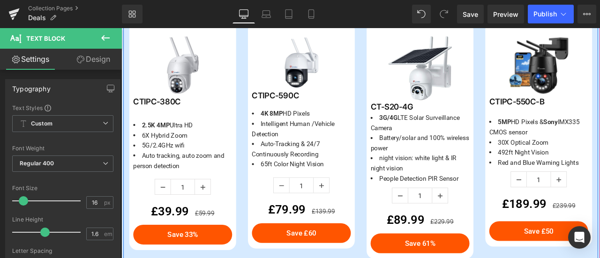
click at [264, 202] on div "178 189 100 191 (P) Stock Counter Save Off 43 % (P) Image CTIPC-590C (P) SKU 4K…" at bounding box center [334, 155] width 141 height 268
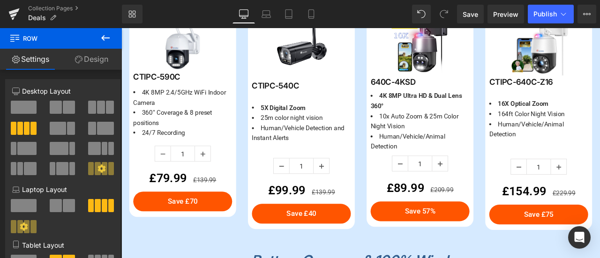
scroll to position [890, 0]
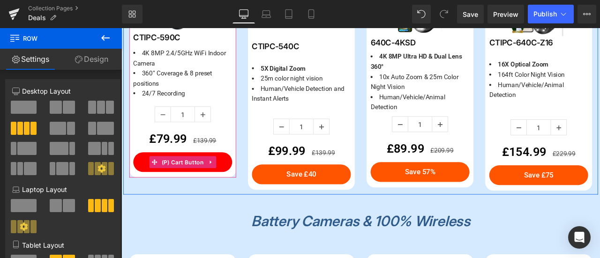
click at [199, 182] on span "(P) Cart Button" at bounding box center [194, 187] width 55 height 14
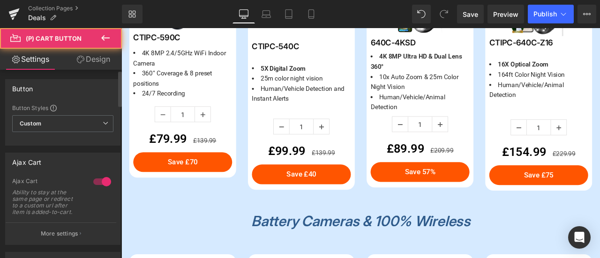
scroll to position [187, 0]
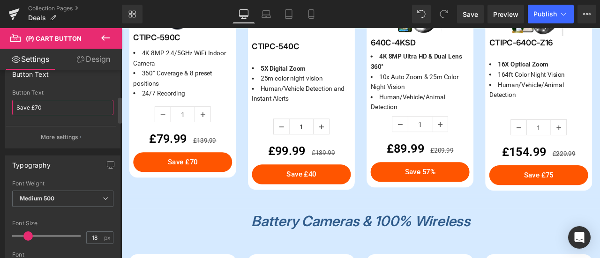
click at [37, 109] on input "Save £70" at bounding box center [62, 107] width 101 height 15
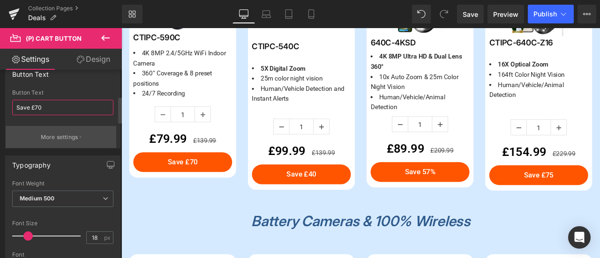
type input "Save £60"
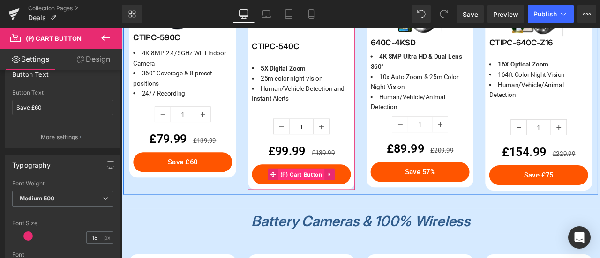
click at [335, 200] on span "(P) Cart Button" at bounding box center [334, 202] width 55 height 14
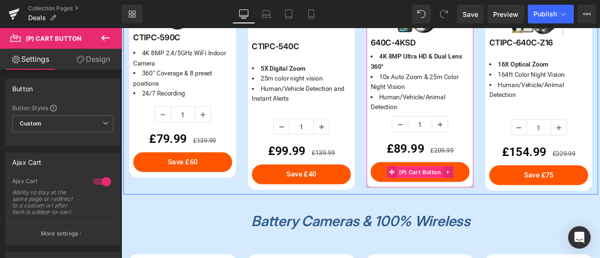
click at [470, 198] on span "(P) Cart Button" at bounding box center [475, 199] width 55 height 14
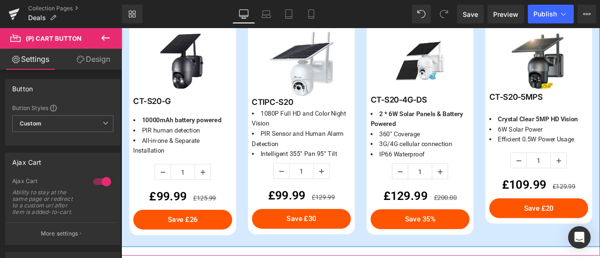
scroll to position [1218, 0]
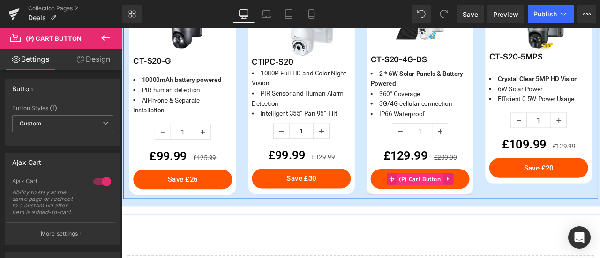
click at [471, 205] on span "(P) Cart Button" at bounding box center [475, 207] width 55 height 14
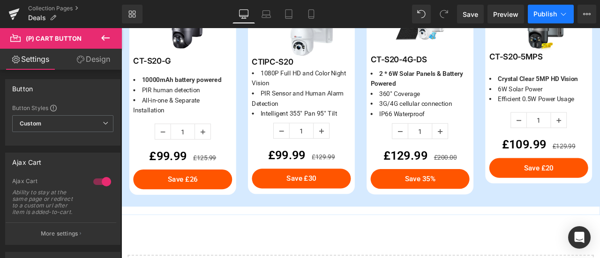
click at [541, 12] on span "Publish" at bounding box center [544, 13] width 23 height 7
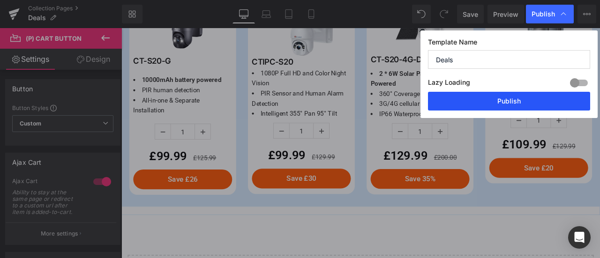
click at [527, 97] on button "Publish" at bounding box center [509, 101] width 162 height 19
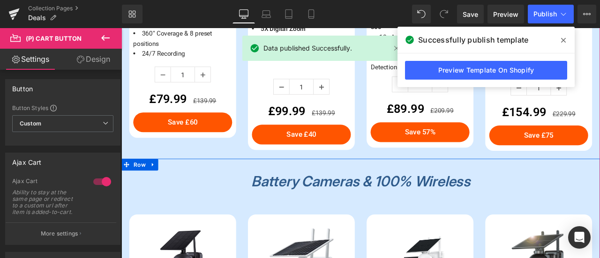
scroll to position [656, 0]
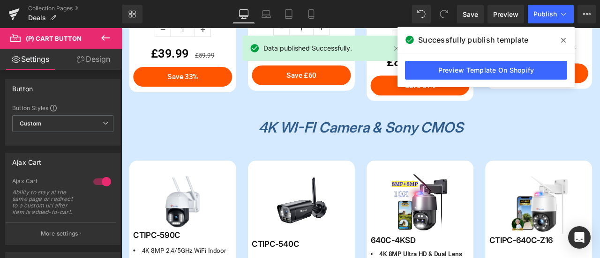
click at [564, 39] on icon at bounding box center [563, 40] width 5 height 5
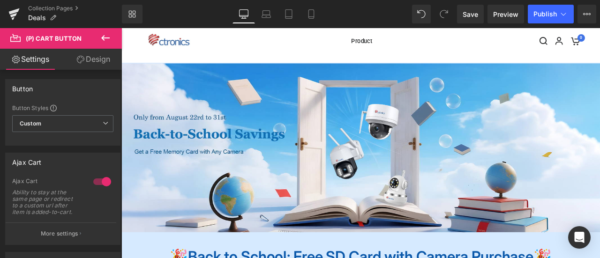
scroll to position [234, 0]
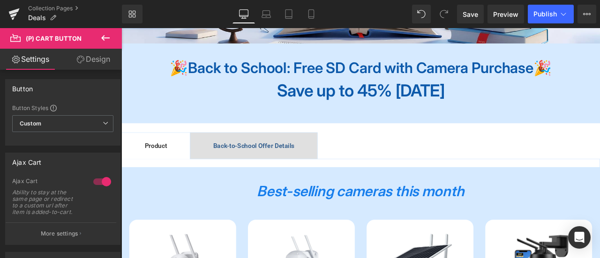
click at [277, 165] on span "Back-to-School Offer Details" at bounding box center [278, 167] width 96 height 9
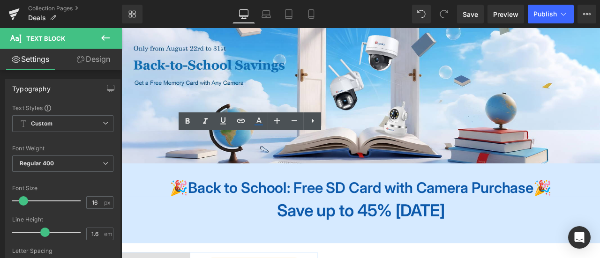
scroll to position [0, 0]
